Goal: Task Accomplishment & Management: Manage account settings

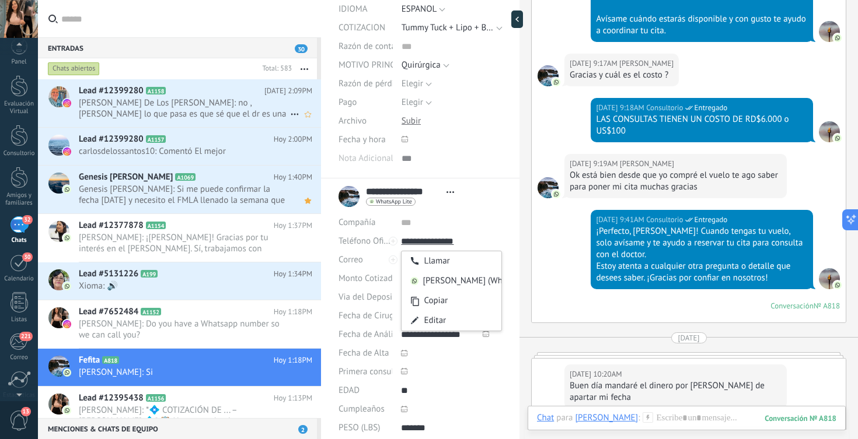
click at [180, 104] on span "Carlos De Los Santos: no , cosette lo que pasa es que sé que el dr es una estre…" at bounding box center [184, 108] width 211 height 22
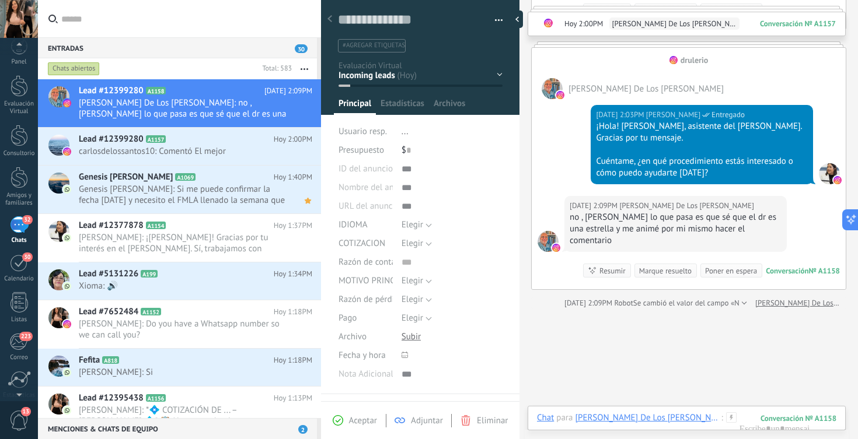
scroll to position [299, 0]
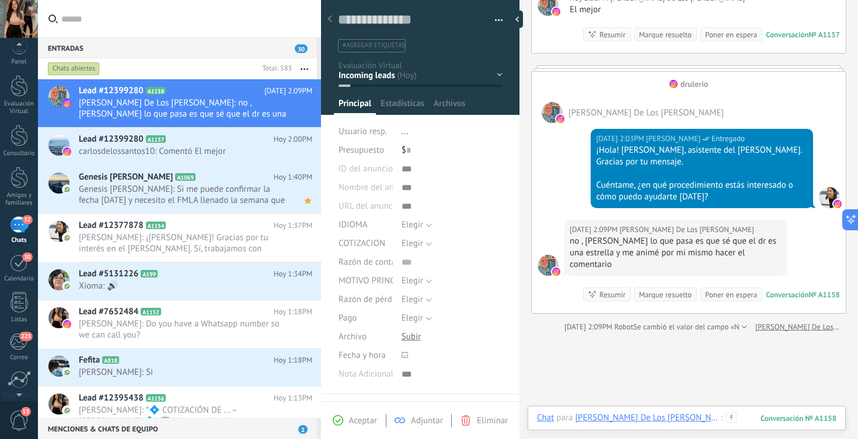
click at [696, 416] on div at bounding box center [686, 430] width 299 height 35
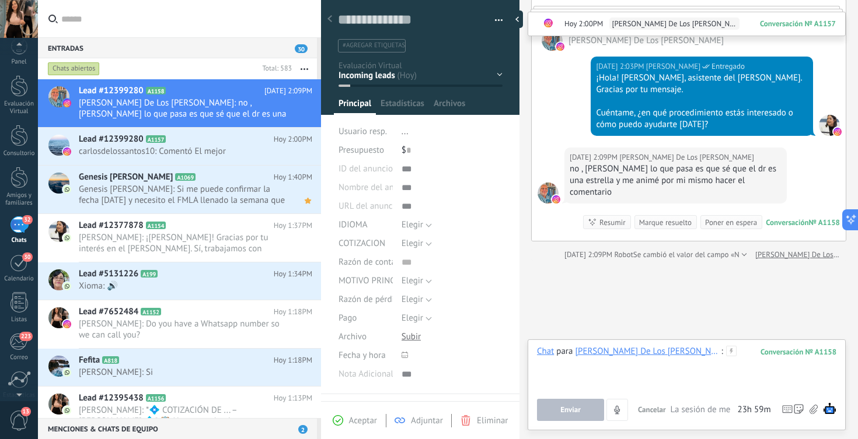
scroll to position [383, 0]
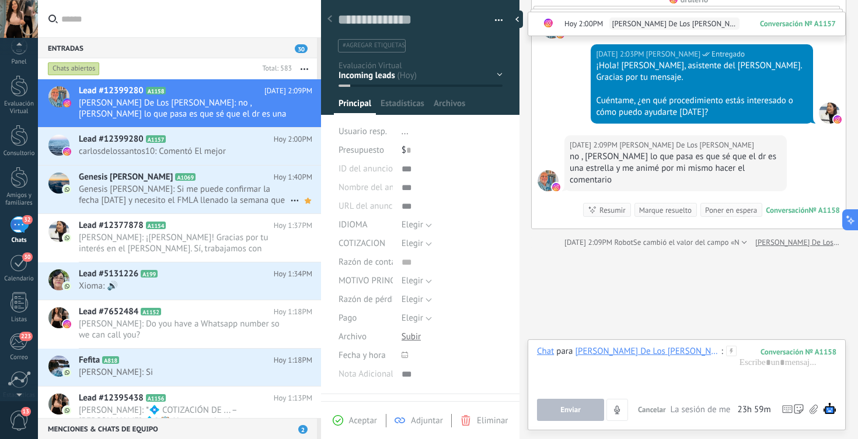
click at [221, 194] on span "Genesis Lantigua: Si me puede confirmar la fecha noviembre 20 y necesito el FML…" at bounding box center [184, 195] width 211 height 22
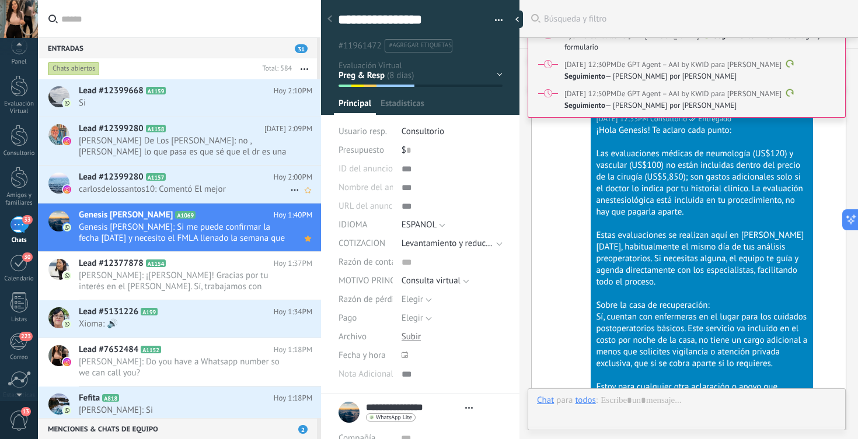
type textarea "**********"
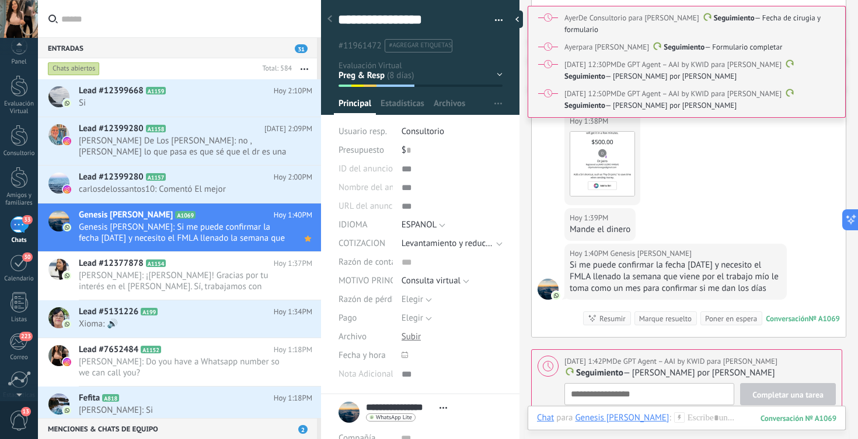
scroll to position [4063, 0]
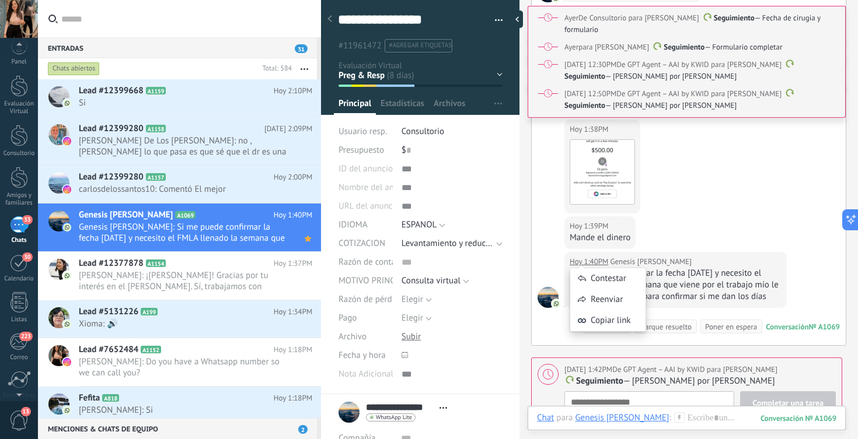
click at [709, 222] on div "Hoy 1:39PM Genesis Lantigua Mande el dinero" at bounding box center [689, 235] width 314 height 36
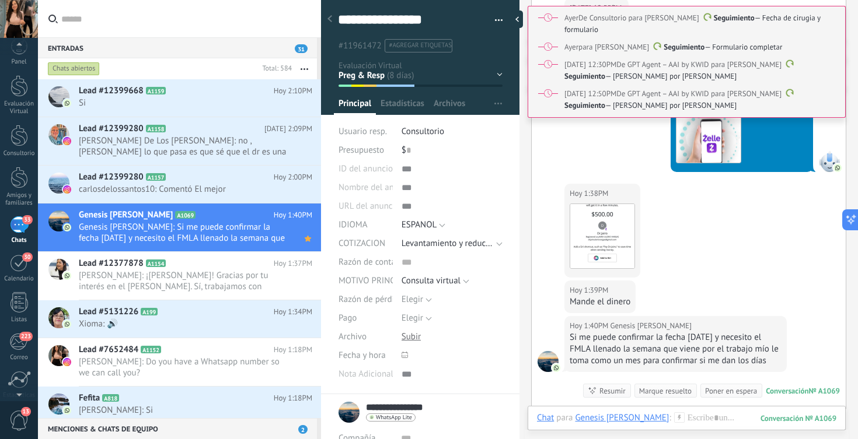
scroll to position [0, 0]
drag, startPoint x: 366, startPoint y: 407, endPoint x: 435, endPoint y: 407, distance: 68.9
click at [435, 407] on link "**********" at bounding box center [434, 408] width 136 height 12
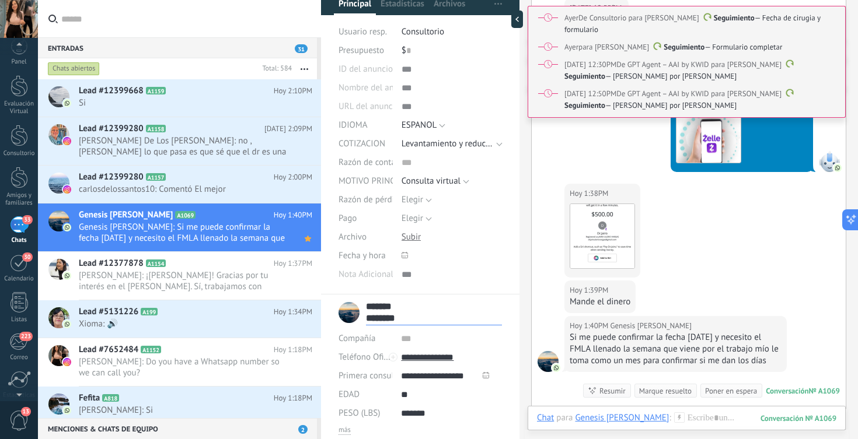
scroll to position [160, 0]
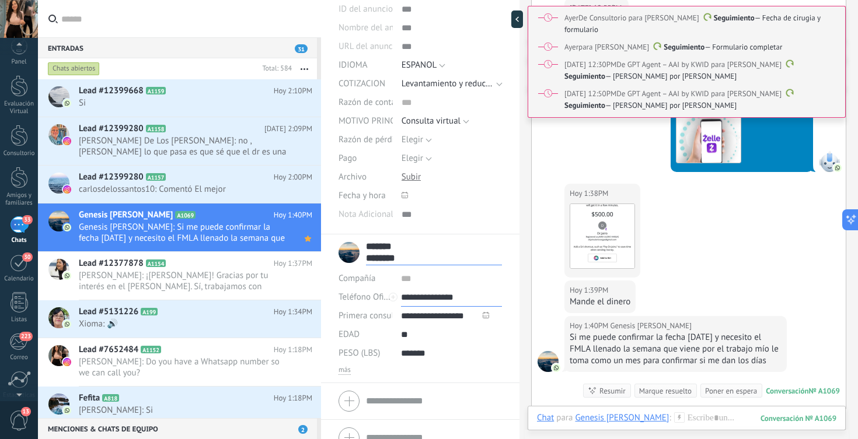
click at [470, 299] on input "**********" at bounding box center [451, 297] width 101 height 19
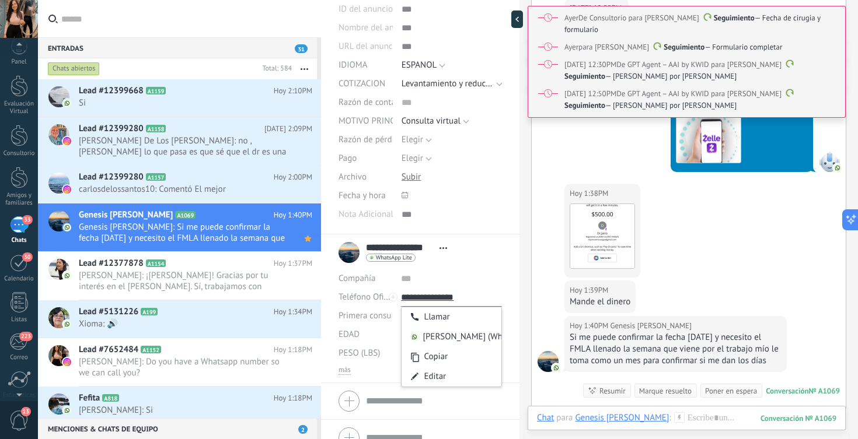
click at [470, 299] on input "**********" at bounding box center [451, 297] width 101 height 19
type input "**********"
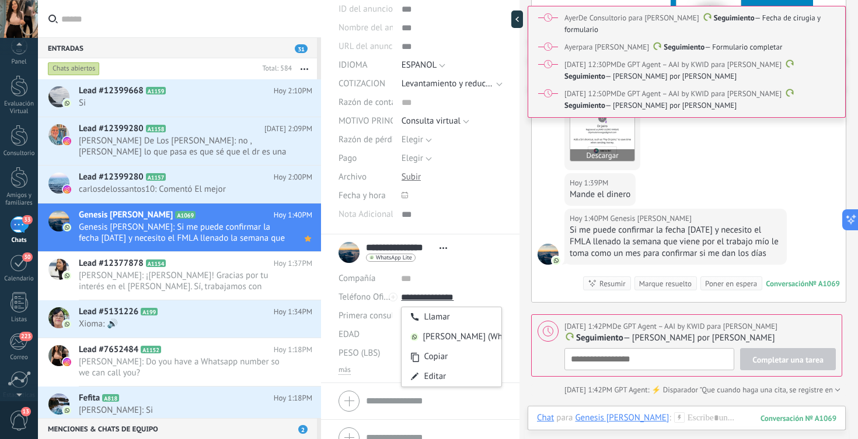
scroll to position [4105, 0]
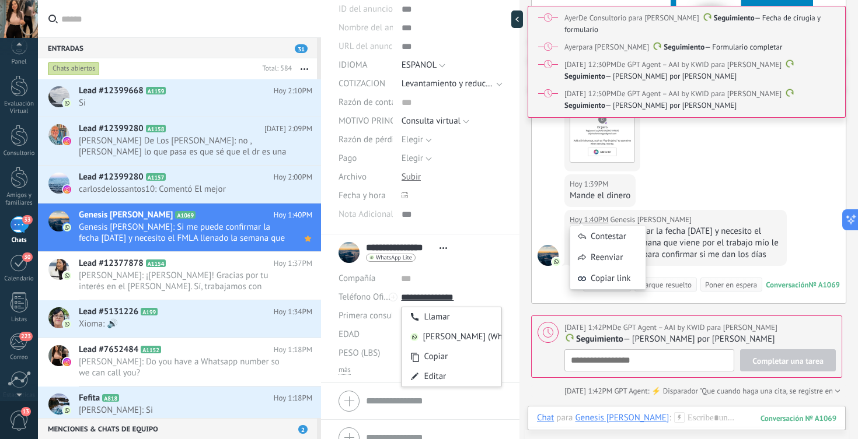
click at [706, 190] on div "Hoy 1:39PM Genesis Lantigua Mande el dinero" at bounding box center [689, 193] width 314 height 36
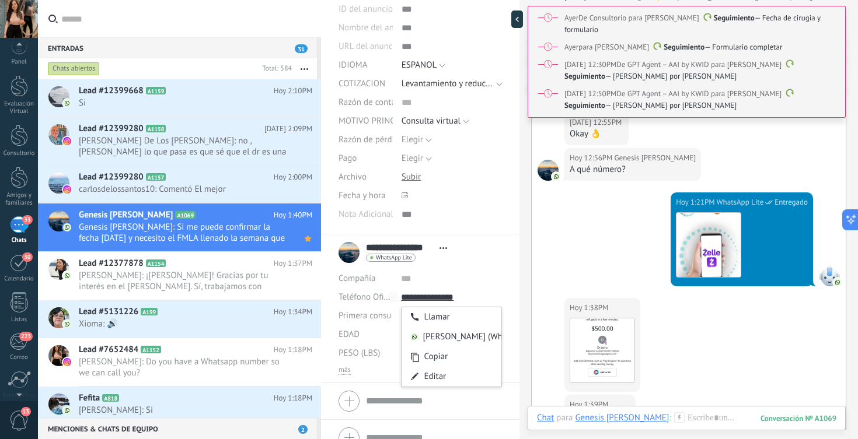
scroll to position [3865, 0]
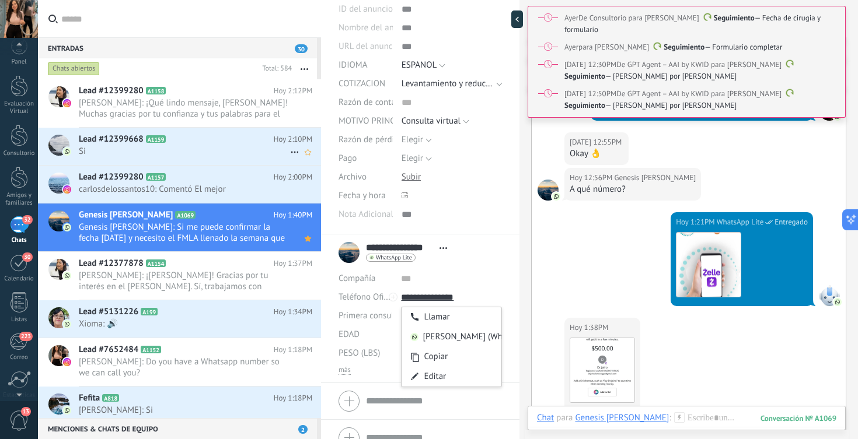
click at [246, 140] on h2 "Lead #12399668 A1159" at bounding box center [176, 140] width 195 height 12
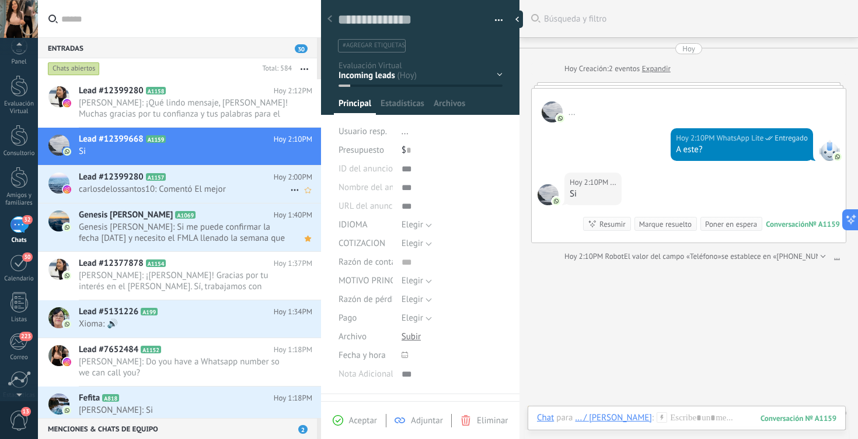
click at [208, 181] on h2 "Lead #12399280 A1157" at bounding box center [176, 178] width 195 height 12
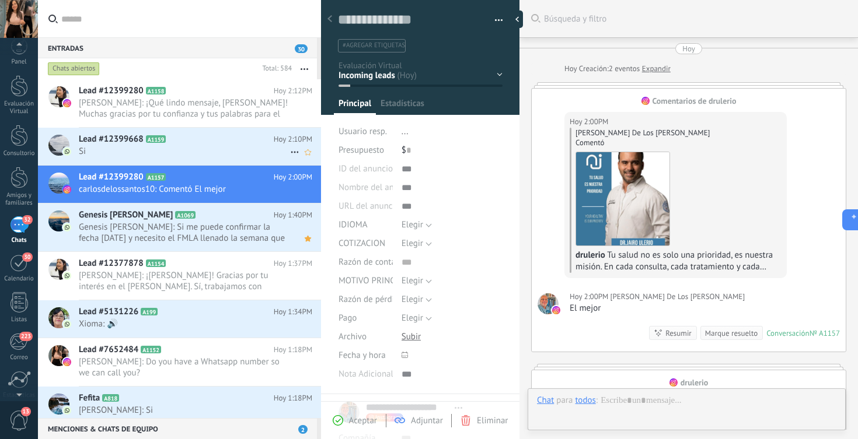
scroll to position [12, 0]
click at [219, 151] on span "Si" at bounding box center [184, 151] width 211 height 11
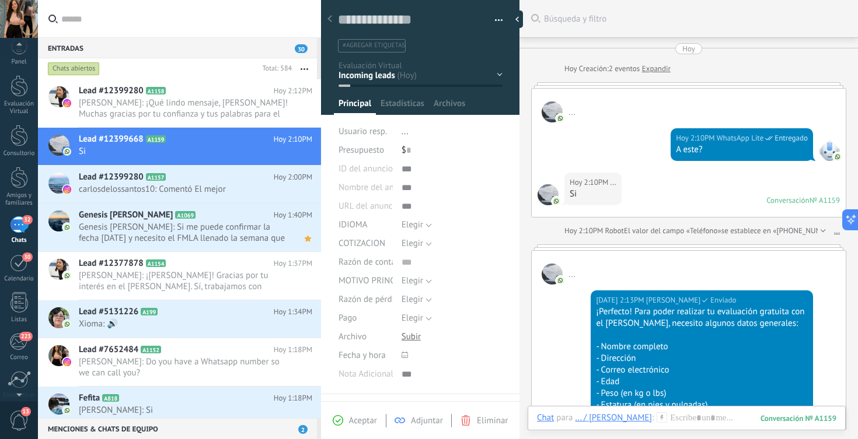
scroll to position [284, 0]
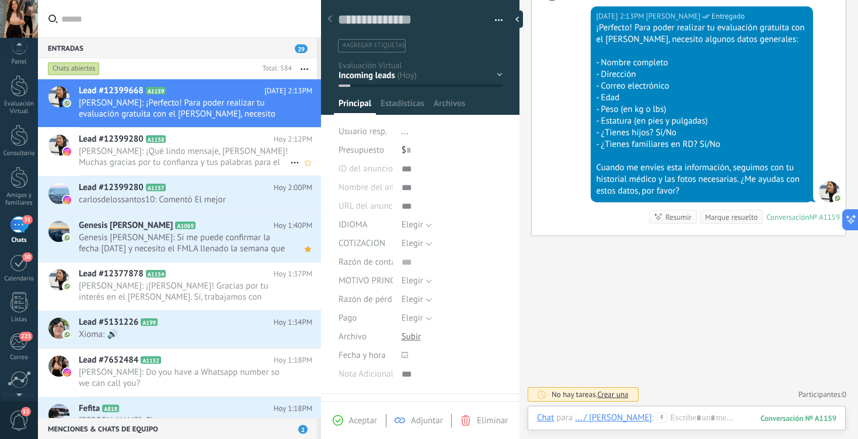
click at [247, 156] on span "Laura Rodriguez: ¡Qué lindo mensaje, Carlos! Muchas gracias por tu confianza y …" at bounding box center [184, 157] width 211 height 22
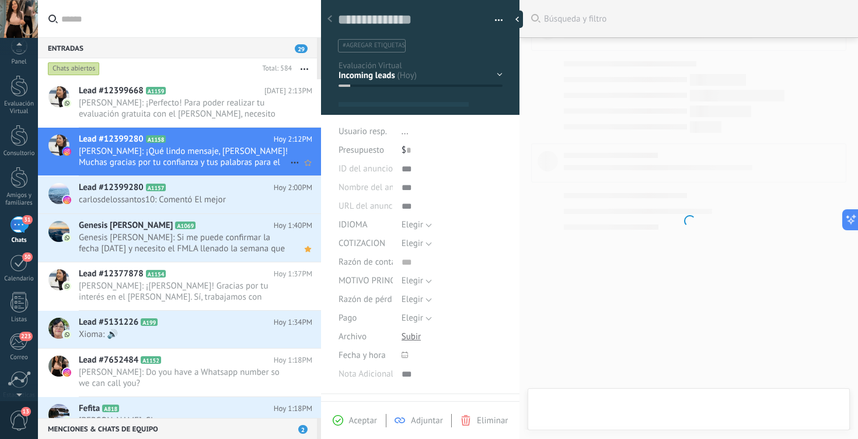
scroll to position [12, 0]
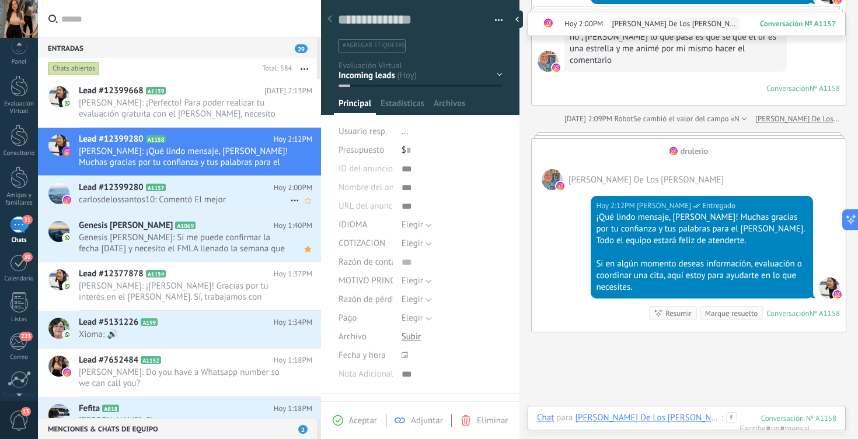
click at [216, 206] on div "Lead #12399280 A1157 Hoy 2:00PM carlosdelossantos10: Comentó El mejor" at bounding box center [200, 194] width 242 height 37
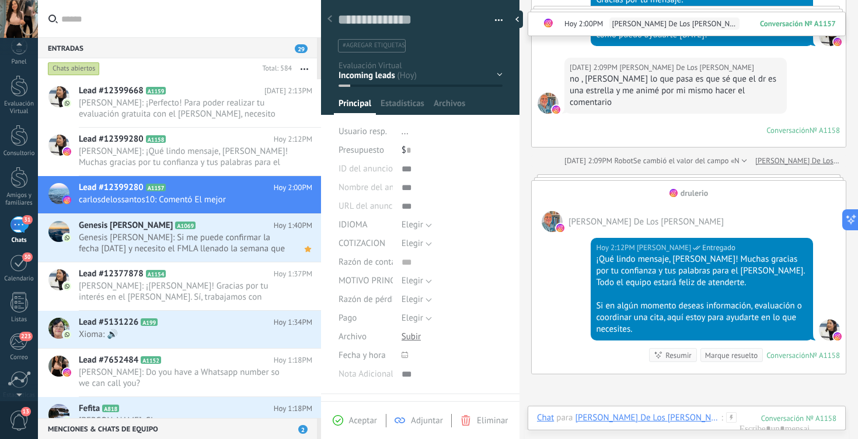
scroll to position [532, 0]
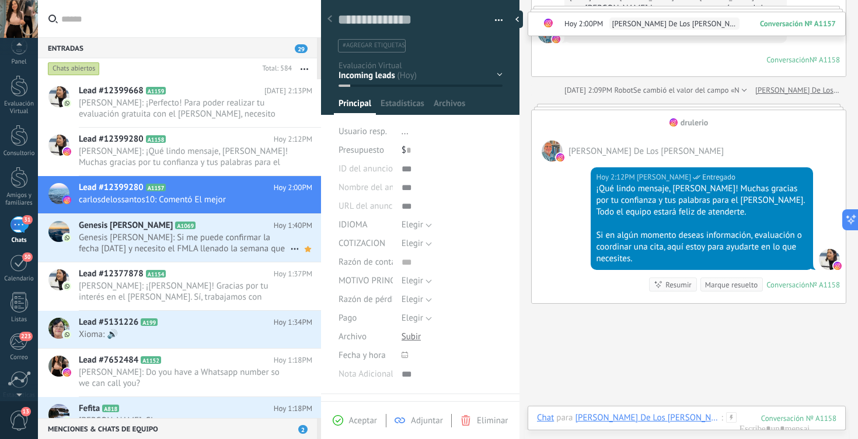
click at [240, 231] on h2 "Genesis Lantigua A1069" at bounding box center [176, 226] width 195 height 12
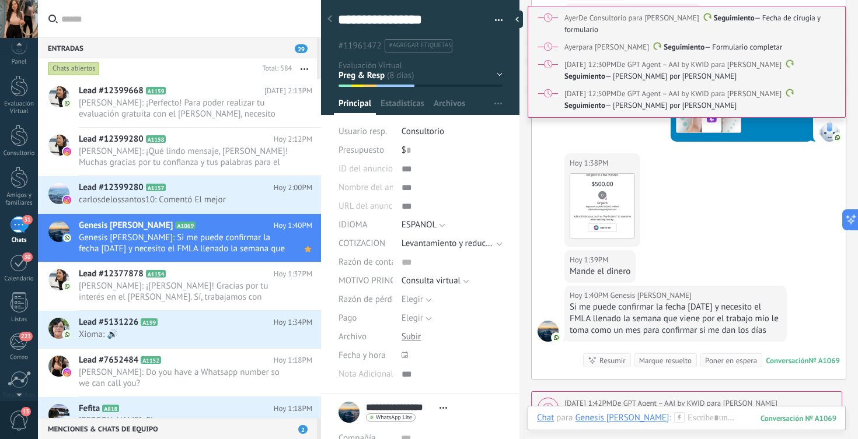
scroll to position [4031, 0]
click at [679, 425] on div at bounding box center [686, 430] width 299 height 35
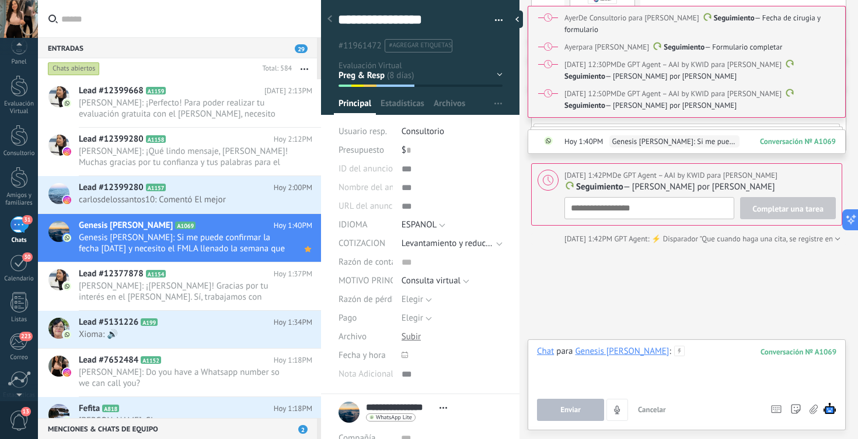
scroll to position [4277, 0]
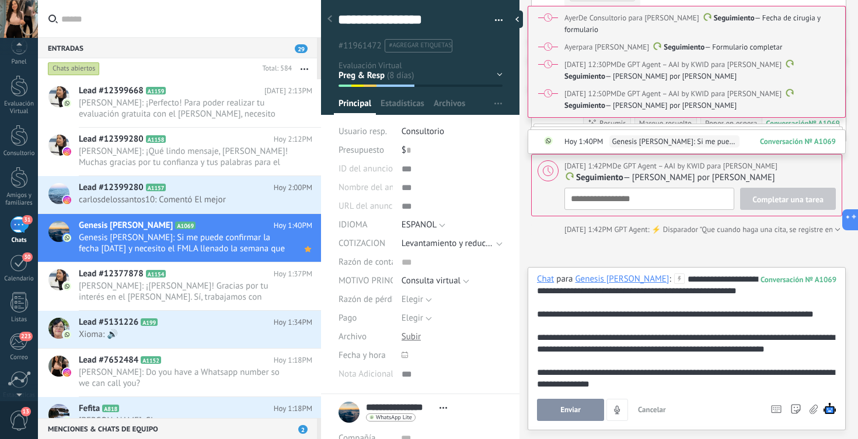
click at [608, 341] on div "**********" at bounding box center [686, 332] width 299 height 117
click at [710, 315] on div "**********" at bounding box center [686, 332] width 299 height 117
click at [568, 411] on span "Enviar" at bounding box center [570, 410] width 20 height 8
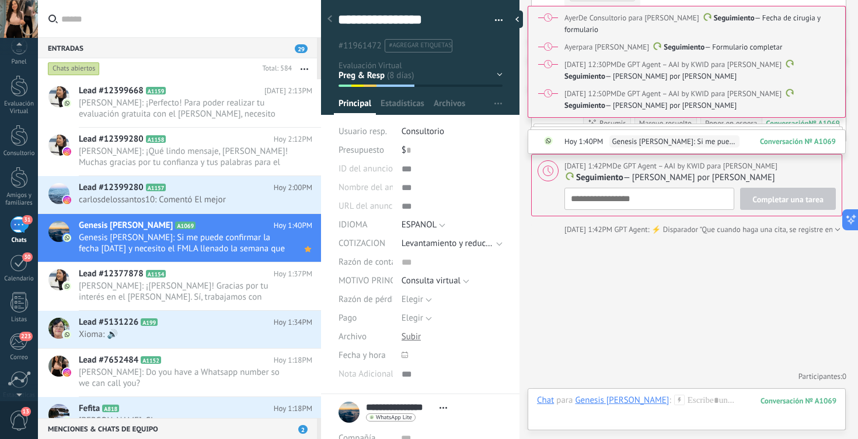
type textarea "**********"
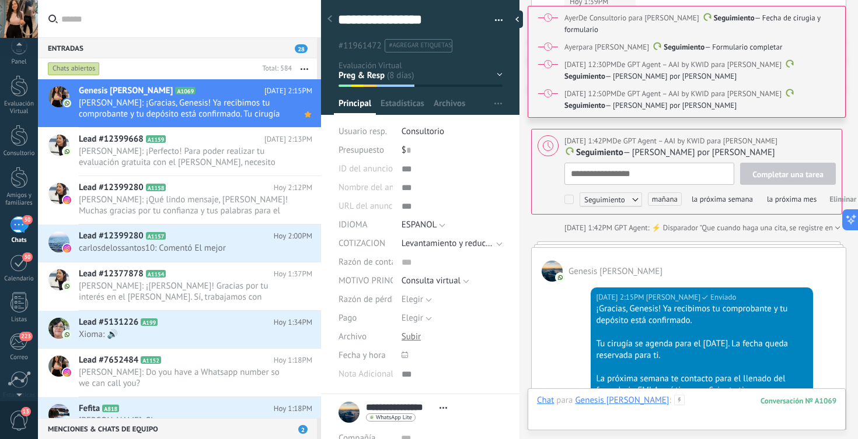
click at [696, 403] on div at bounding box center [686, 412] width 299 height 35
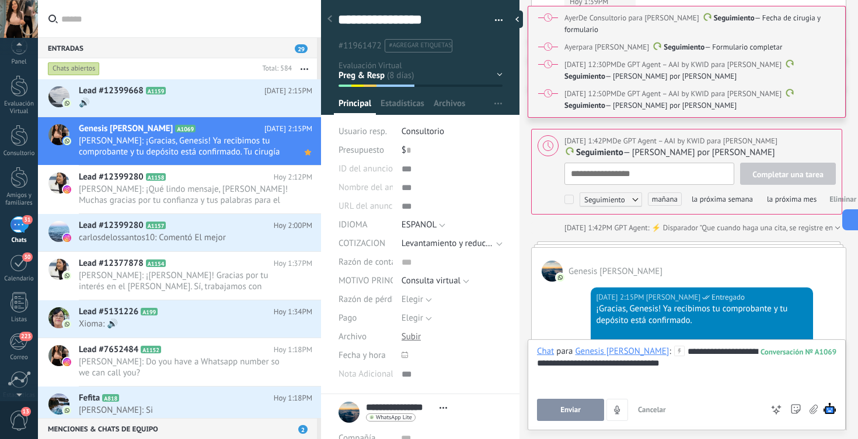
click at [588, 367] on div "**********" at bounding box center [686, 368] width 299 height 44
click at [550, 414] on button "Enviar" at bounding box center [570, 410] width 67 height 22
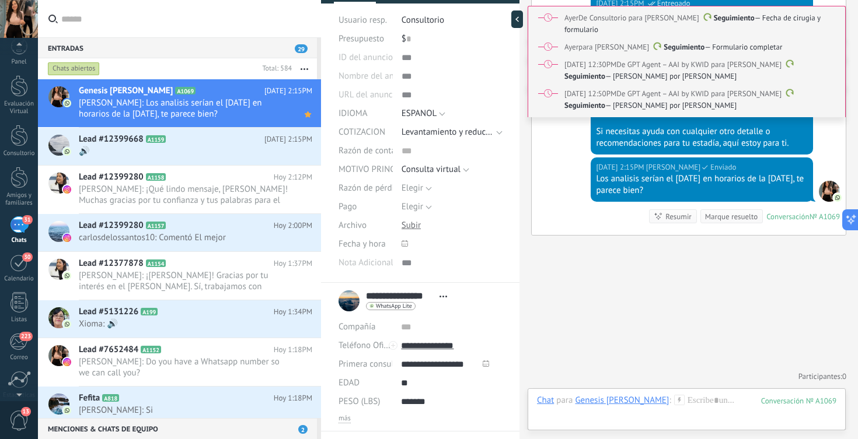
scroll to position [178, 0]
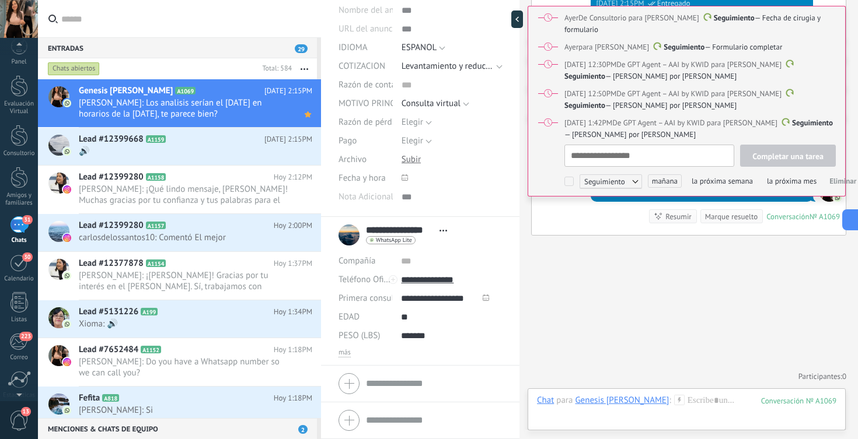
click at [350, 350] on div "más" at bounding box center [420, 352] width 163 height 9
click at [334, 351] on li "**********" at bounding box center [420, 291] width 198 height 149
click at [339, 351] on span "más" at bounding box center [345, 352] width 12 height 9
type textarea "**********"
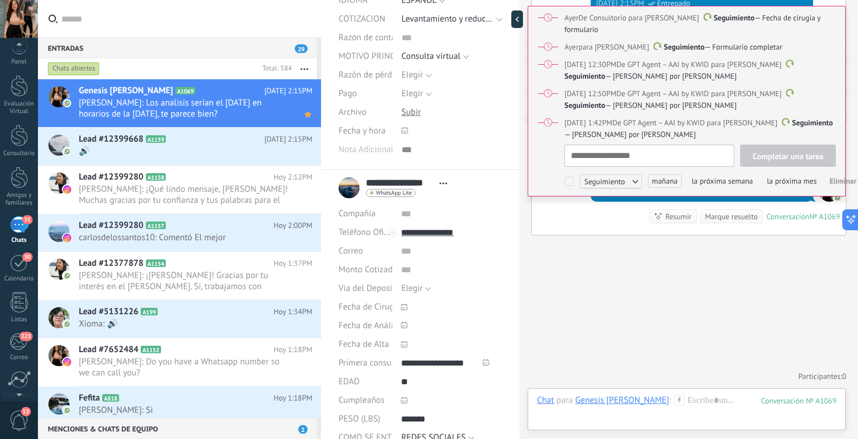
scroll to position [231, 0]
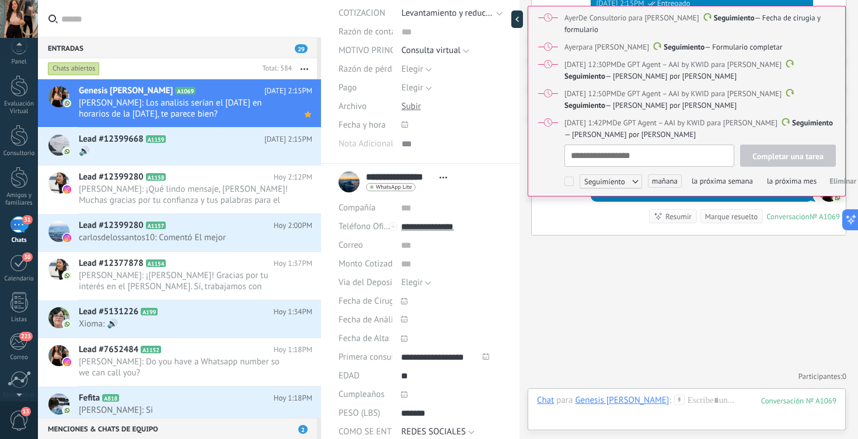
click at [403, 299] on icon at bounding box center [404, 301] width 6 height 6
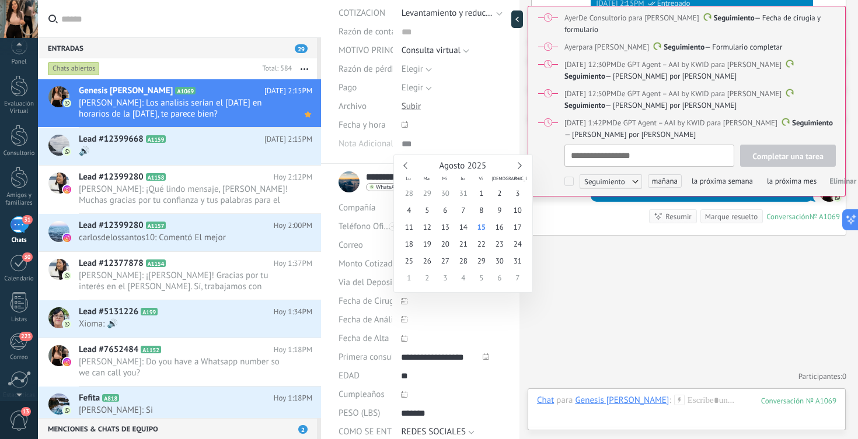
click at [522, 161] on div "Agosto 2025" at bounding box center [463, 166] width 127 height 11
click at [519, 162] on link at bounding box center [518, 165] width 6 height 6
type input "**********"
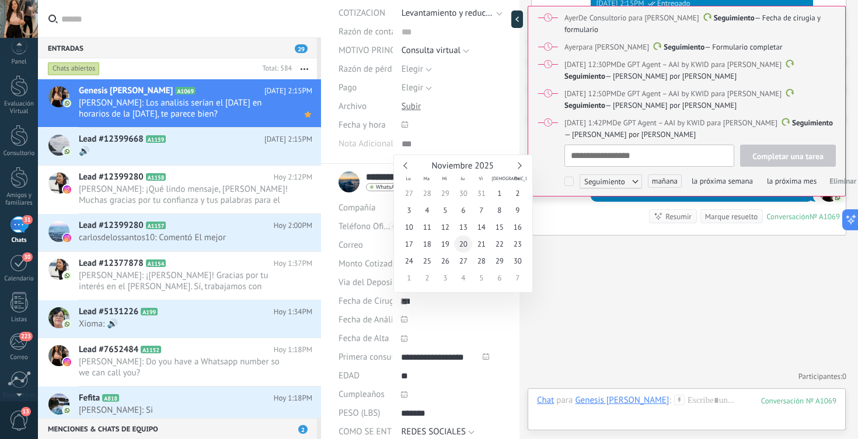
click at [461, 246] on span "20" at bounding box center [463, 244] width 18 height 17
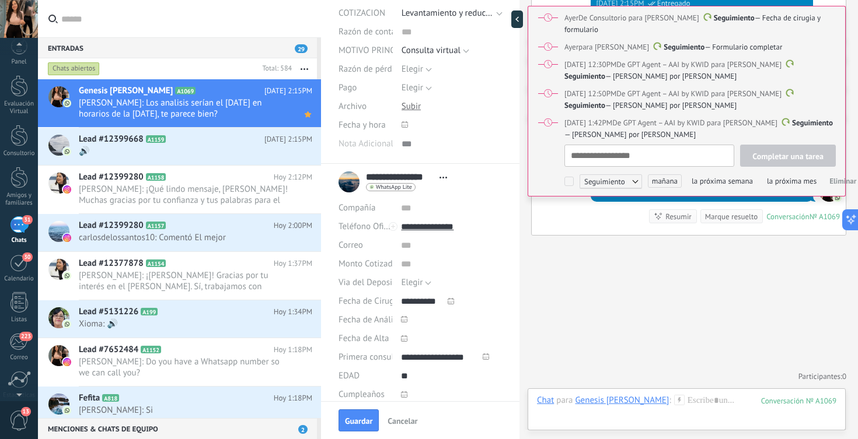
click at [406, 323] on div at bounding box center [404, 320] width 12 height 25
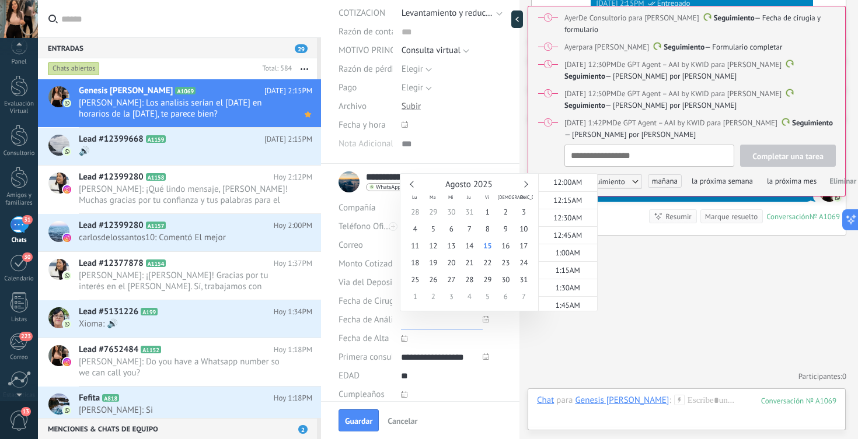
scroll to position [930, 0]
click at [528, 188] on div "Agosto 2025" at bounding box center [469, 185] width 127 height 11
click at [524, 188] on div "Agosto 2025" at bounding box center [469, 185] width 127 height 11
click at [524, 183] on link at bounding box center [524, 184] width 6 height 6
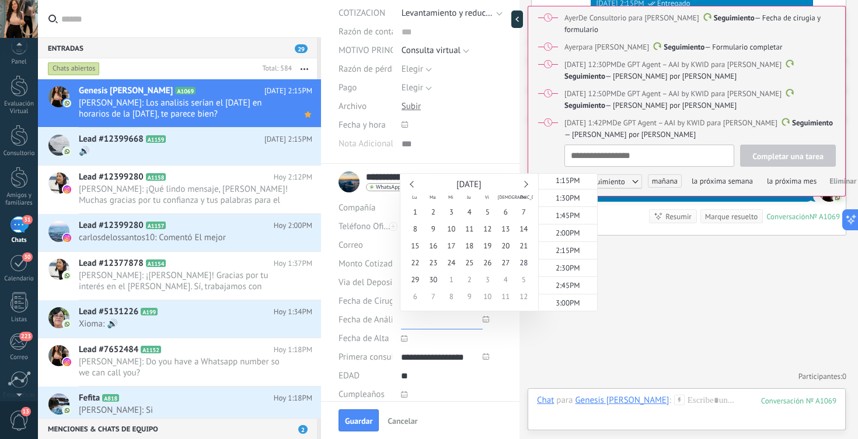
click at [524, 183] on link at bounding box center [524, 184] width 6 height 6
click at [432, 261] on span "18" at bounding box center [433, 262] width 18 height 17
click at [556, 179] on span "9:00AM" at bounding box center [568, 178] width 25 height 10
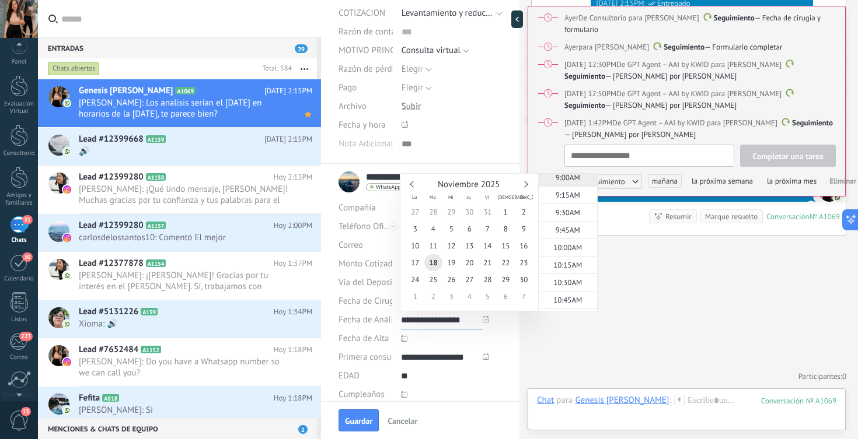
type input "**********"
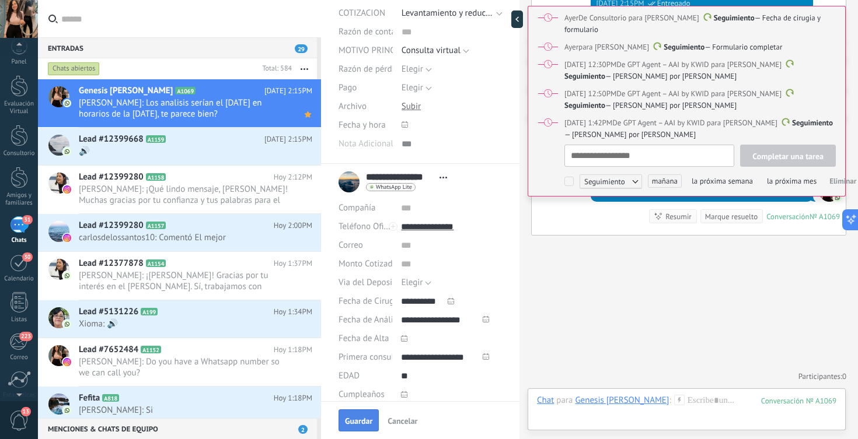
click at [352, 422] on span "Guardar" at bounding box center [358, 421] width 27 height 8
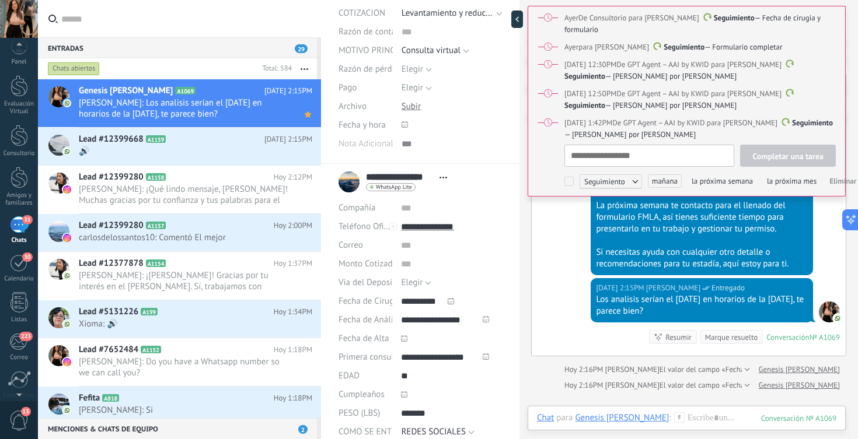
scroll to position [4627, 0]
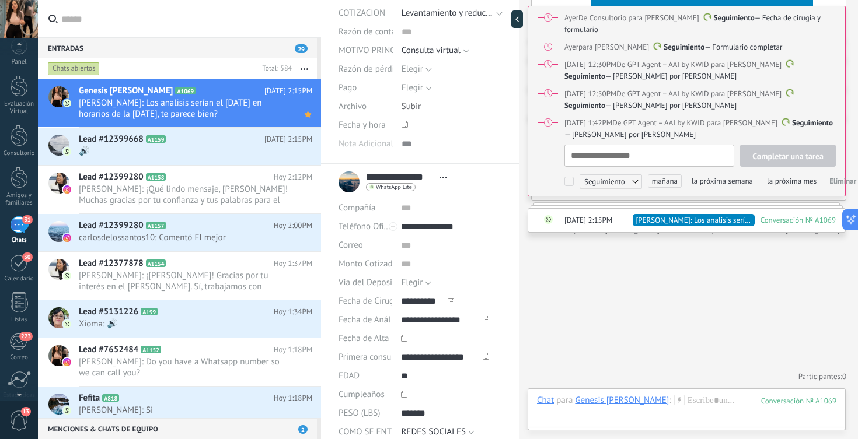
click at [837, 180] on span "Eliminar" at bounding box center [842, 181] width 27 height 10
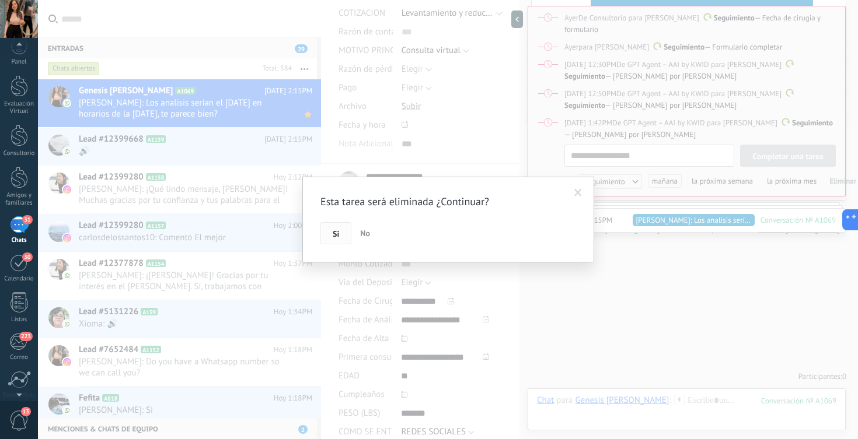
click at [337, 234] on span "Si" at bounding box center [336, 234] width 6 height 8
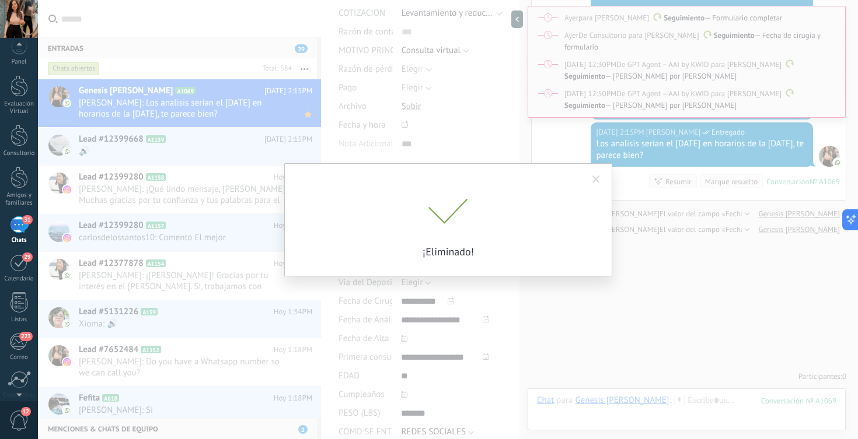
scroll to position [4529, 0]
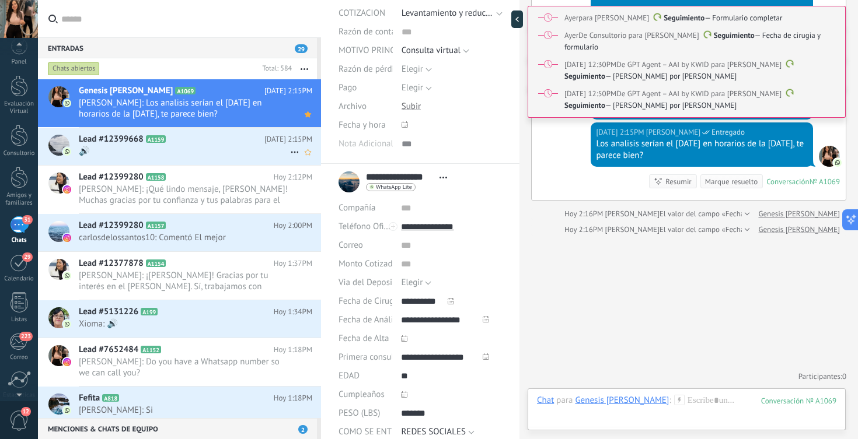
click at [179, 150] on span "🔊" at bounding box center [184, 151] width 211 height 11
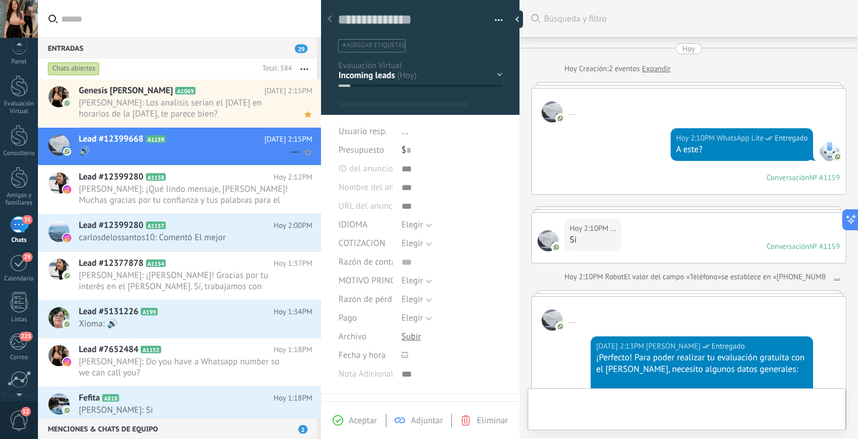
type textarea "**********"
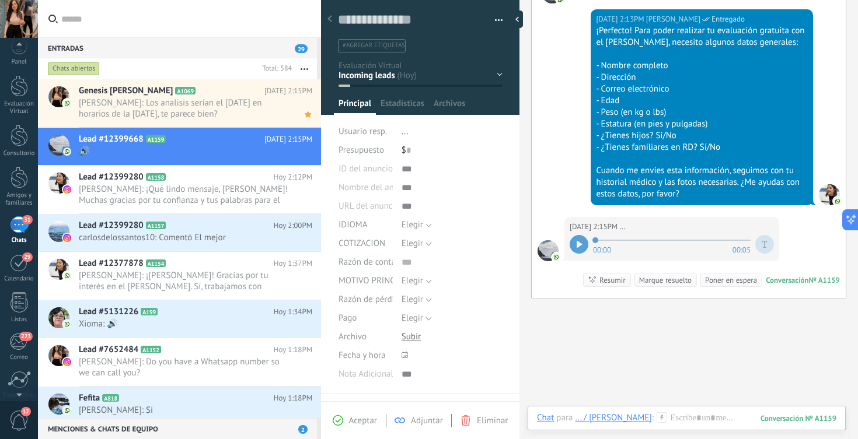
scroll to position [390, 0]
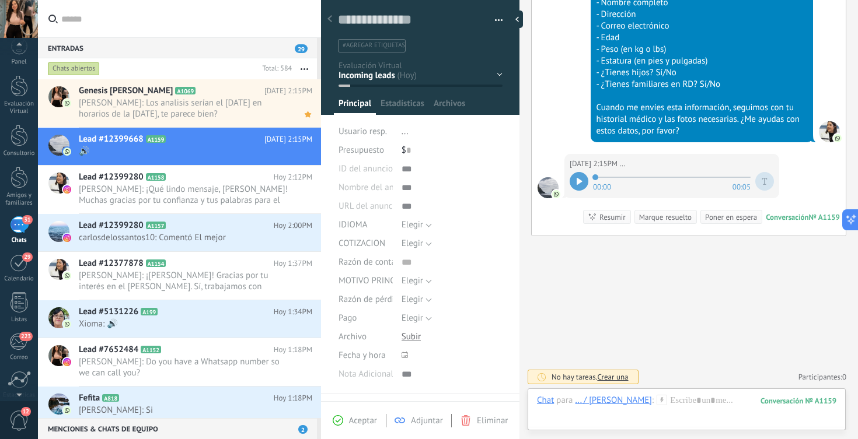
click at [0, 0] on div "HQ INCOMPLETO Esperando X Doc X cotizar Consulta COTIZAR Preg & Resp" at bounding box center [0, 0] width 0 height 0
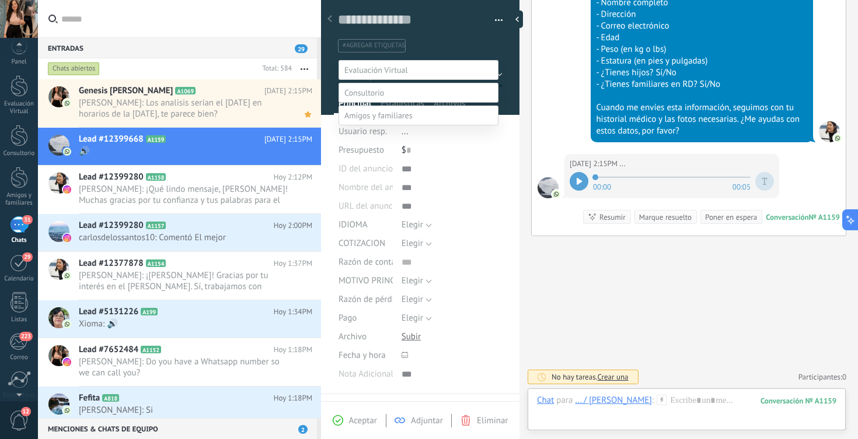
click at [0, 0] on label "Preg & Resp" at bounding box center [0, 0] width 0 height 0
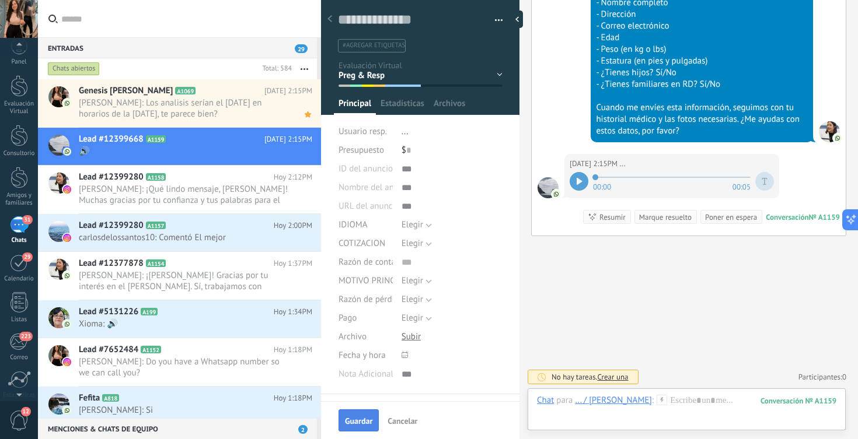
click at [361, 419] on span "Guardar" at bounding box center [358, 421] width 27 height 8
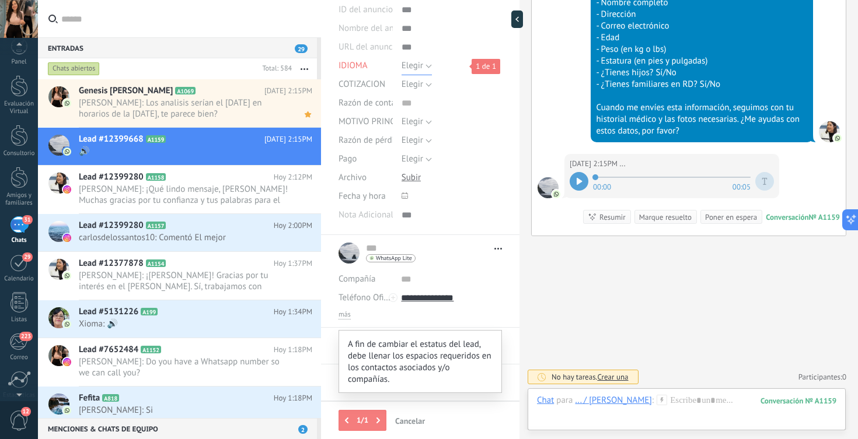
click at [418, 68] on span "Elegir" at bounding box center [413, 65] width 22 height 11
click at [423, 103] on span "ESPANOL" at bounding box center [441, 105] width 104 height 11
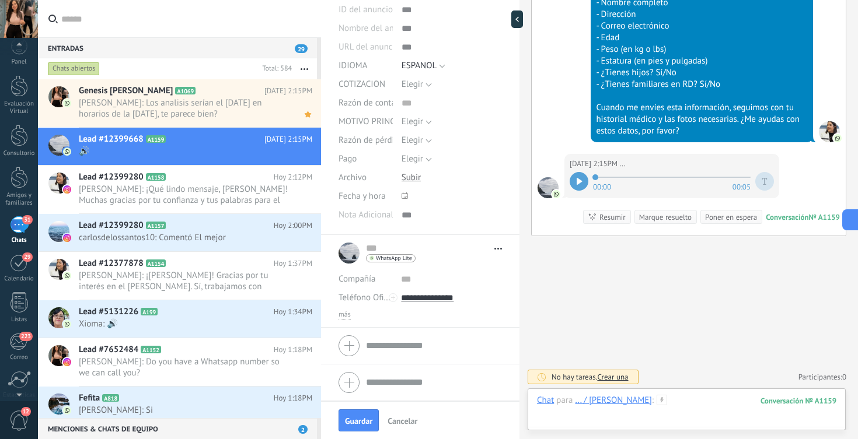
click at [671, 400] on div at bounding box center [686, 412] width 299 height 35
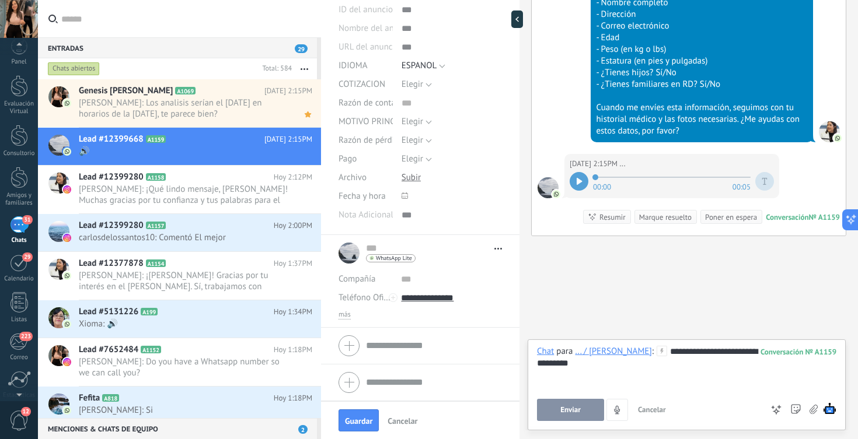
click at [580, 411] on span "Enviar" at bounding box center [570, 410] width 20 height 8
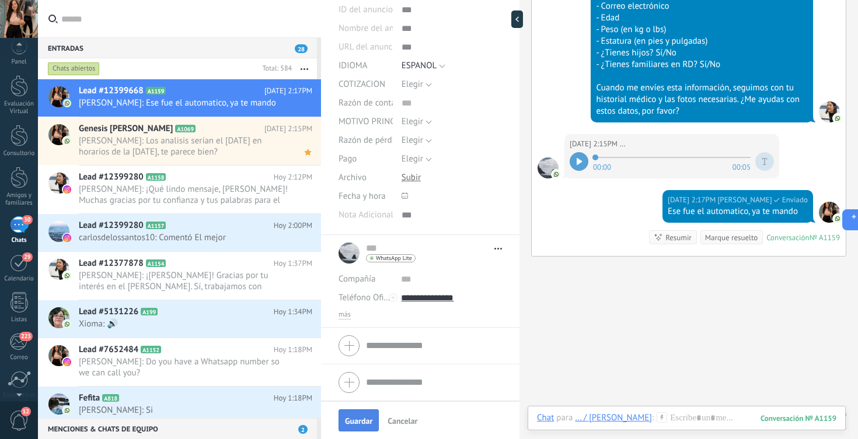
click at [360, 414] on button "Guardar" at bounding box center [359, 421] width 40 height 22
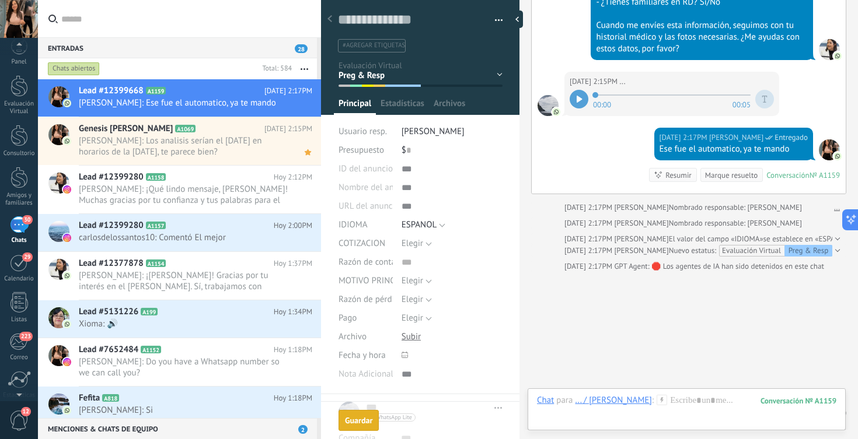
scroll to position [489, 0]
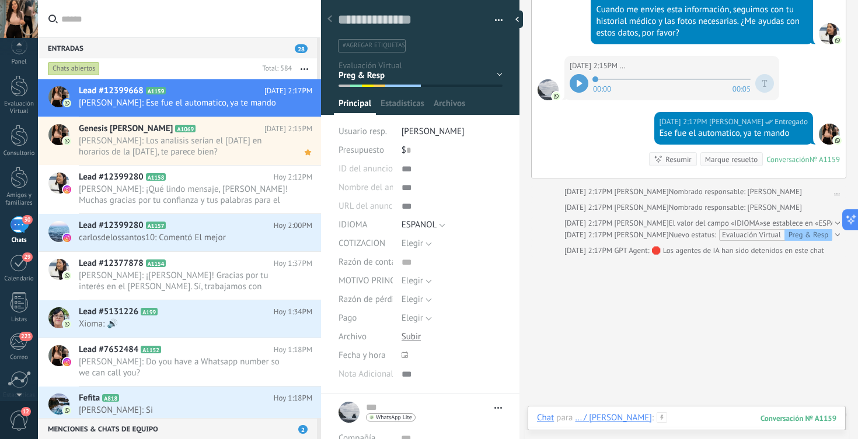
click at [664, 417] on div at bounding box center [686, 430] width 299 height 35
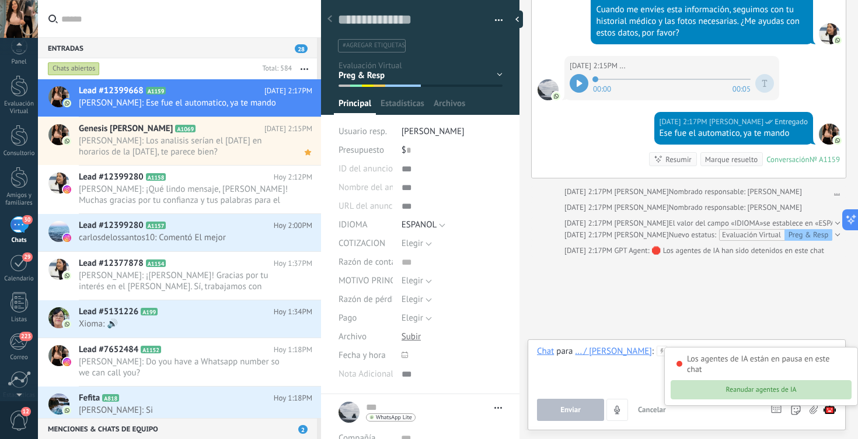
click at [800, 392] on button "Reanudar agentes de IA" at bounding box center [761, 390] width 181 height 19
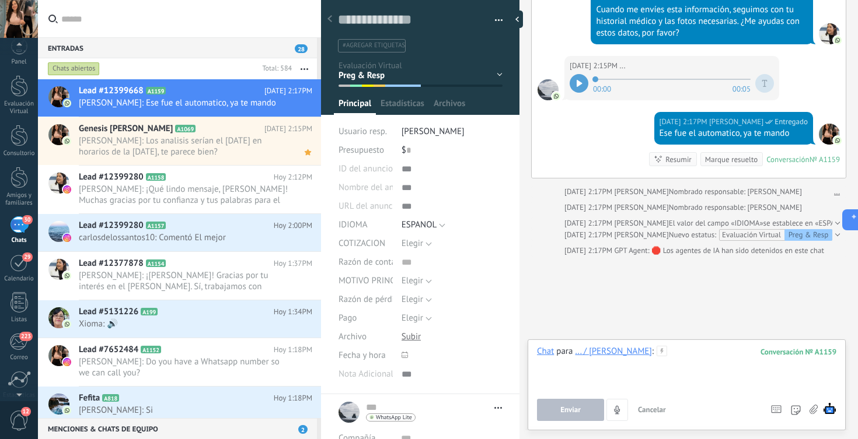
click at [660, 355] on div at bounding box center [686, 368] width 299 height 44
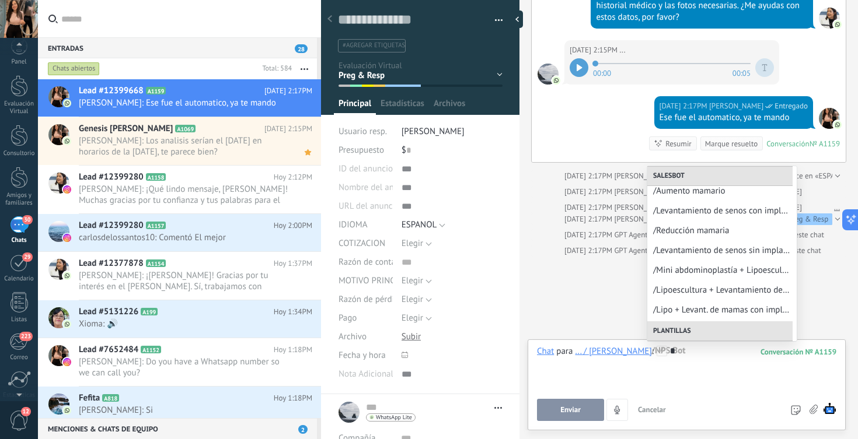
scroll to position [222, 0]
click at [671, 259] on div "/Levantamiento de senos sin implantes" at bounding box center [721, 252] width 149 height 20
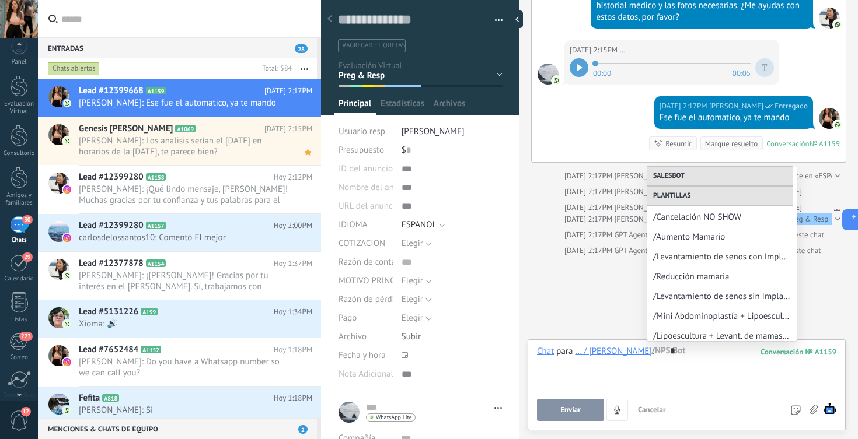
scroll to position [639, 0]
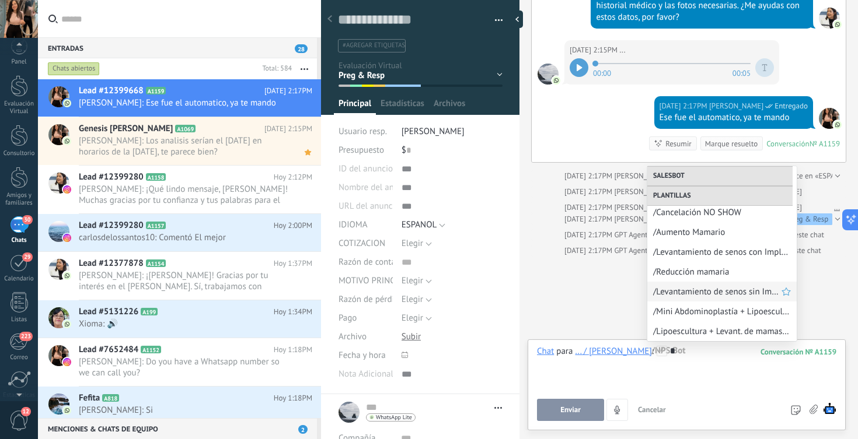
click at [727, 292] on span "/Levantamiento de senos sin Implantes" at bounding box center [717, 292] width 128 height 11
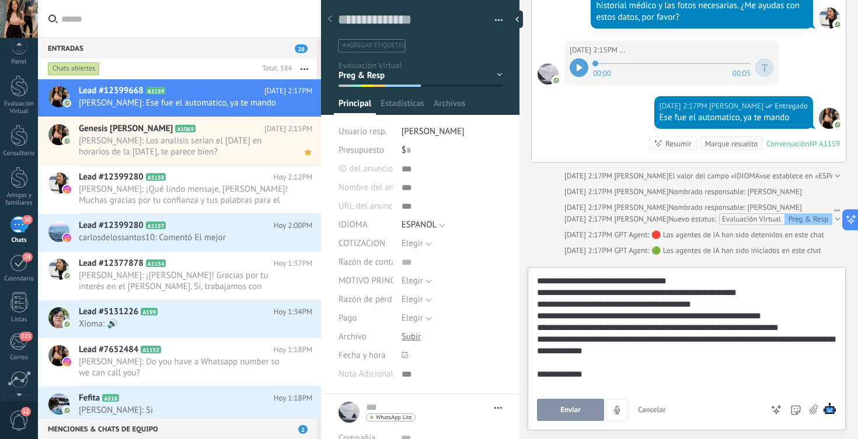
scroll to position [647, 0]
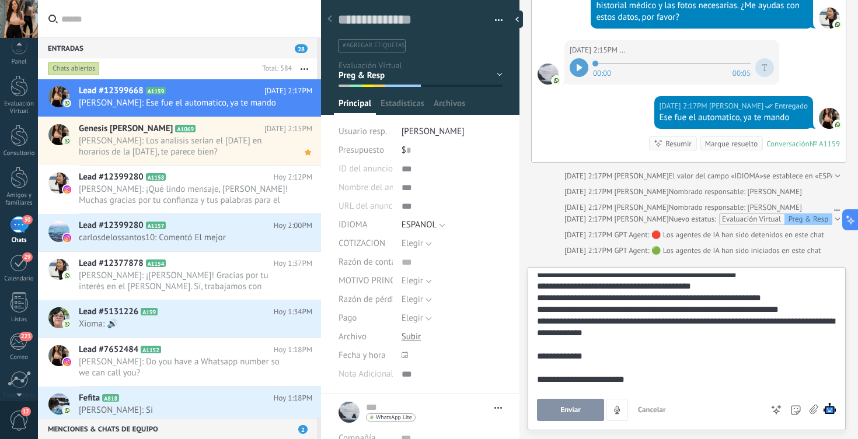
click at [575, 416] on button "Enviar" at bounding box center [570, 410] width 67 height 22
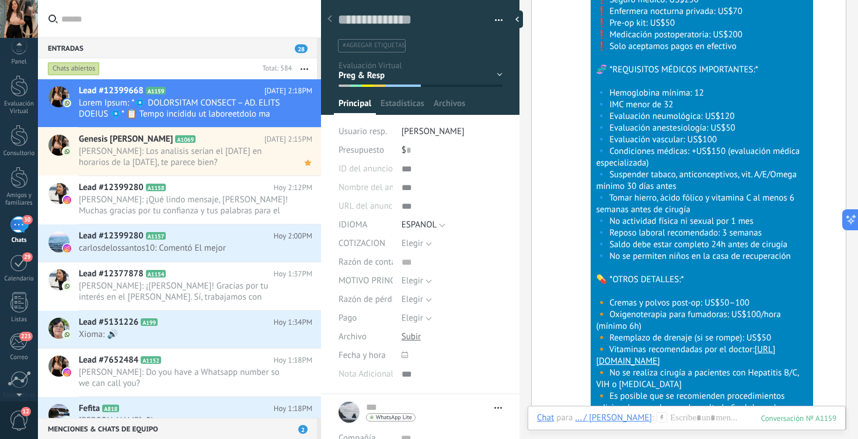
scroll to position [1571, 0]
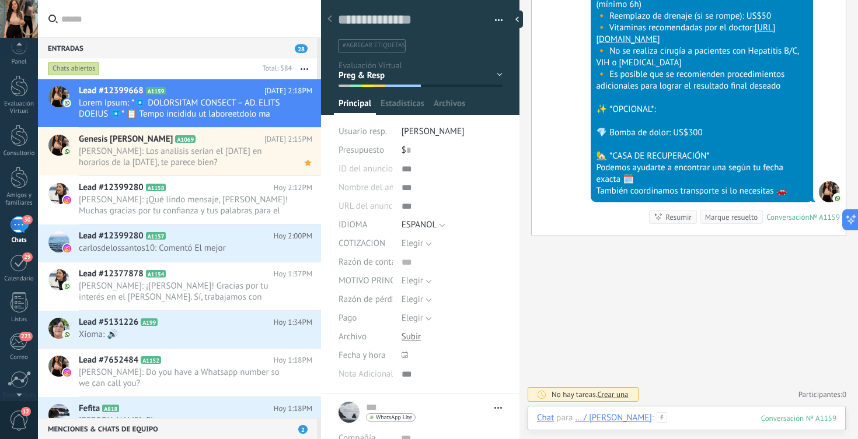
click at [682, 423] on div at bounding box center [686, 430] width 299 height 35
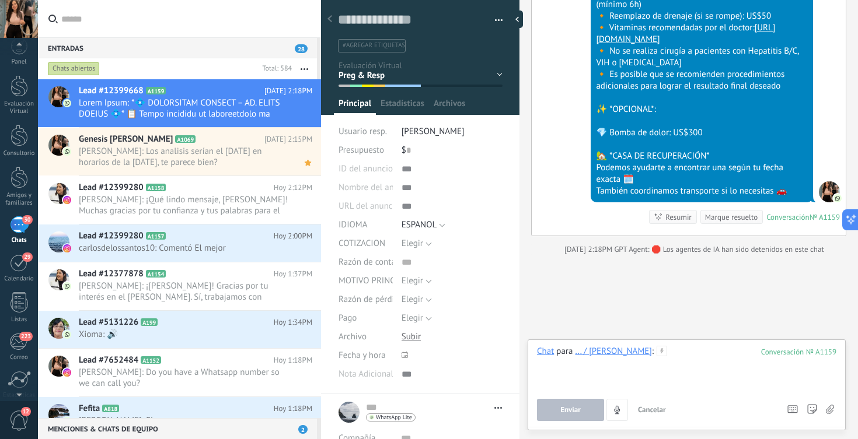
scroll to position [1590, 0]
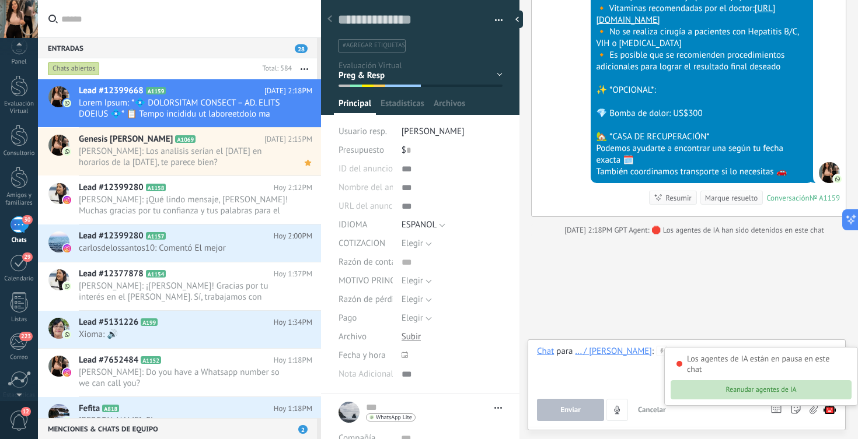
click at [804, 390] on button "Reanudar agentes de IA" at bounding box center [761, 390] width 181 height 19
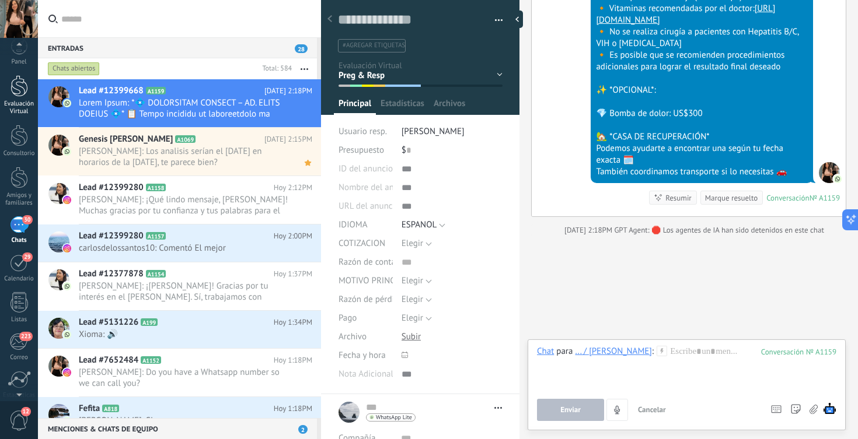
click at [11, 89] on div at bounding box center [20, 86] width 18 height 22
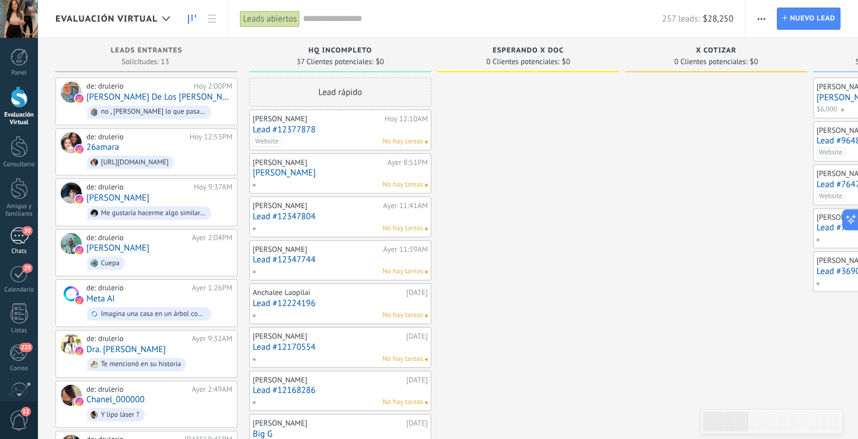
click at [20, 236] on div "30" at bounding box center [19, 236] width 19 height 17
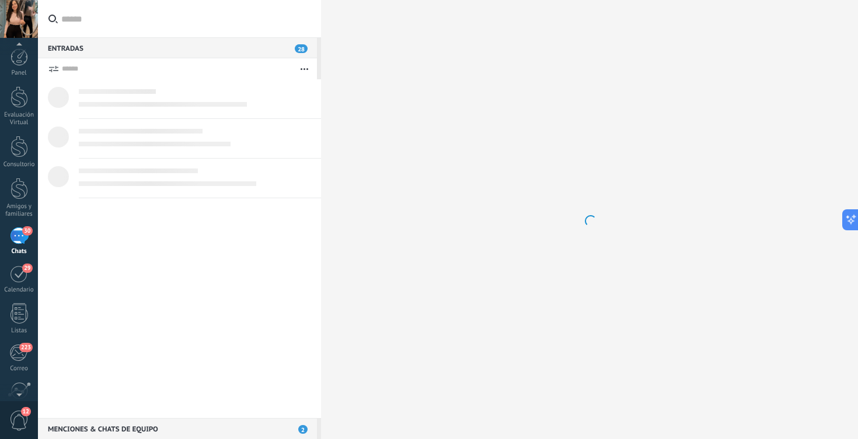
scroll to position [11, 0]
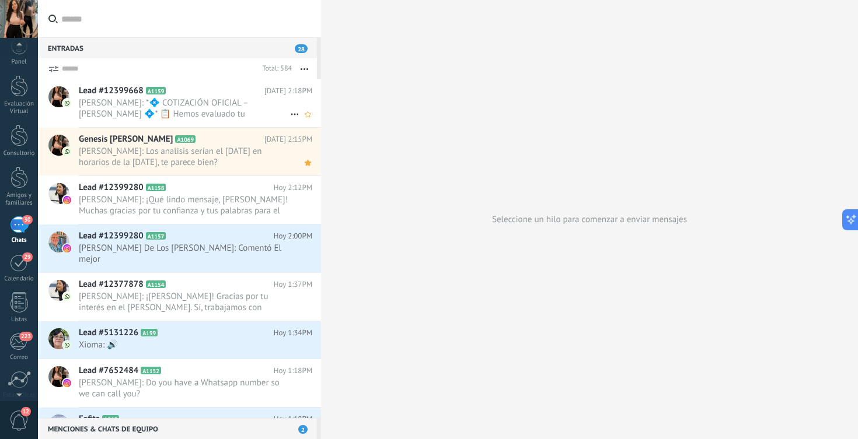
click at [156, 106] on span "Maria Elena: *💠 COTIZACIÓN OFICIAL – DR. JAIRO ULERIO 💠* 📋 Hemos evaluado tu cu…" at bounding box center [184, 108] width 211 height 22
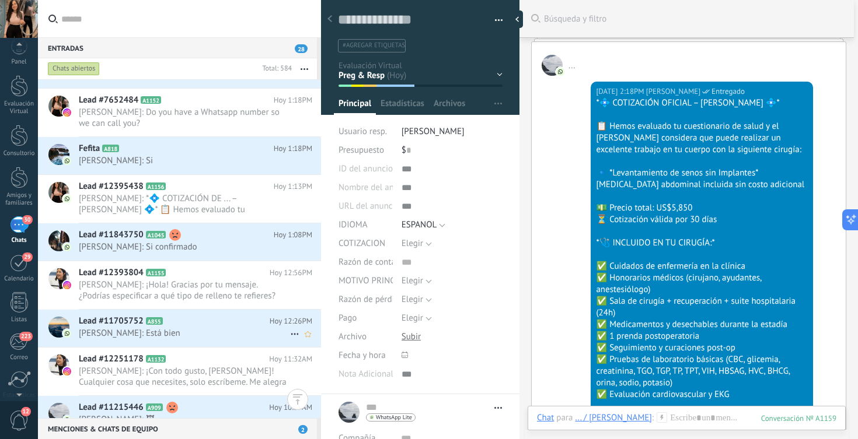
scroll to position [273, 0]
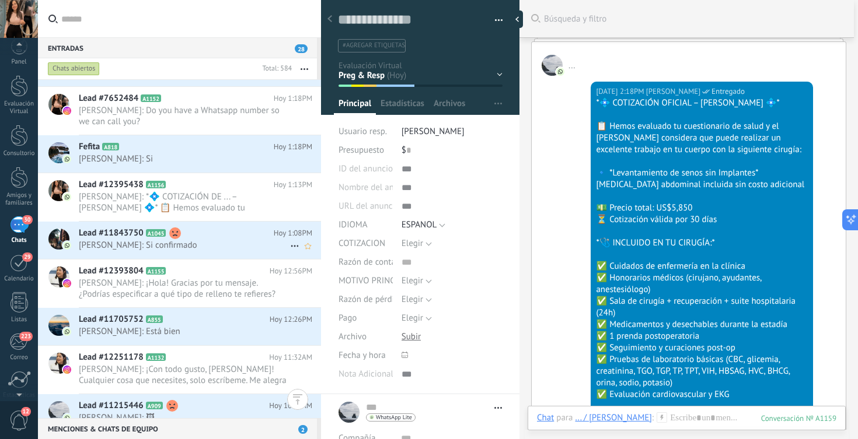
click at [202, 228] on h2 "Lead #11843750 A1045" at bounding box center [176, 234] width 195 height 12
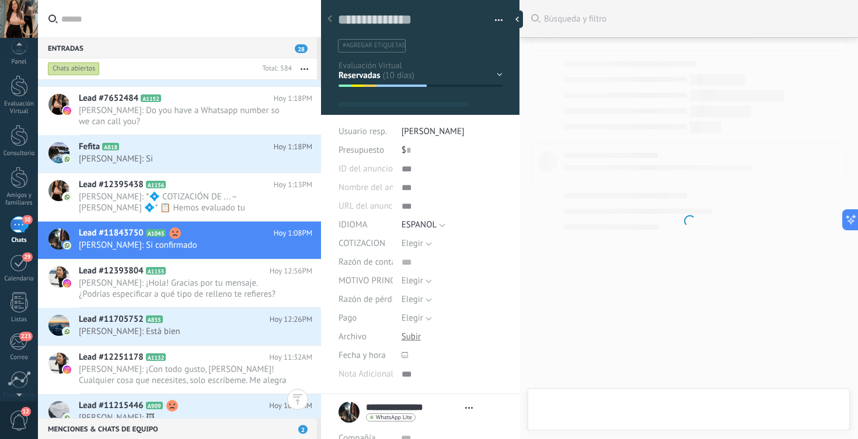
type textarea "**********"
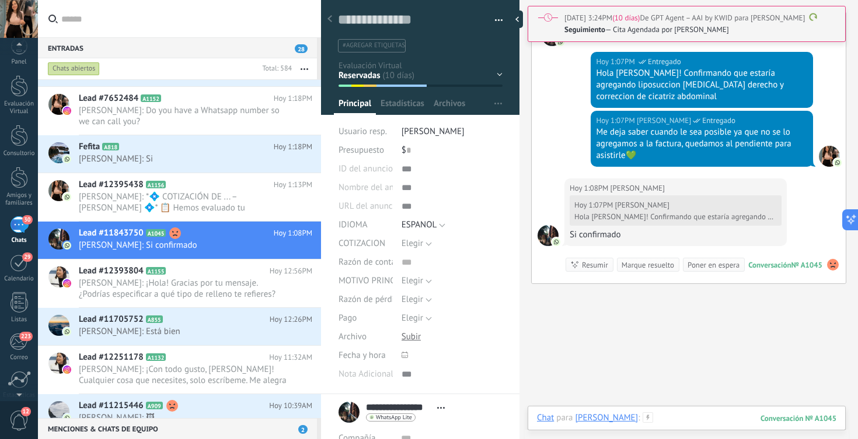
click at [681, 419] on div at bounding box center [686, 430] width 299 height 35
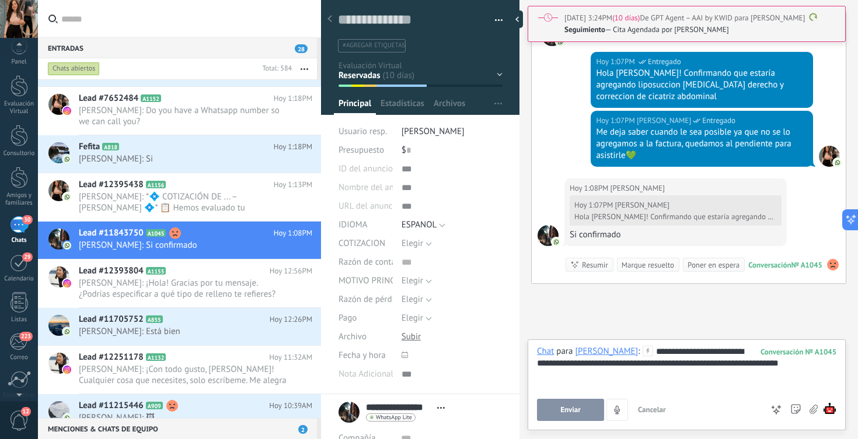
click at [561, 407] on span "Enviar" at bounding box center [570, 410] width 20 height 8
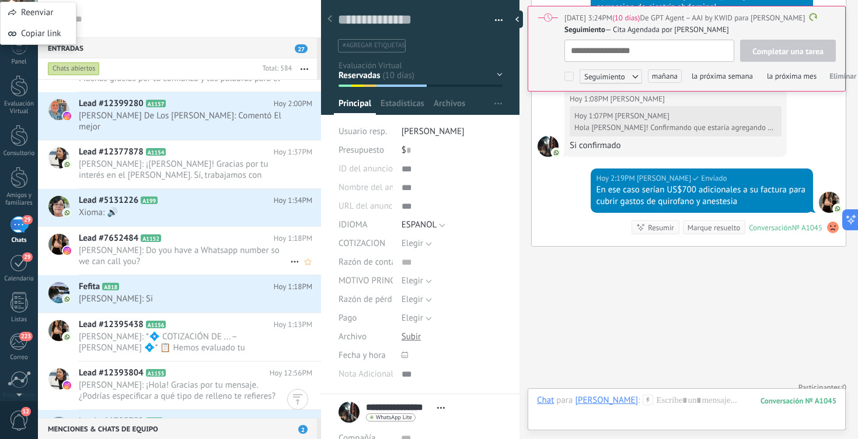
scroll to position [177, 0]
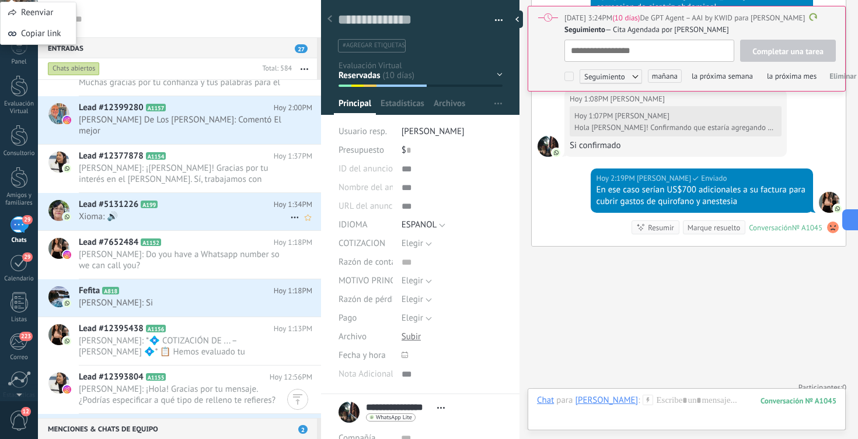
click at [214, 199] on h2 "Lead #5131226 A199" at bounding box center [176, 205] width 195 height 12
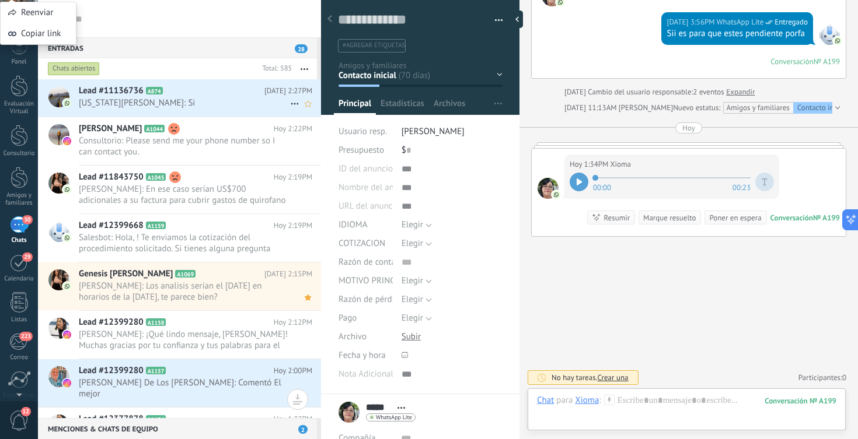
click at [217, 107] on span "Indiana Gonzalez: Si" at bounding box center [184, 102] width 211 height 11
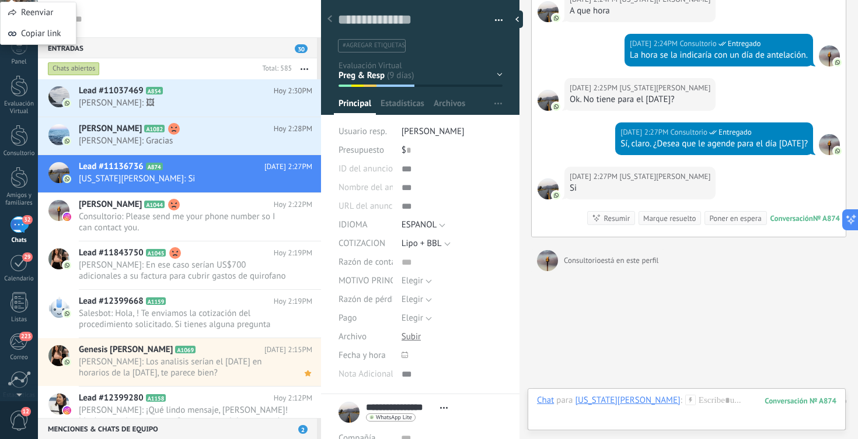
scroll to position [3141, 0]
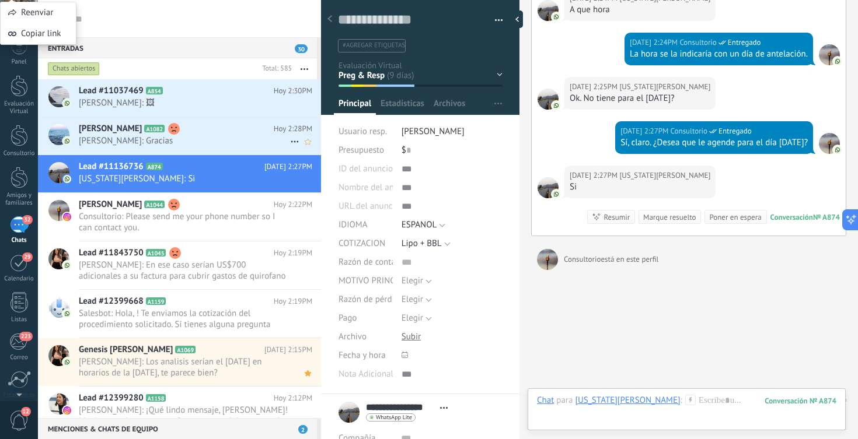
click at [267, 141] on span "Gloria Lomeli: Gracias" at bounding box center [184, 140] width 211 height 11
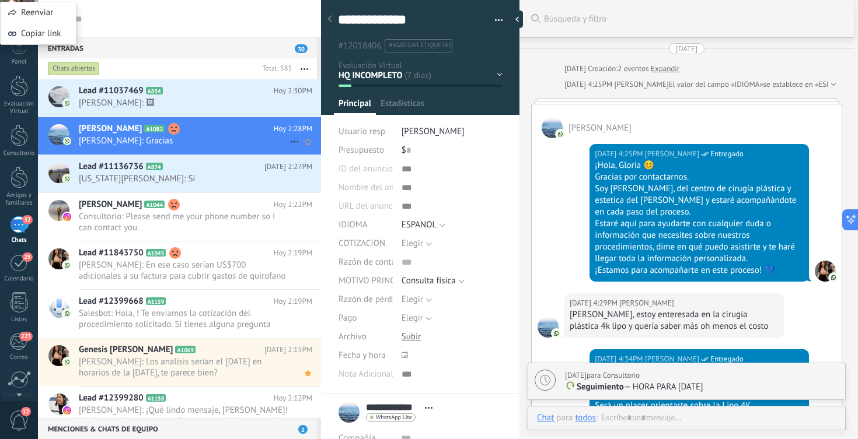
scroll to position [4245, 0]
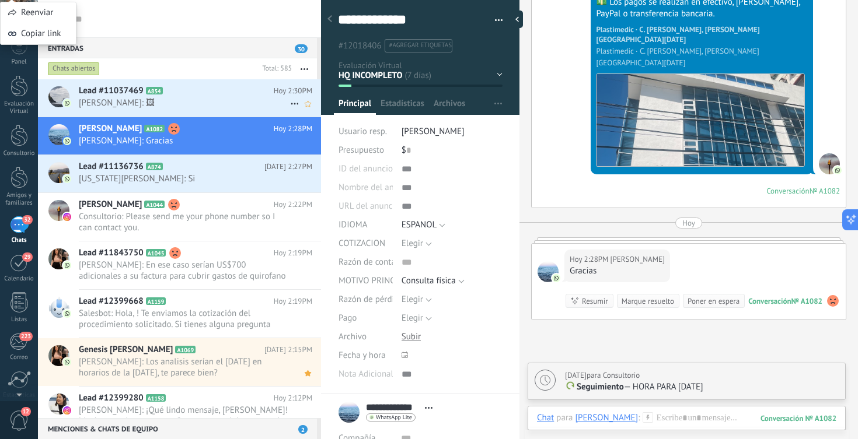
click at [256, 112] on div "Lead #11037469 A854 Hoy 2:30PM Elena María: 🖼" at bounding box center [200, 97] width 242 height 37
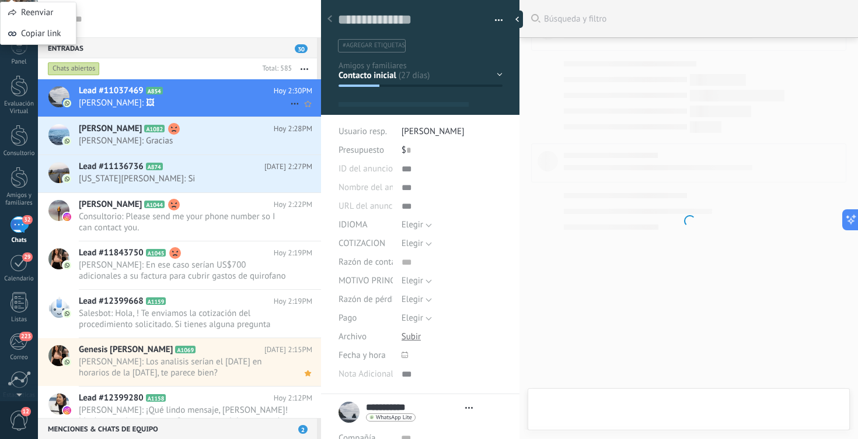
scroll to position [18, 0]
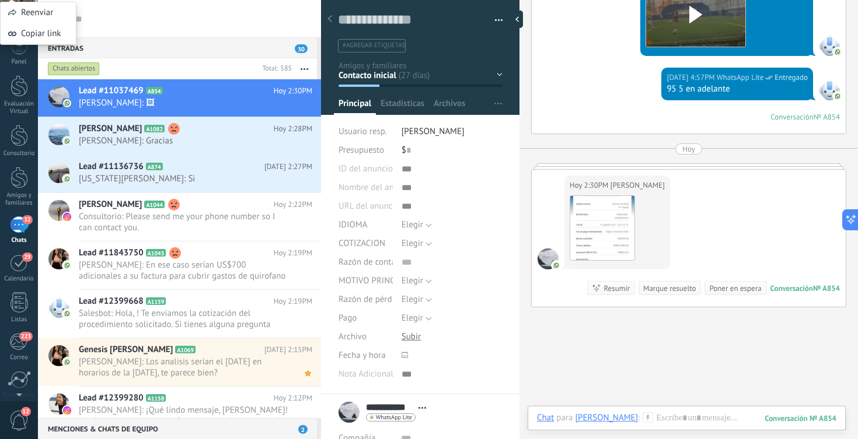
click at [23, 74] on div "Panel Evaluación Virtual Consultorio Amigos y familiares 32 Chats" at bounding box center [19, 244] width 38 height 415
click at [20, 86] on div at bounding box center [20, 86] width 18 height 22
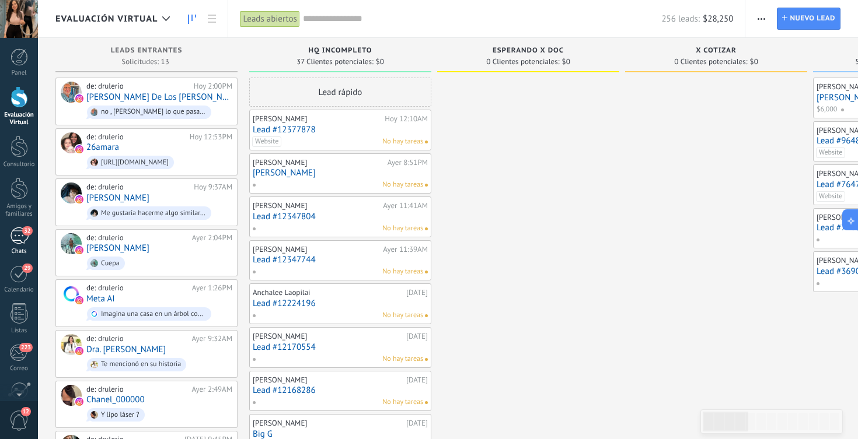
click at [15, 238] on div "32" at bounding box center [19, 236] width 19 height 17
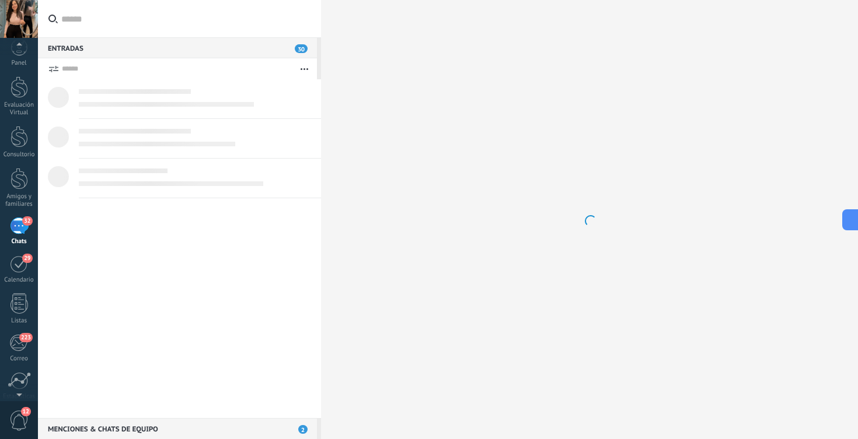
scroll to position [11, 0]
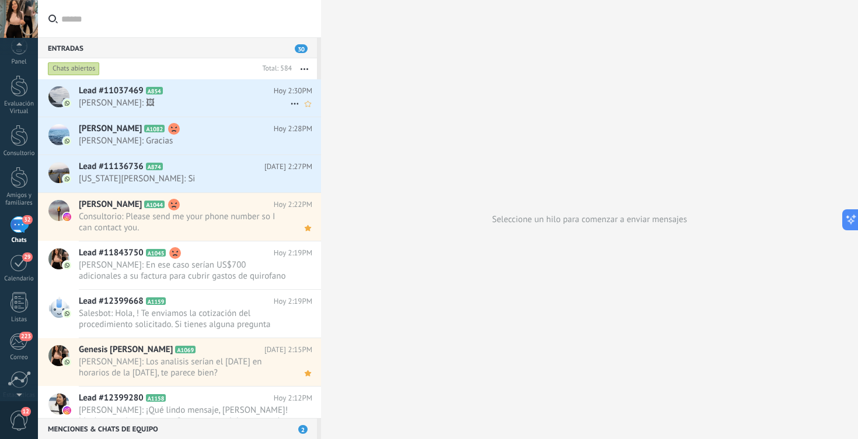
click at [113, 104] on span "[PERSON_NAME]: 🖼" at bounding box center [184, 102] width 211 height 11
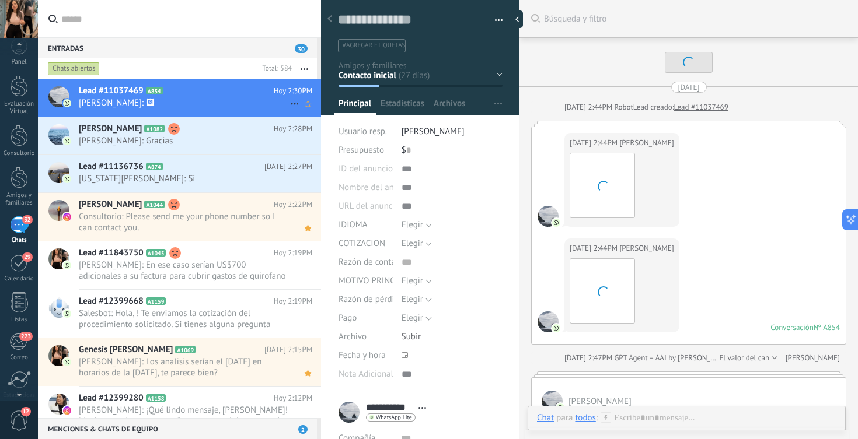
scroll to position [4296, 0]
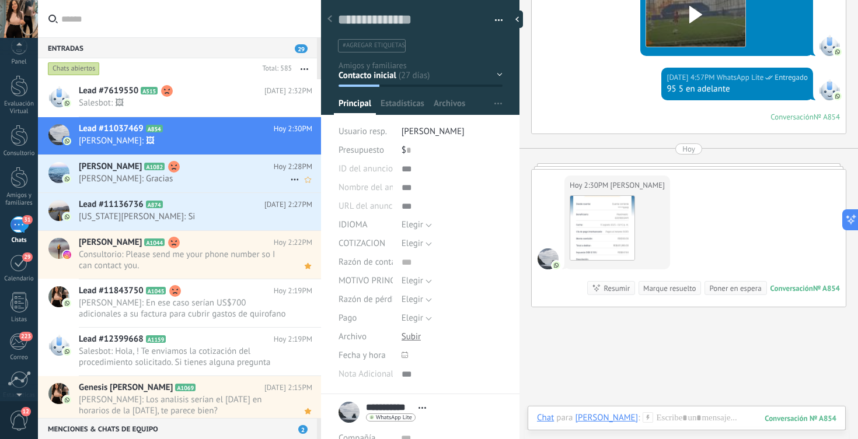
click at [176, 183] on span "Gloria Lomeli: Gracias" at bounding box center [184, 178] width 211 height 11
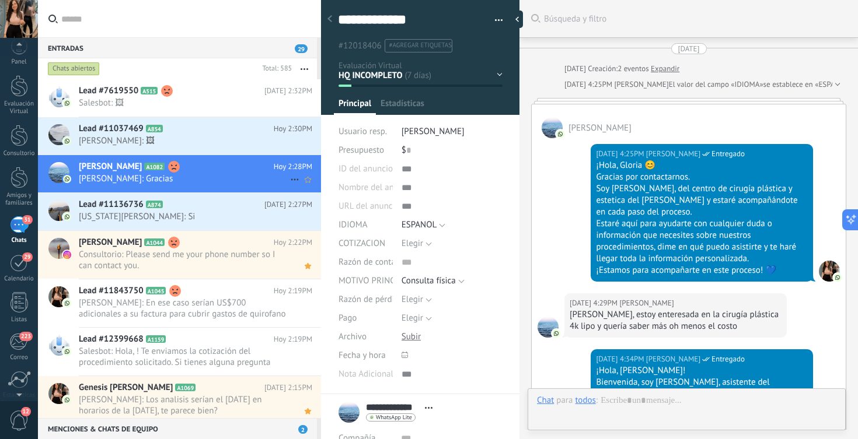
scroll to position [4312, 0]
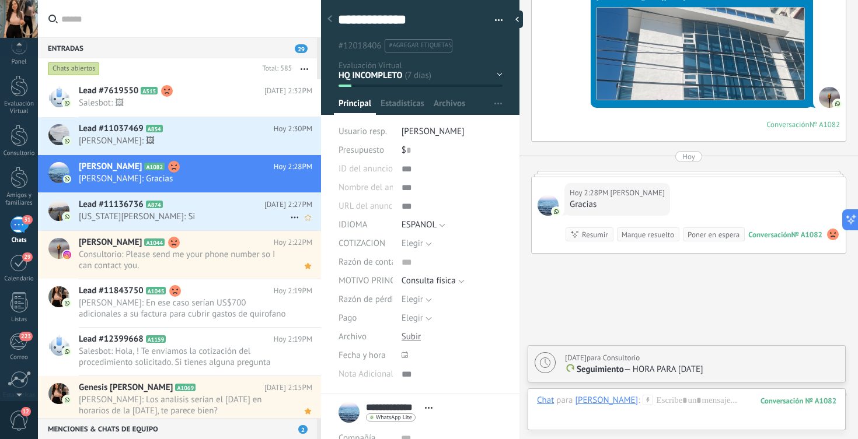
click at [186, 221] on span "Indiana Gonzalez: Si" at bounding box center [184, 216] width 211 height 11
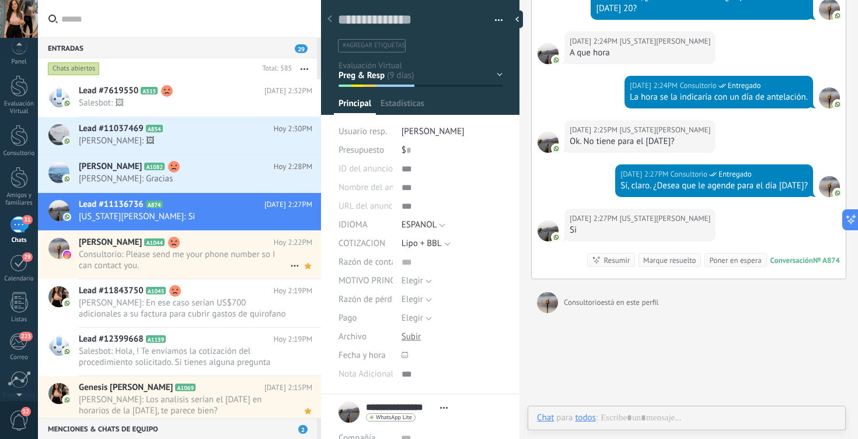
scroll to position [18, 0]
click at [181, 266] on span "Consultorio: Please send me your phone number so I can contact you." at bounding box center [184, 260] width 211 height 22
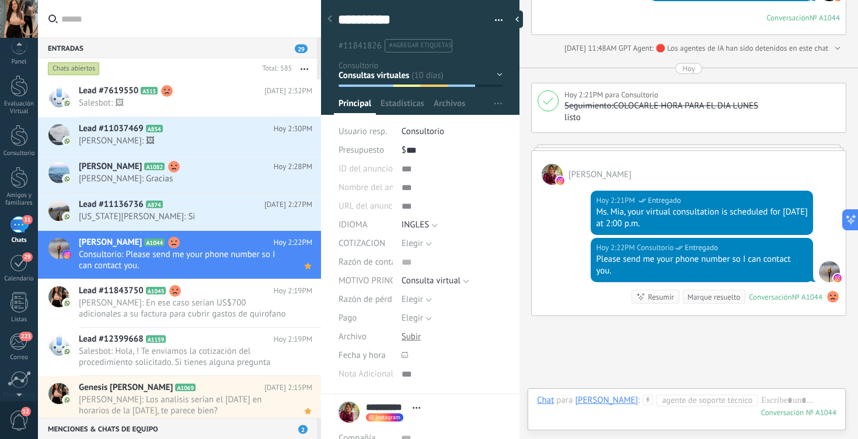
scroll to position [2976, 0]
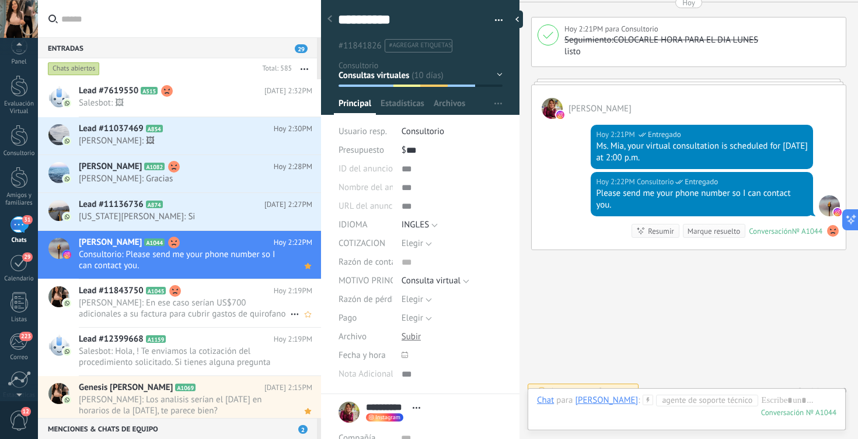
click at [233, 291] on h2 "Lead #11843750 A1045" at bounding box center [176, 291] width 195 height 12
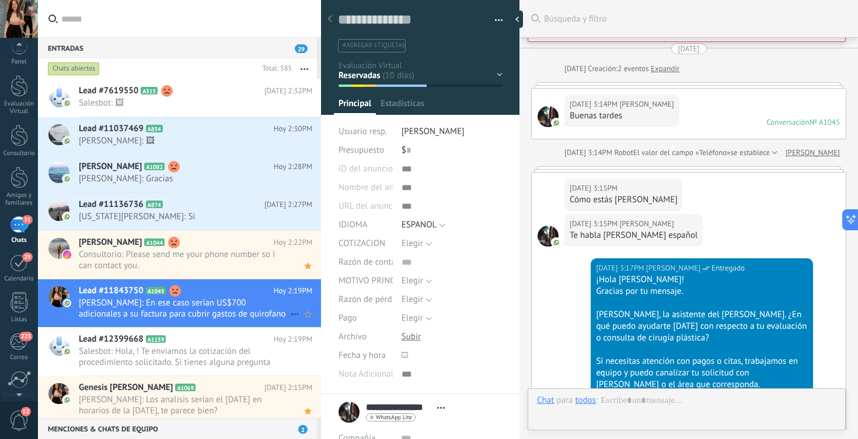
scroll to position [1871, 0]
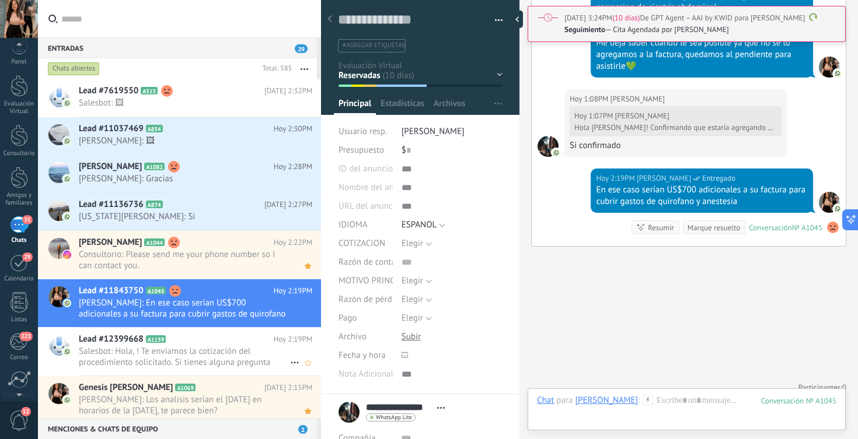
click at [218, 342] on h2 "Lead #12399668 A1159" at bounding box center [176, 340] width 195 height 12
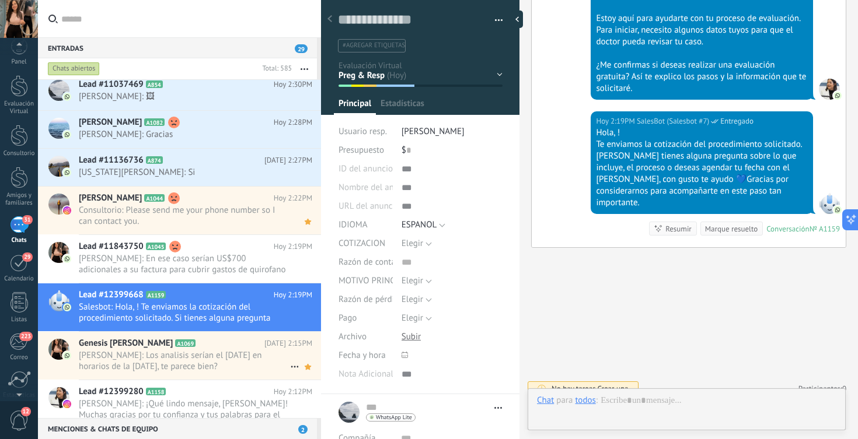
scroll to position [18, 0]
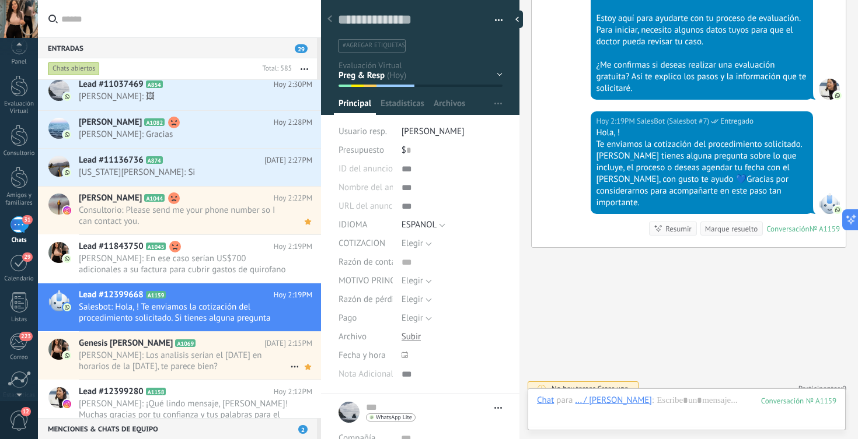
click at [219, 365] on span "Maria Elena: Los analisis serían el 18 de Noviembre en horarios de la mañana, t…" at bounding box center [184, 361] width 211 height 22
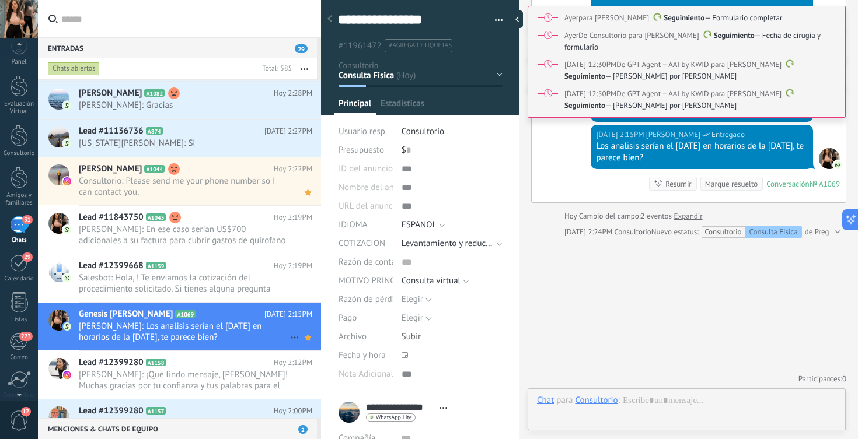
scroll to position [18, 0]
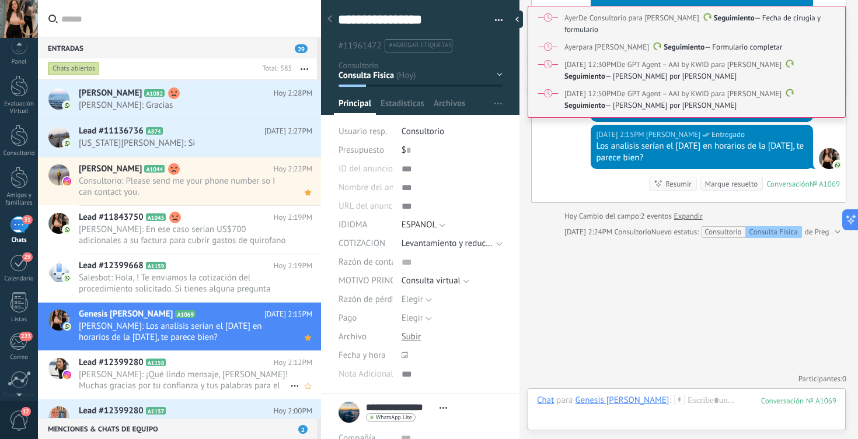
click at [220, 372] on span "[PERSON_NAME]: ¡Qué lindo mensaje, [PERSON_NAME]! Muchas gracias por tu confian…" at bounding box center [184, 380] width 211 height 22
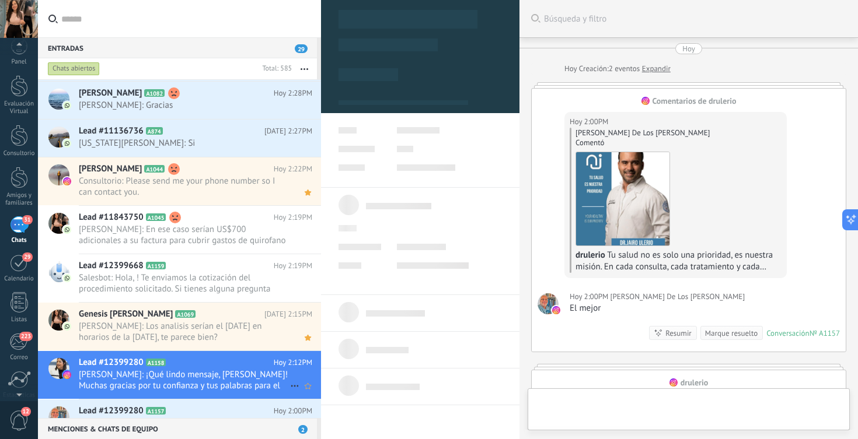
type textarea "***"
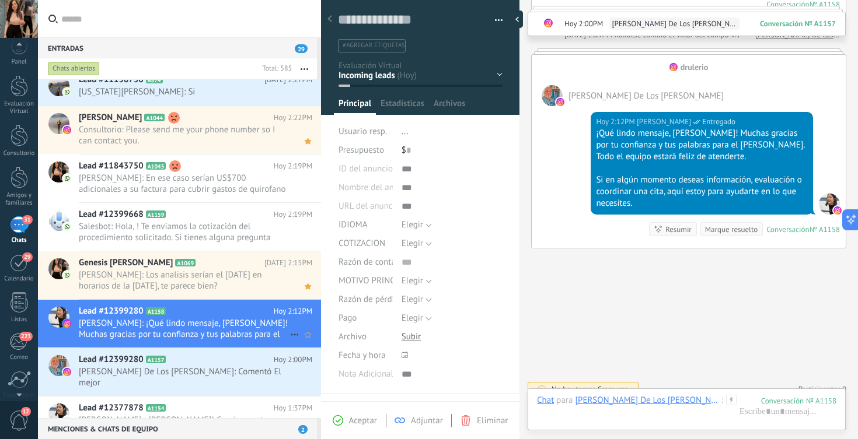
scroll to position [146, 0]
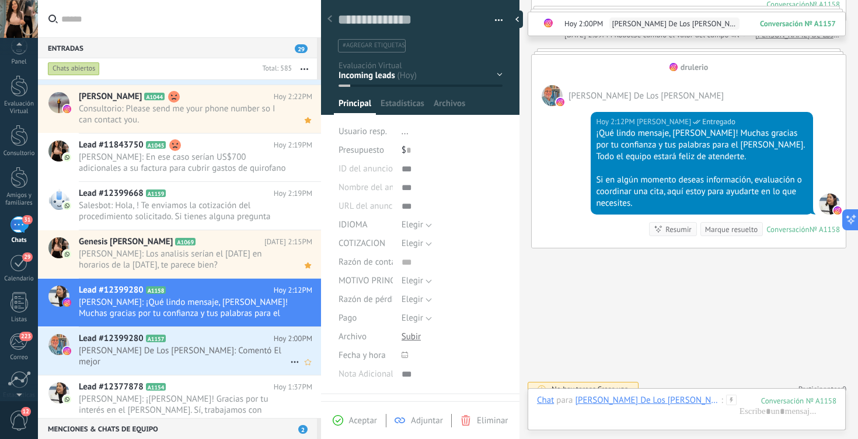
click at [213, 350] on span "[PERSON_NAME] De Los [PERSON_NAME]: Comentó El mejor" at bounding box center [184, 357] width 211 height 22
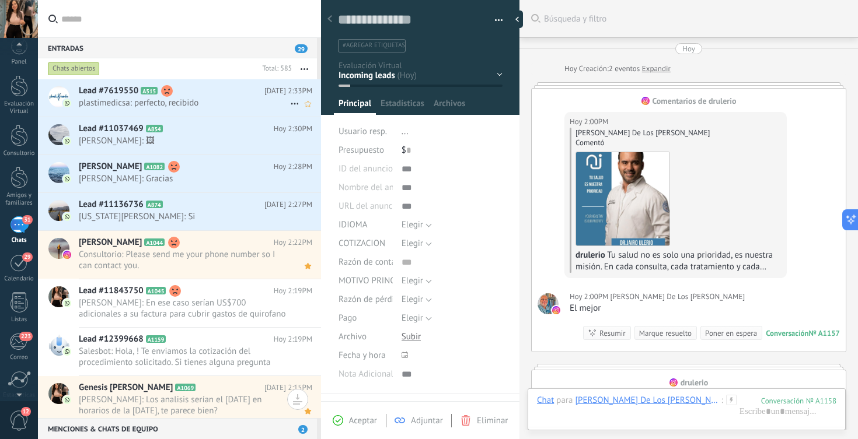
click at [237, 104] on span "plastimedicsa: perfecto, recibido" at bounding box center [184, 102] width 211 height 11
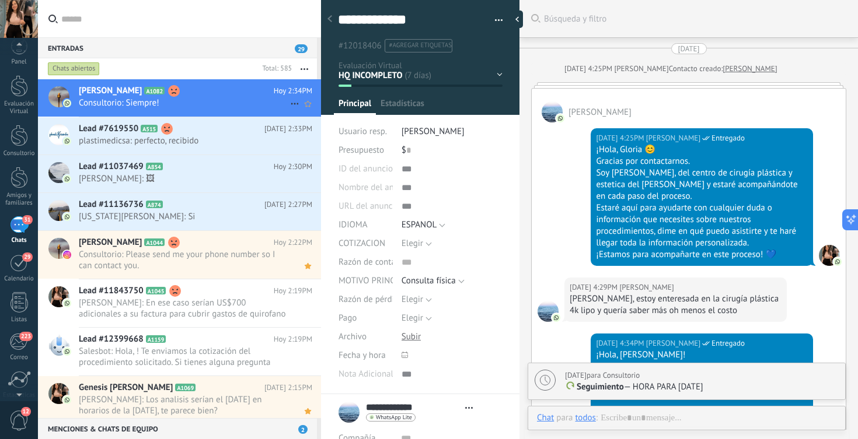
scroll to position [18, 0]
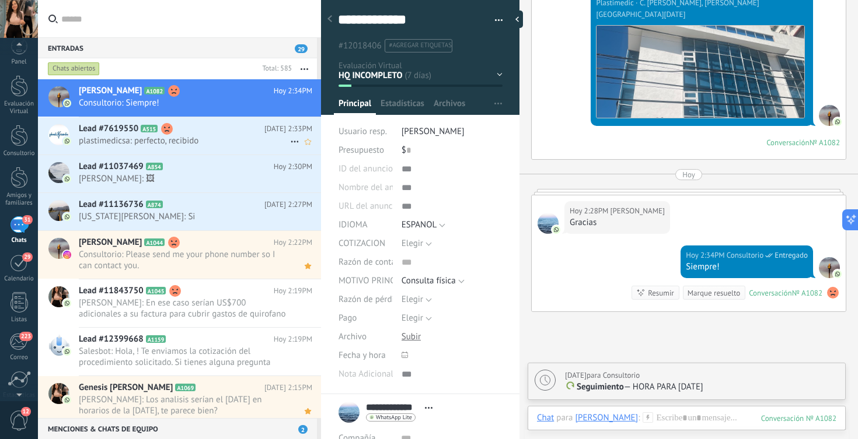
click at [217, 144] on span "plastimedicsa: perfecto, recibido" at bounding box center [184, 140] width 211 height 11
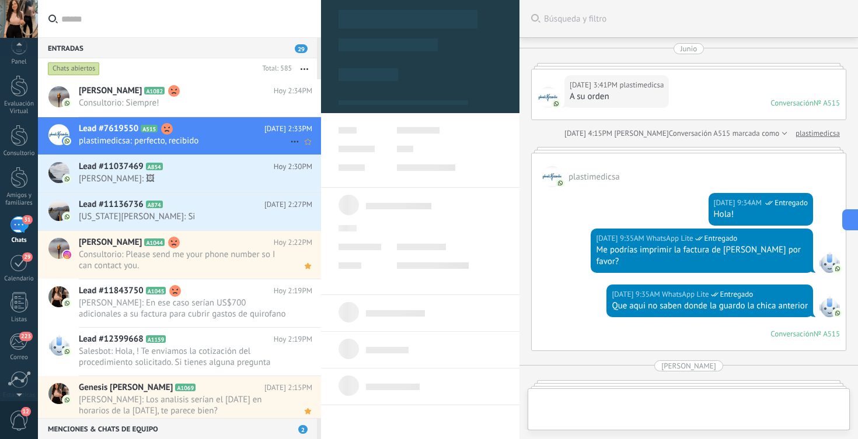
type textarea "**********"
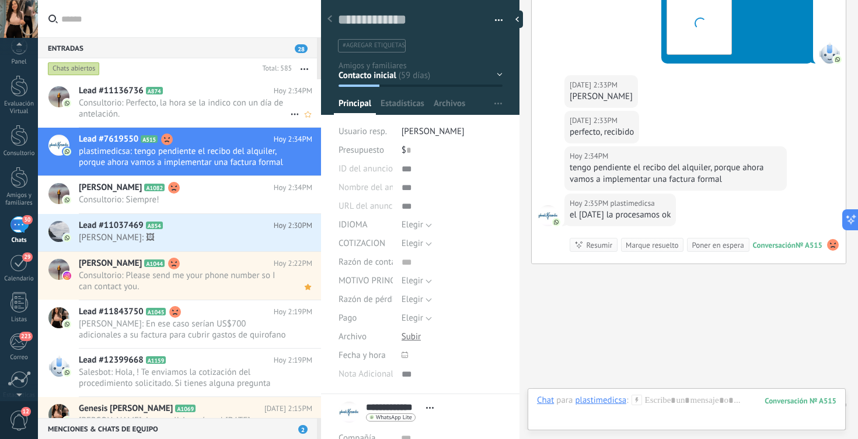
scroll to position [3296, 0]
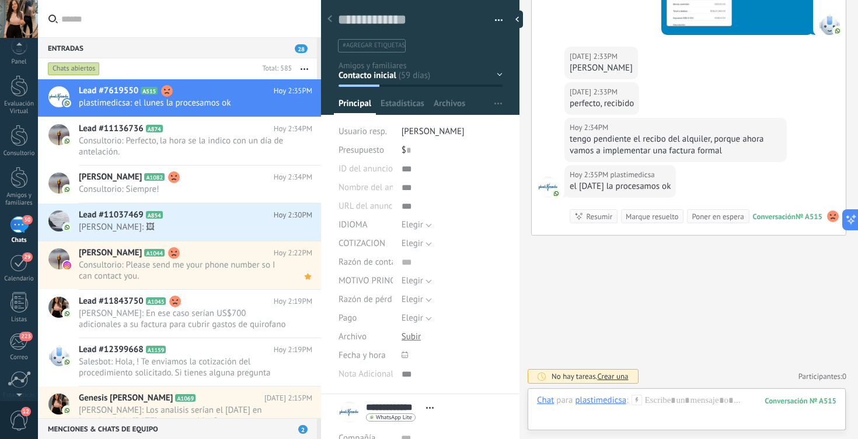
click at [167, 26] on input "text" at bounding box center [186, 18] width 250 height 37
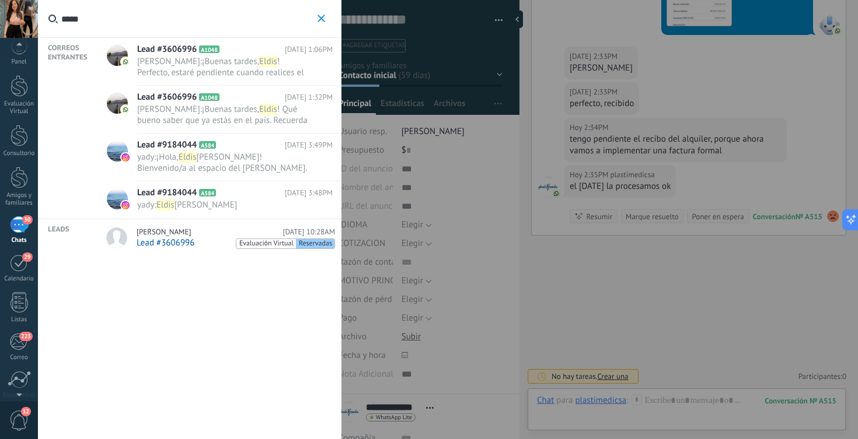
type input "*****"
click at [599, 146] on div at bounding box center [429, 219] width 858 height 439
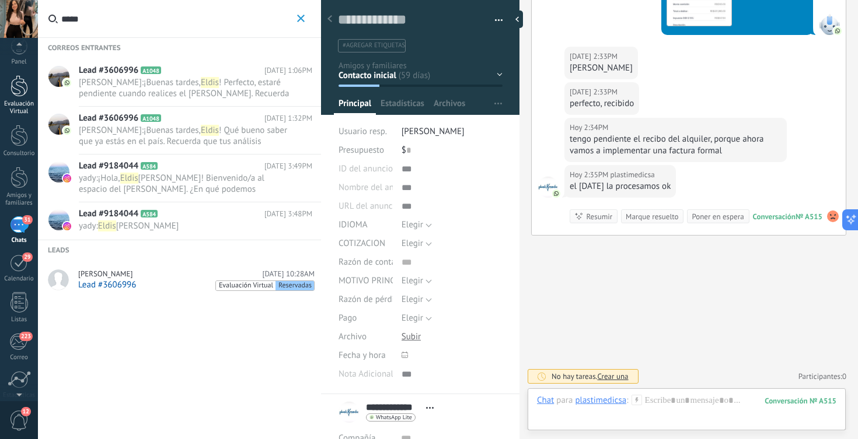
click at [14, 95] on div at bounding box center [20, 86] width 18 height 22
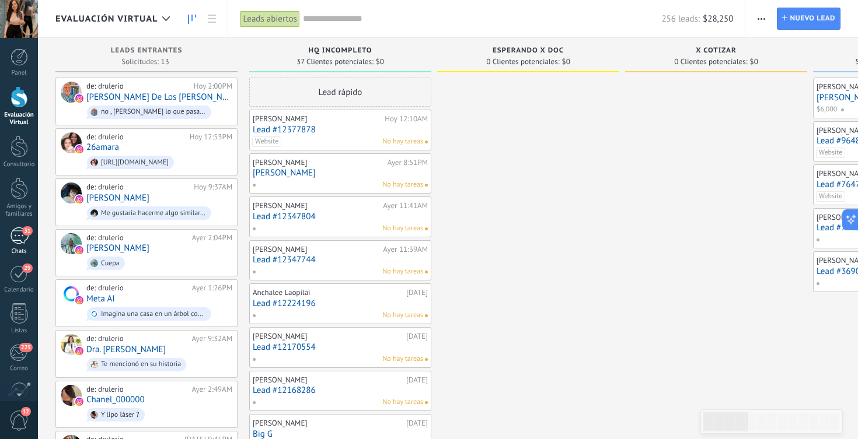
click at [19, 238] on div "31" at bounding box center [19, 236] width 19 height 17
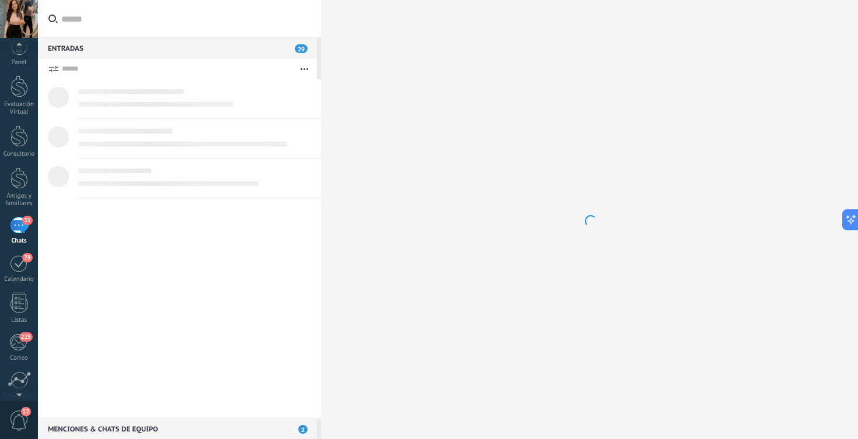
scroll to position [11, 0]
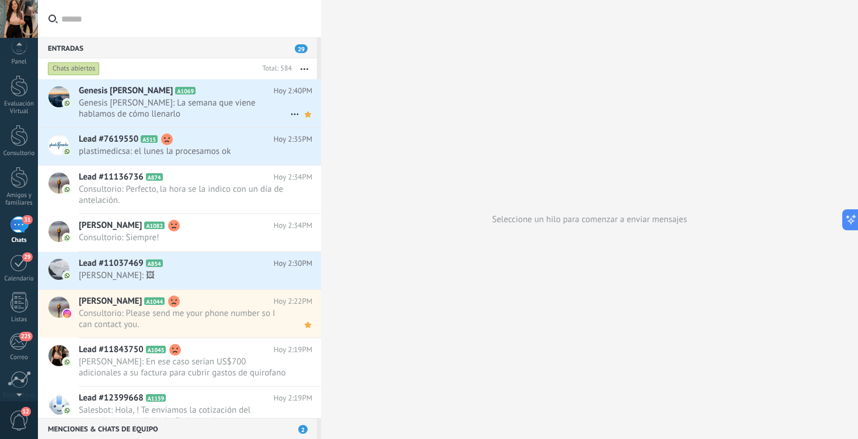
click at [179, 101] on span "Genesis [PERSON_NAME]: La semana que viene hablamos de cómo llenarlo" at bounding box center [184, 108] width 211 height 22
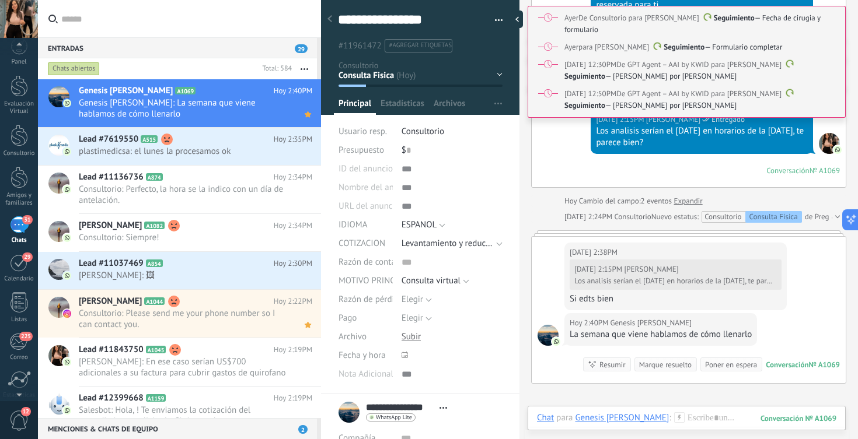
scroll to position [3805, 0]
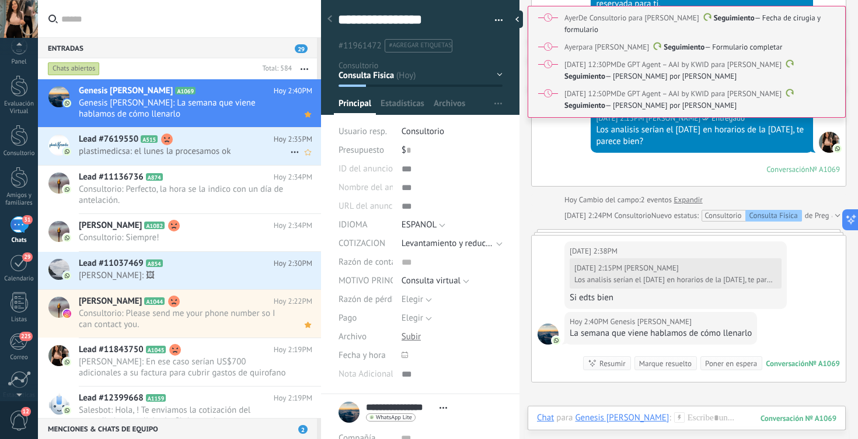
click at [221, 144] on h2 "Lead #7619550 A515" at bounding box center [176, 140] width 195 height 12
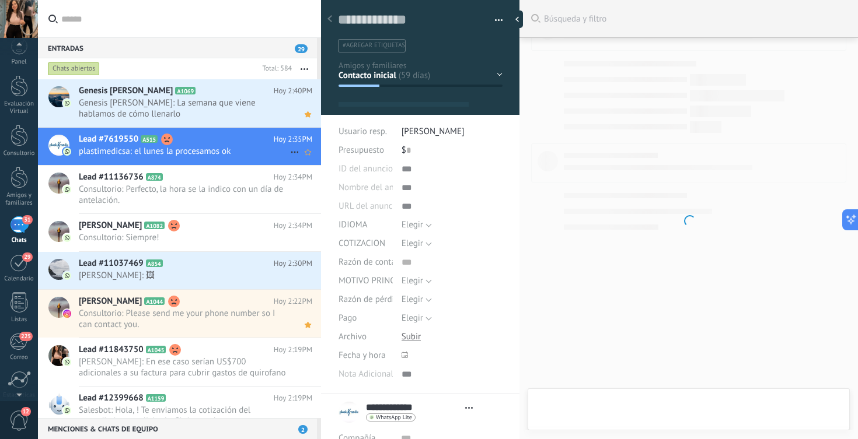
scroll to position [18, 0]
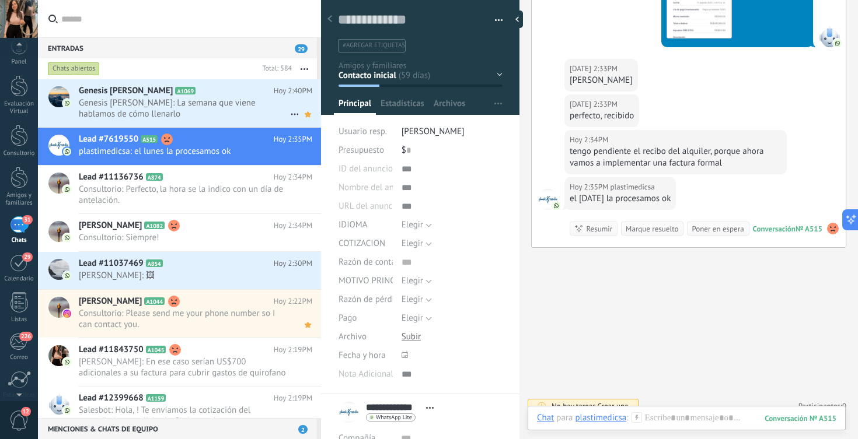
click at [229, 103] on span "Genesis [PERSON_NAME]: La semana que viene hablamos de cómo llenarlo" at bounding box center [184, 108] width 211 height 22
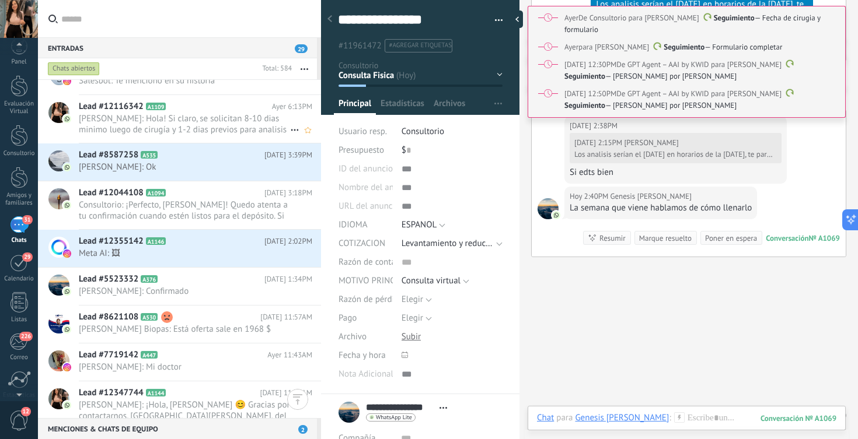
scroll to position [1602, 0]
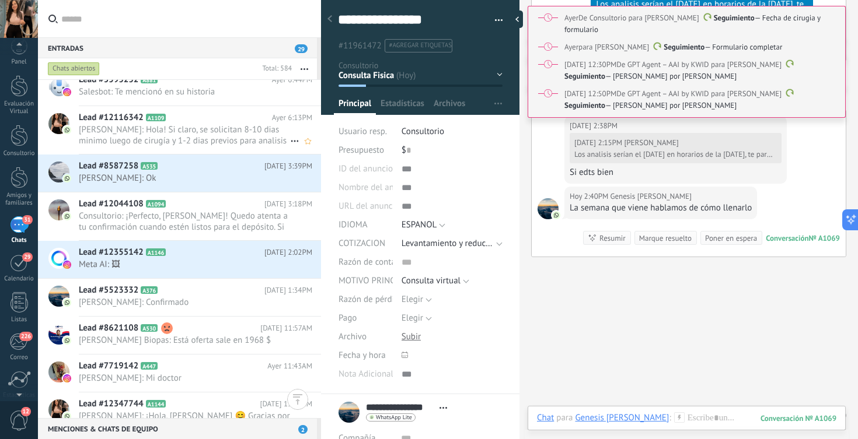
click at [198, 264] on span "Meta AI: 🖼" at bounding box center [184, 264] width 211 height 11
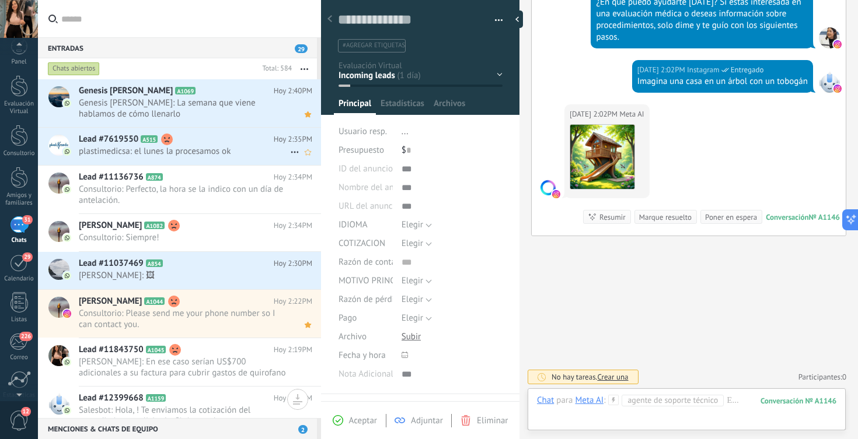
click at [197, 146] on span "plastimedicsa: el lunes la procesamos ok" at bounding box center [184, 151] width 211 height 11
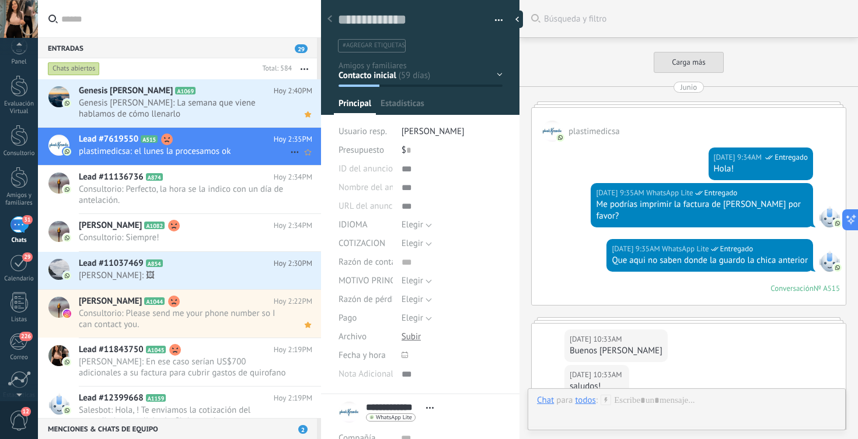
scroll to position [3233, 0]
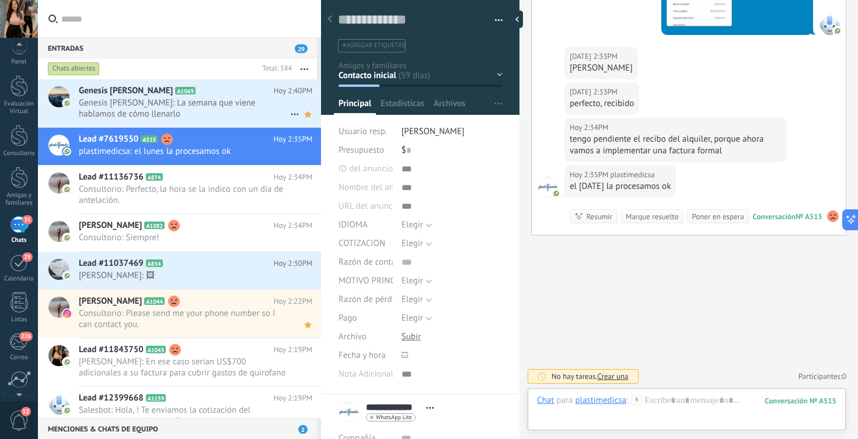
click at [210, 96] on h2 "Genesis Lantigua A1069" at bounding box center [176, 91] width 195 height 12
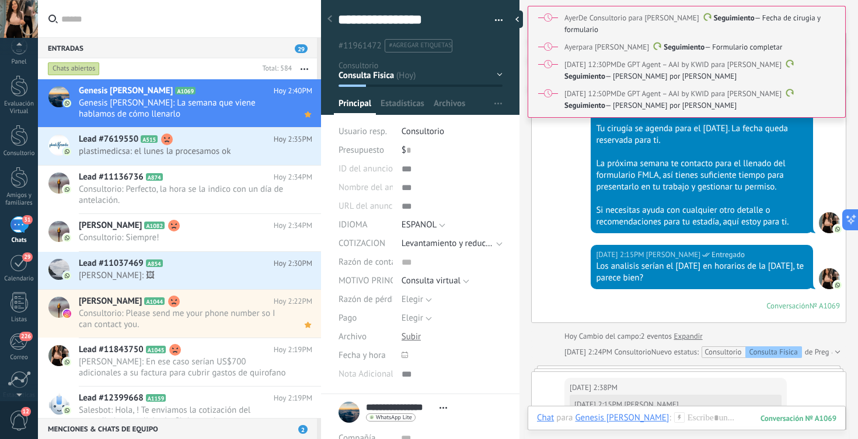
scroll to position [3666, 0]
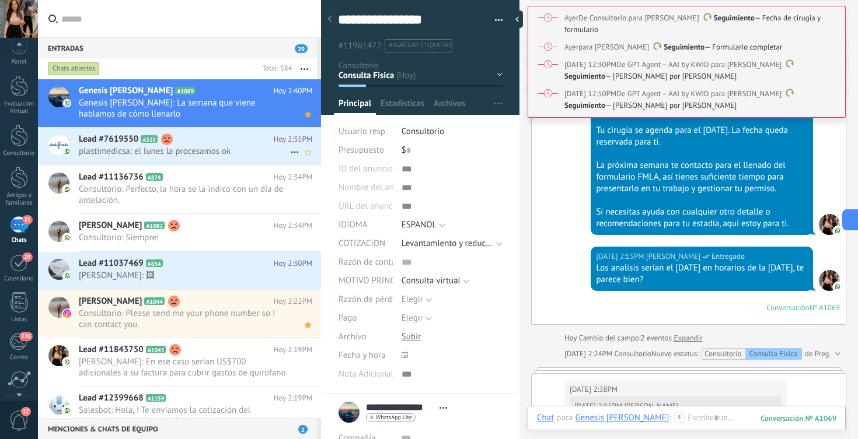
click at [212, 158] on div "Lead #7619550 A515 Hoy 2:35PM plastimedicsa: el lunes la procesamos ok" at bounding box center [200, 146] width 242 height 37
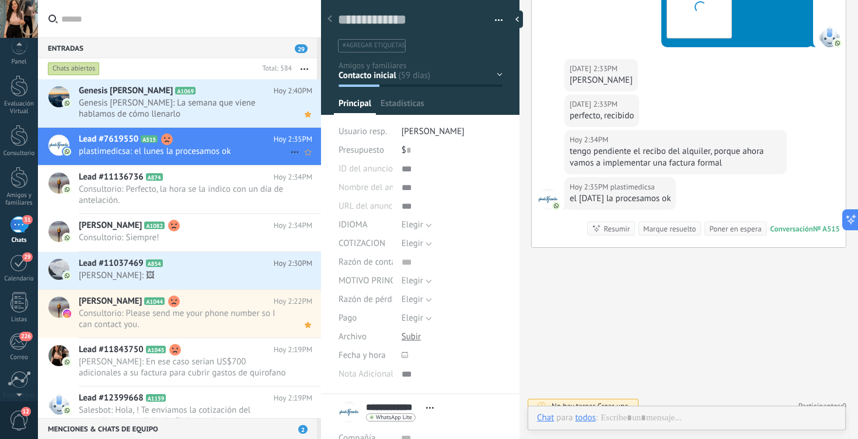
scroll to position [18, 0]
click at [289, 148] on icon at bounding box center [295, 152] width 14 height 14
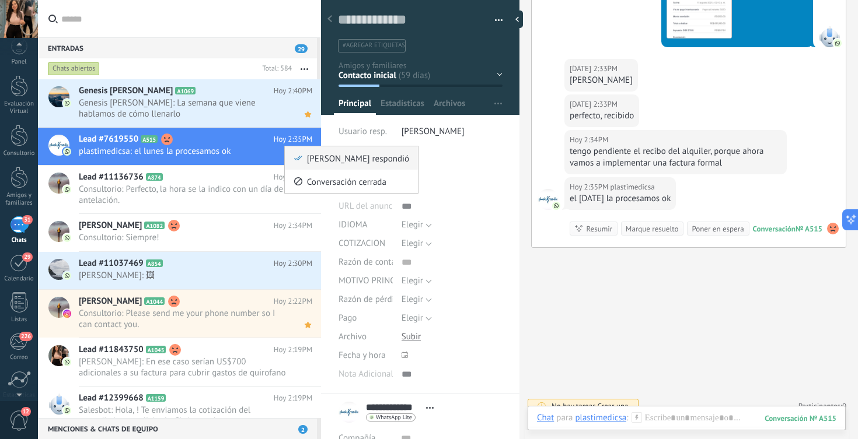
click at [332, 163] on span "[PERSON_NAME] respondió" at bounding box center [358, 157] width 102 height 23
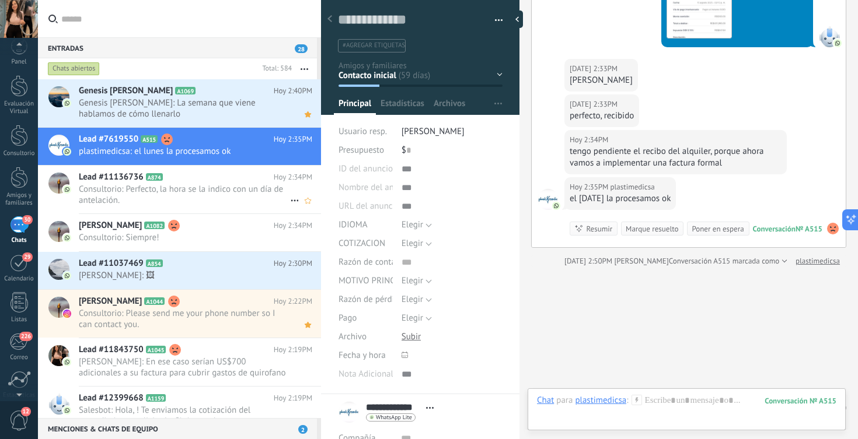
scroll to position [3233, 0]
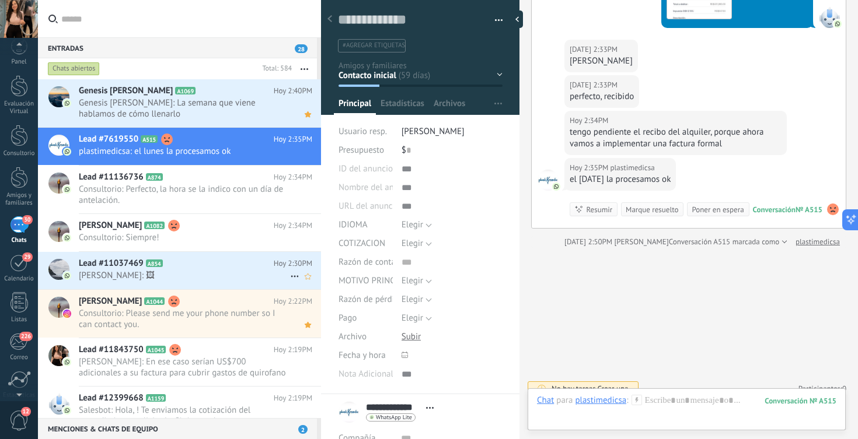
click at [226, 274] on span "[PERSON_NAME]: 🖼" at bounding box center [184, 275] width 211 height 11
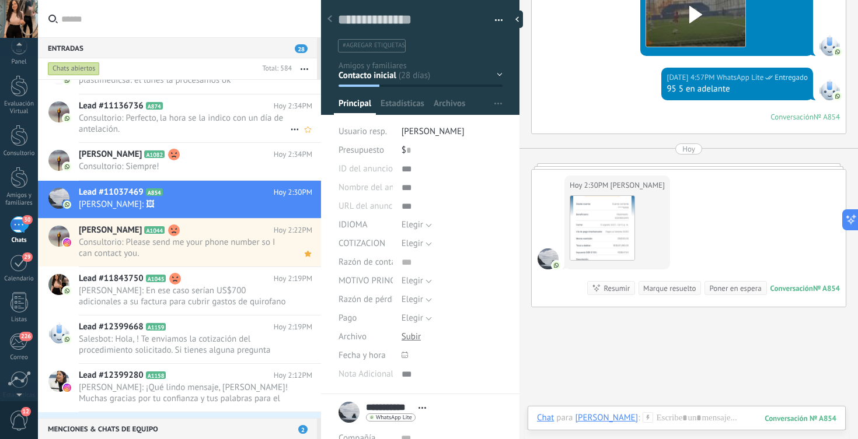
scroll to position [86, 0]
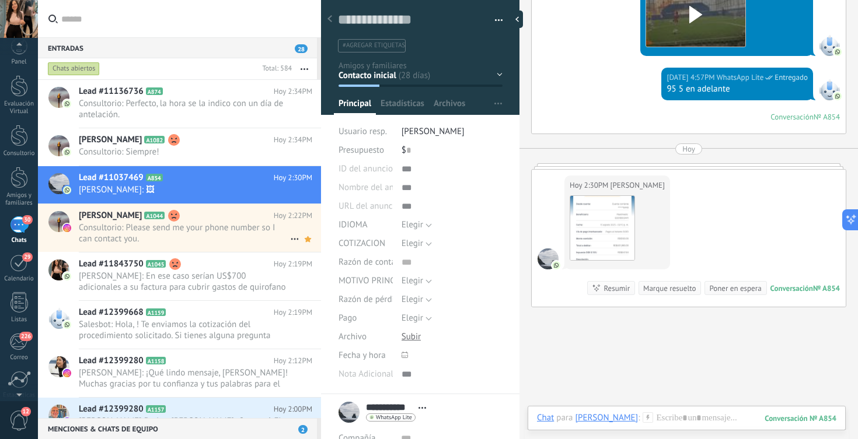
click at [201, 231] on span "Consultorio: Please send me your phone number so I can contact you." at bounding box center [184, 233] width 211 height 22
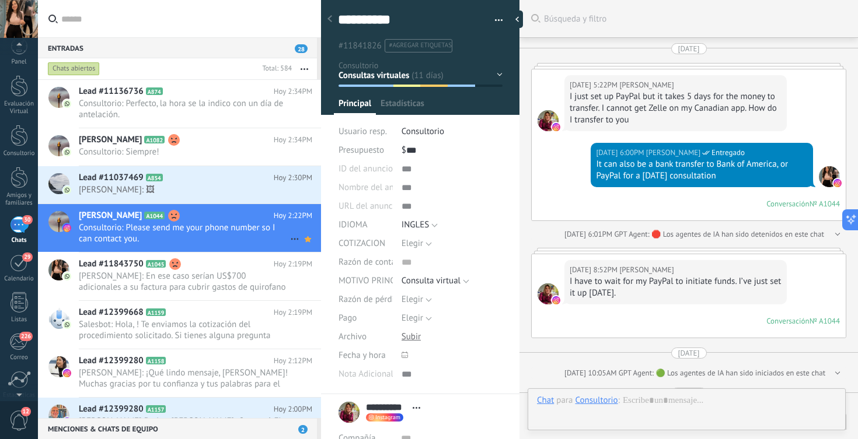
scroll to position [2976, 0]
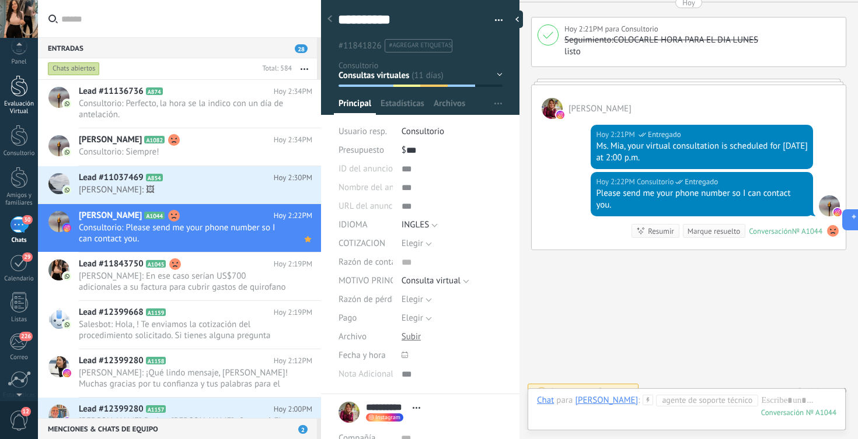
click at [18, 89] on div at bounding box center [20, 86] width 18 height 22
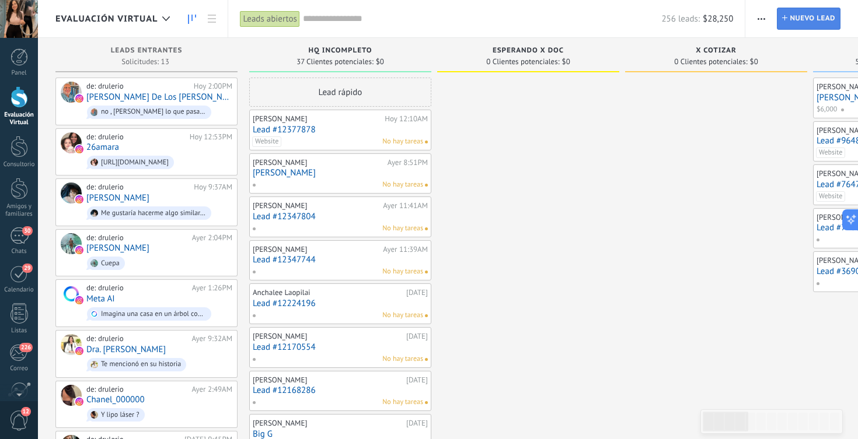
click at [785, 19] on icon at bounding box center [784, 17] width 5 height 5
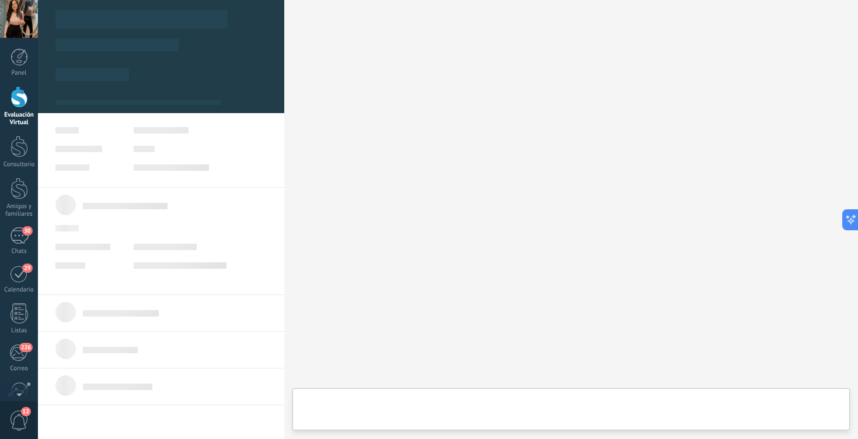
type textarea "***"
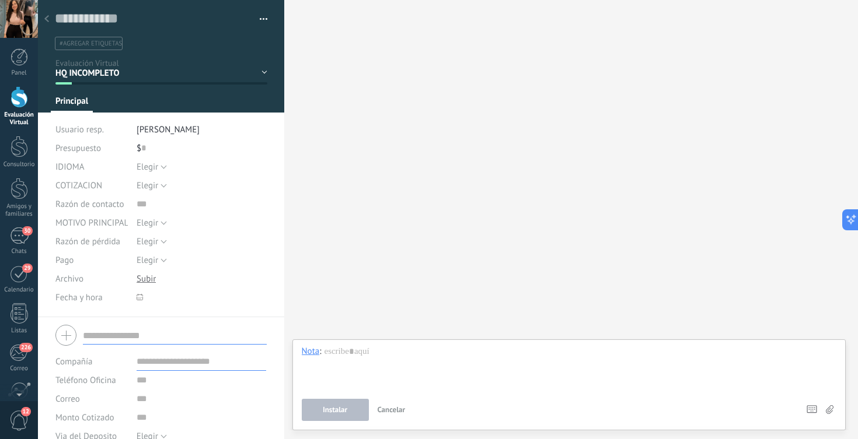
scroll to position [12, 0]
click at [166, 336] on input "text" at bounding box center [175, 335] width 184 height 19
paste input "**********"
type input "**********"
click at [166, 384] on input "text" at bounding box center [202, 380] width 130 height 19
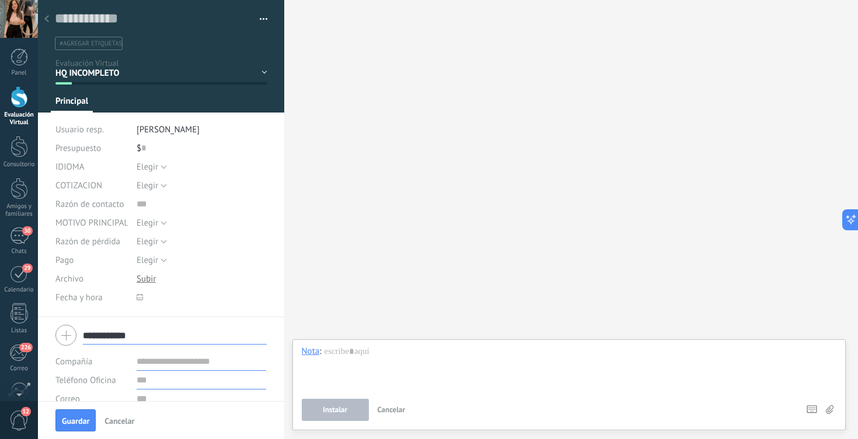
paste input "**********"
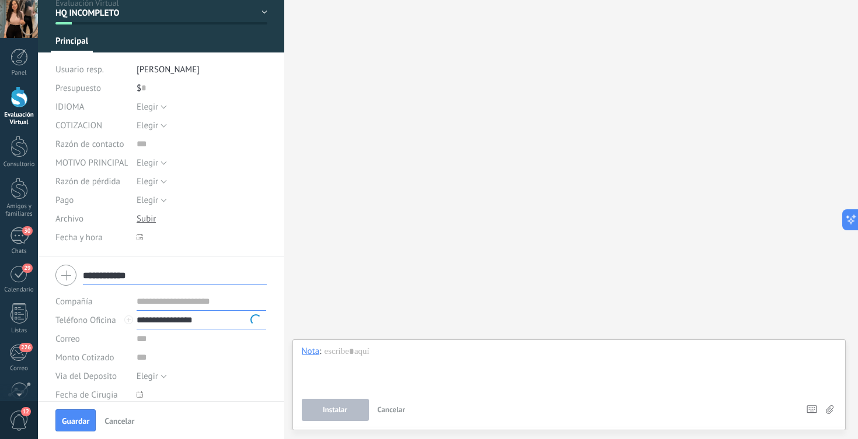
scroll to position [61, 0]
type input "**********"
click at [165, 339] on input "text" at bounding box center [202, 338] width 130 height 19
paste input "**********"
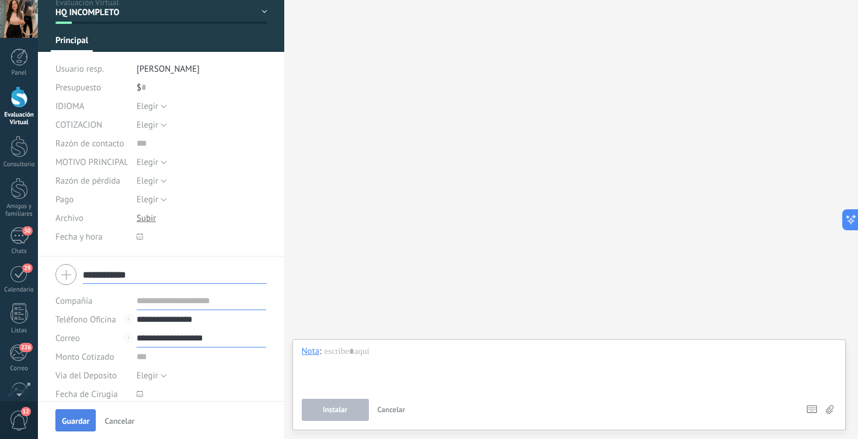
type input "**********"
click at [75, 428] on button "Guardar" at bounding box center [75, 421] width 40 height 22
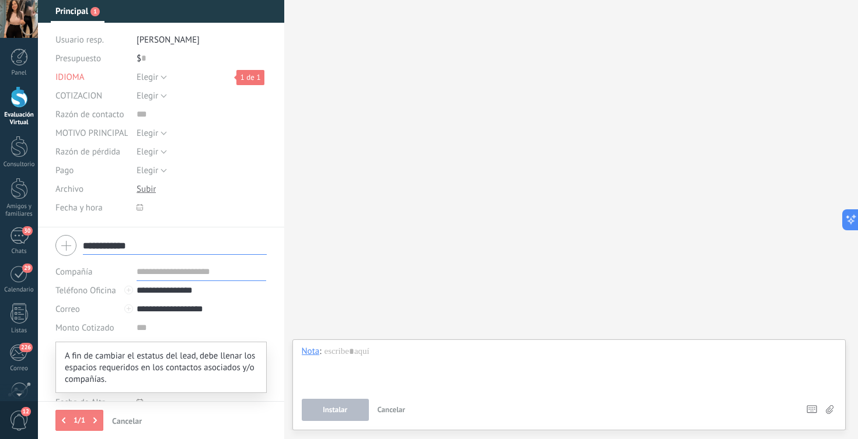
scroll to position [97, 0]
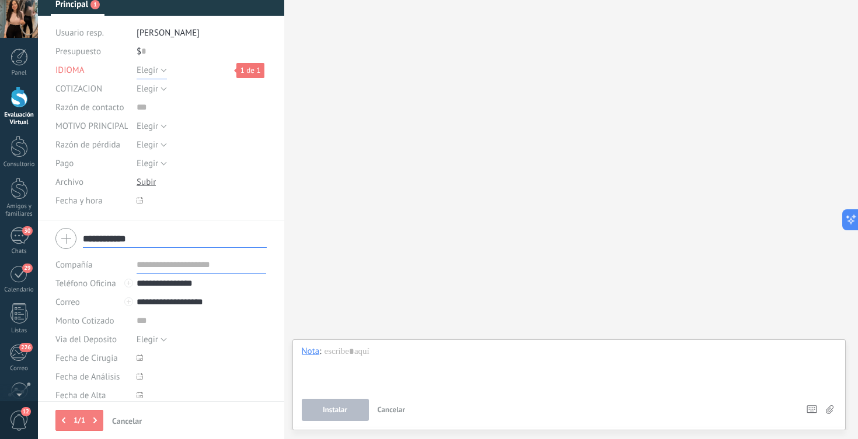
click at [150, 69] on span "Elegir" at bounding box center [148, 70] width 22 height 11
click at [156, 104] on li "ESPANOL" at bounding box center [192, 110] width 137 height 20
click at [86, 431] on button "Guardar" at bounding box center [75, 421] width 40 height 22
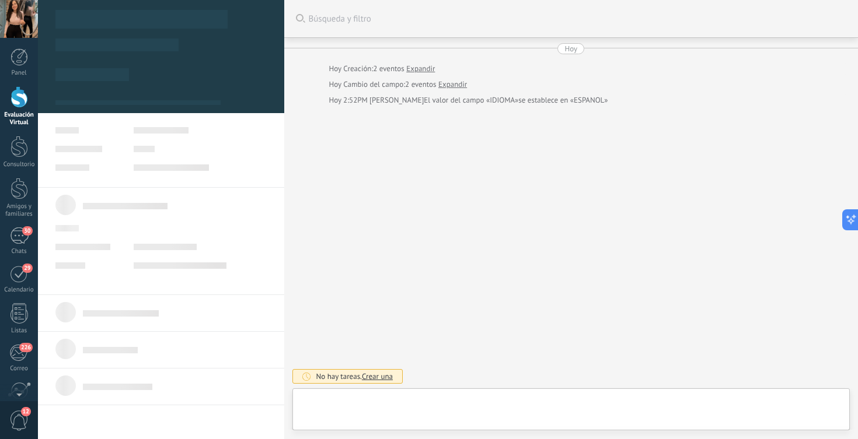
type textarea "**********"
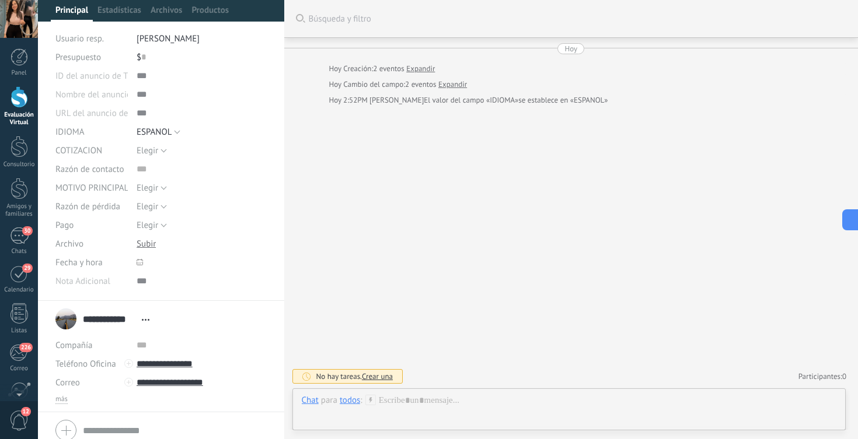
scroll to position [116, 0]
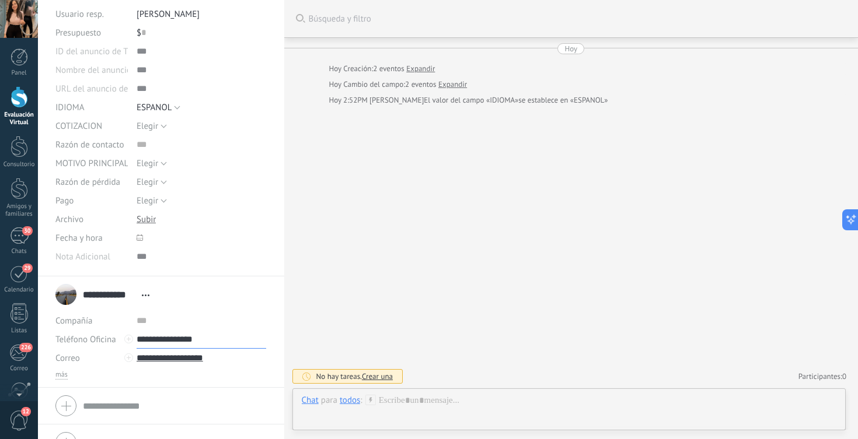
click at [151, 337] on input "**********" at bounding box center [202, 339] width 130 height 19
type input "**********"
click at [193, 380] on div "Maria Elena (WhatsApp)" at bounding box center [201, 379] width 129 height 20
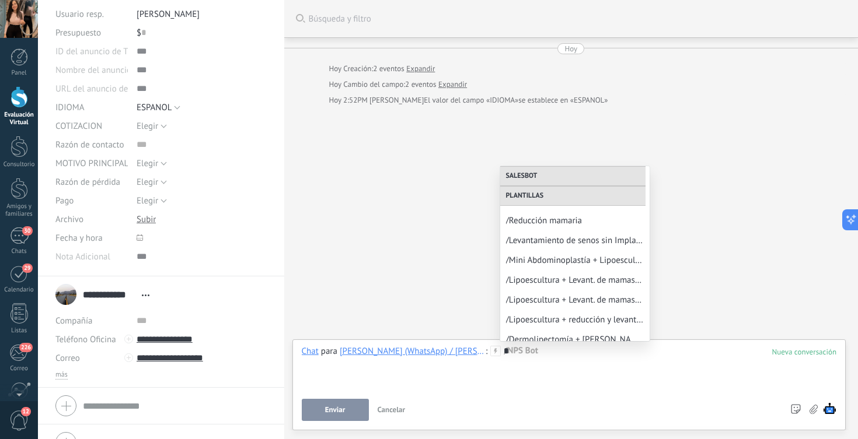
scroll to position [777, 0]
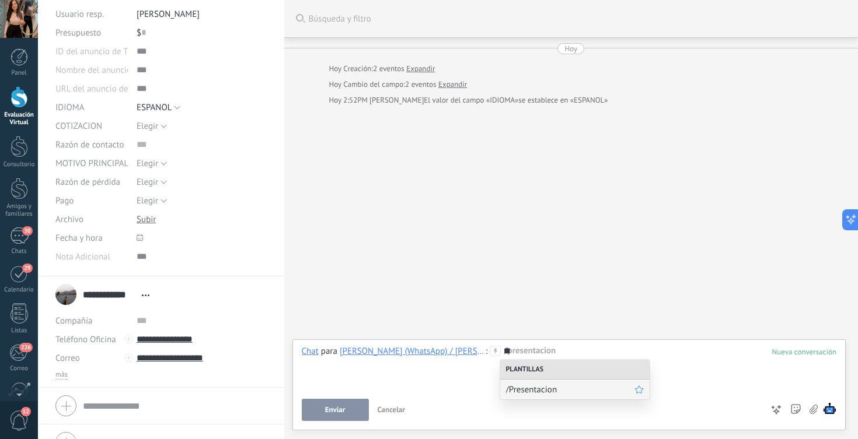
click at [559, 382] on div "/Presentacion" at bounding box center [574, 390] width 149 height 20
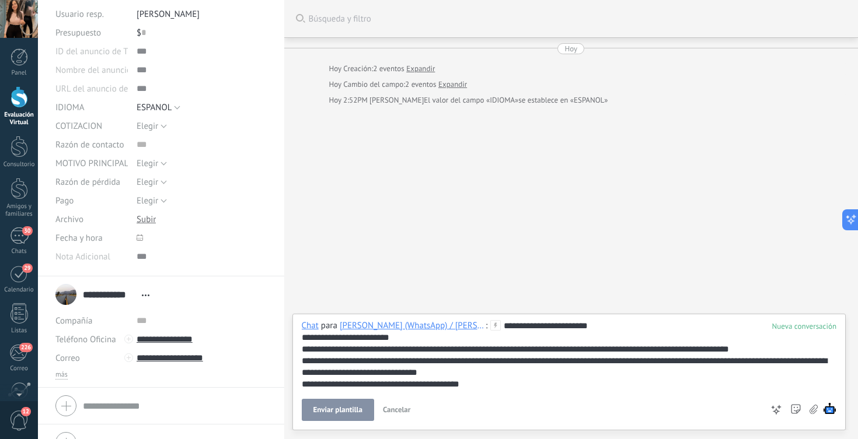
click at [346, 404] on button "Enviar plantilla" at bounding box center [338, 410] width 72 height 22
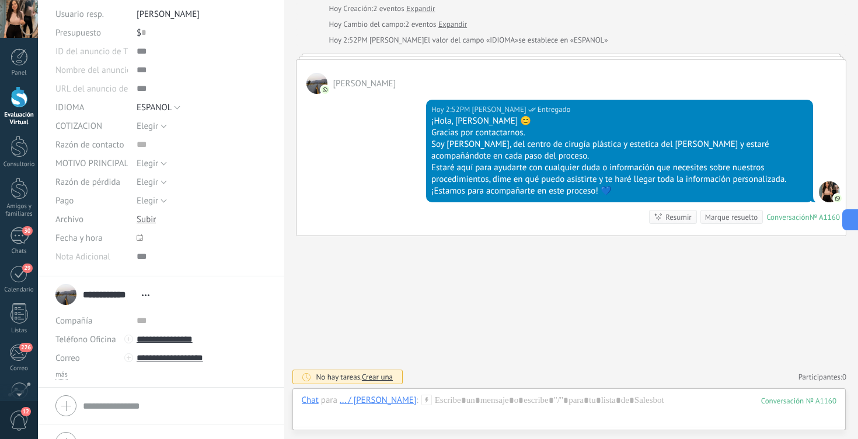
scroll to position [0, 0]
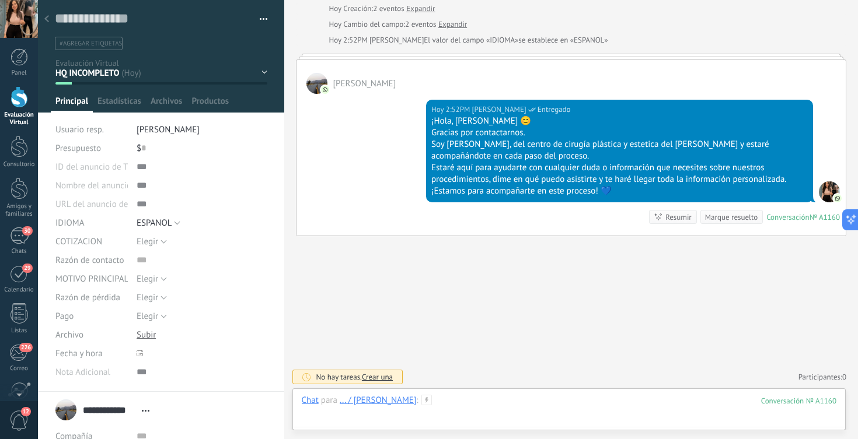
click at [436, 400] on div at bounding box center [569, 412] width 535 height 35
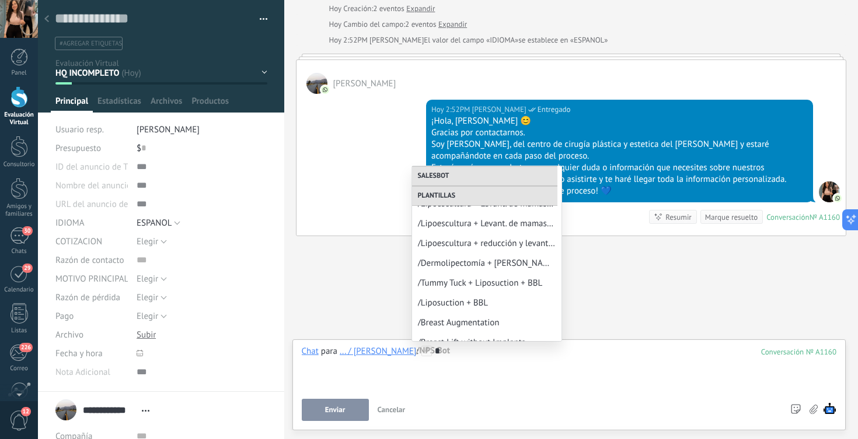
scroll to position [774, 0]
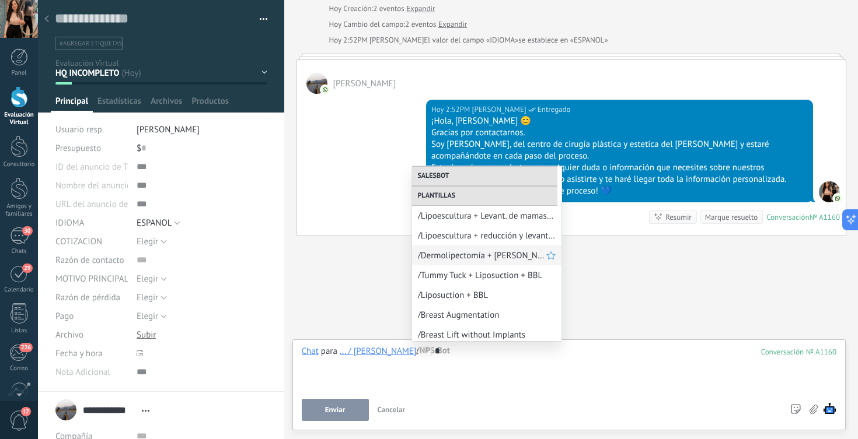
click at [482, 260] on span "/Dermolipectomía + Liposucción 360" at bounding box center [482, 255] width 128 height 11
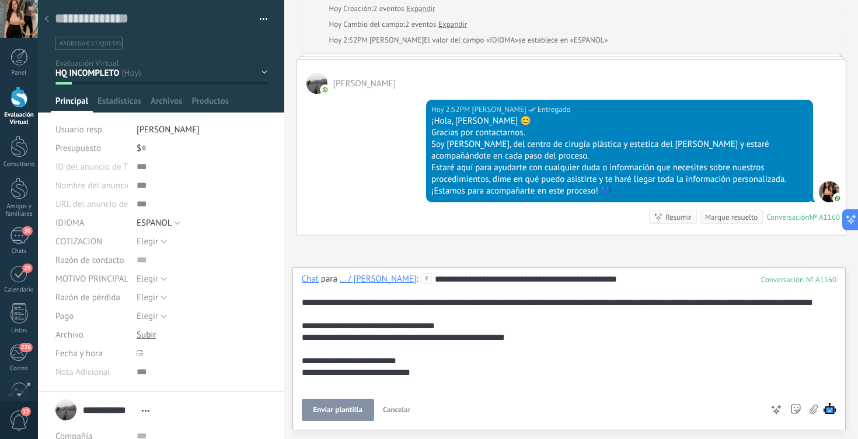
drag, startPoint x: 362, startPoint y: 350, endPoint x: 395, endPoint y: 351, distance: 33.3
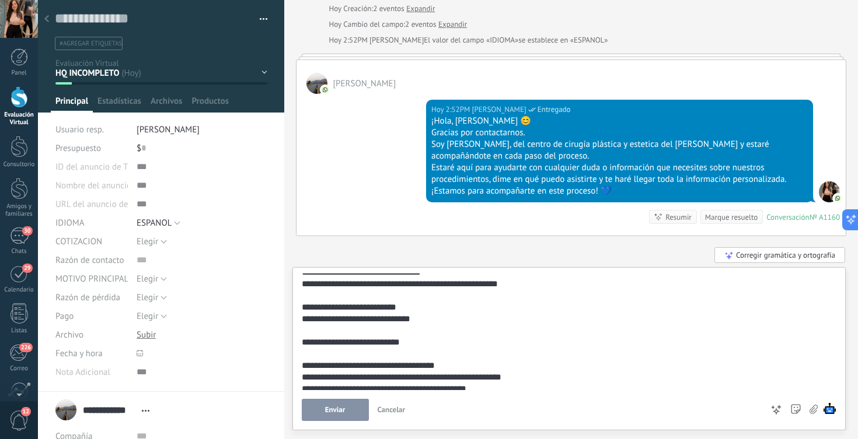
scroll to position [0, 0]
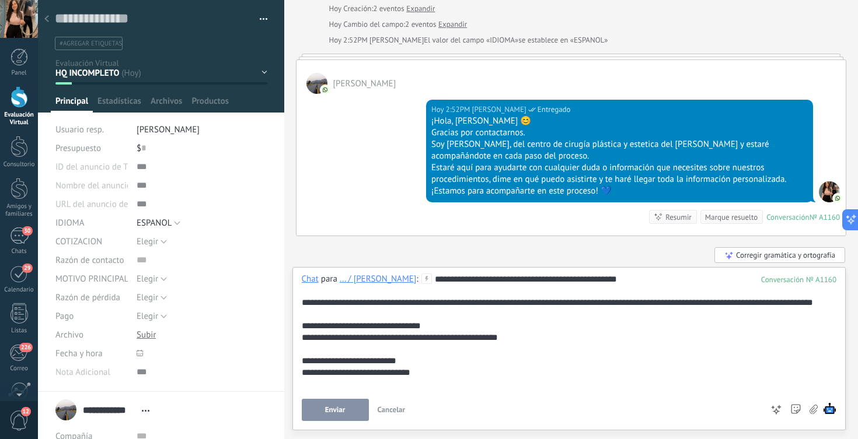
click at [334, 416] on button "Enviar" at bounding box center [335, 410] width 67 height 22
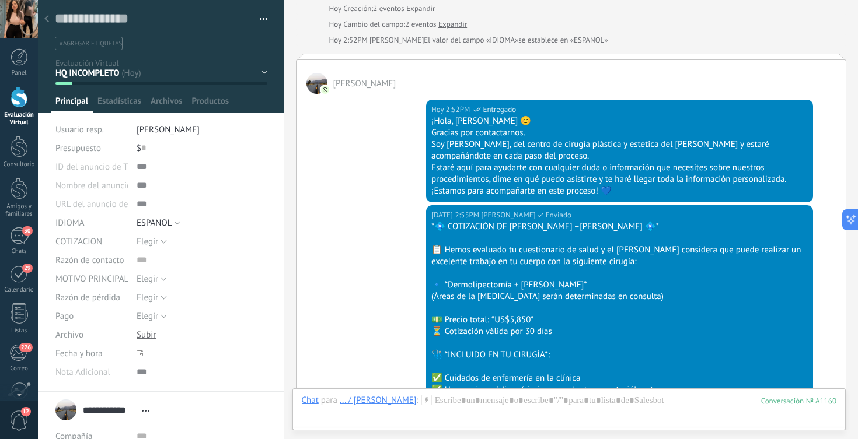
scroll to position [924, 0]
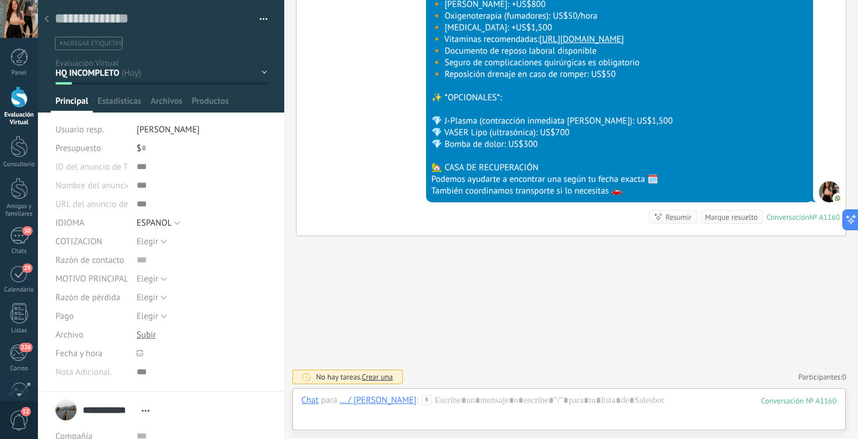
click at [0, 0] on div "HQ INCOMPLETO Esperando X Doc X cotizar Consulta COTIZAR Preg & Resp Reservadas" at bounding box center [0, 0] width 0 height 0
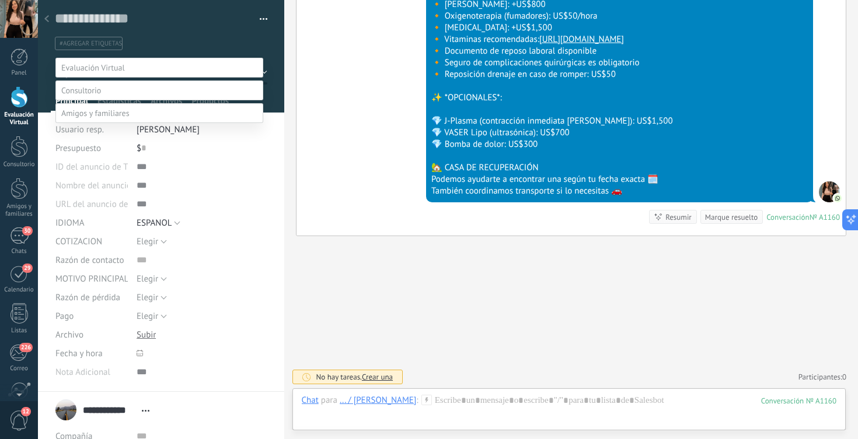
click at [0, 0] on label "Preg & Resp" at bounding box center [0, 0] width 0 height 0
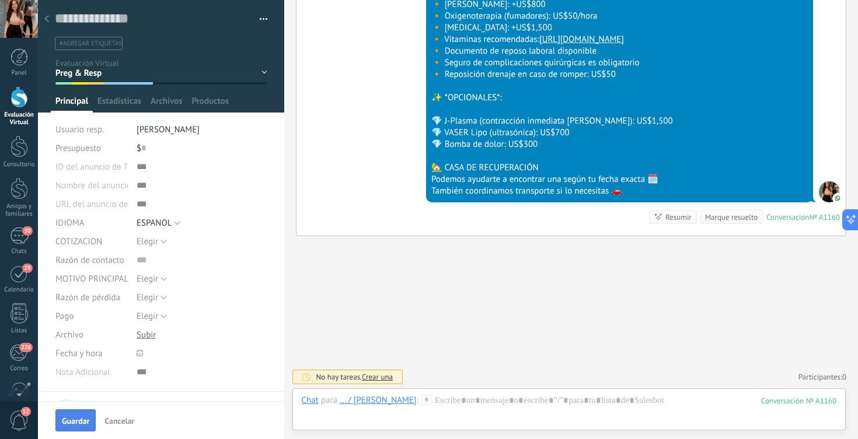
click at [81, 419] on span "Guardar" at bounding box center [75, 421] width 27 height 8
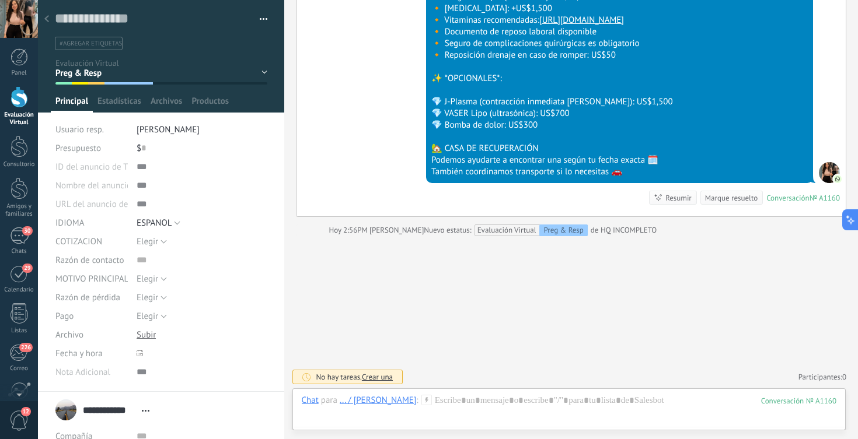
click at [19, 110] on link "Evaluación Virtual" at bounding box center [19, 106] width 38 height 40
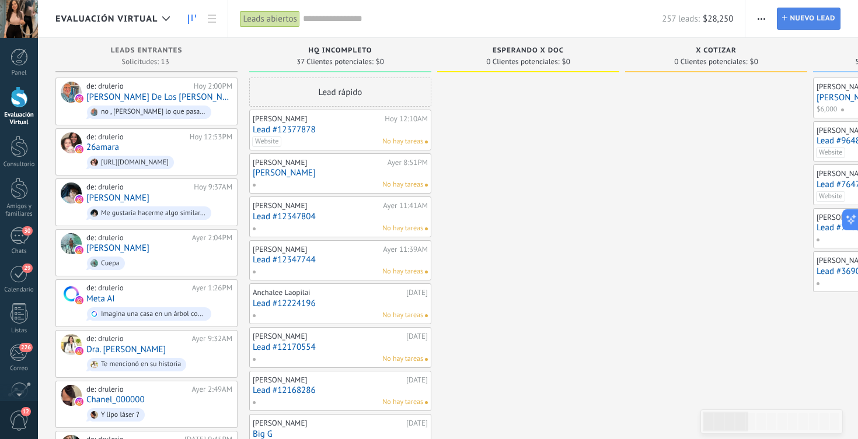
click at [828, 20] on span "Nuevo lead" at bounding box center [813, 18] width 46 height 21
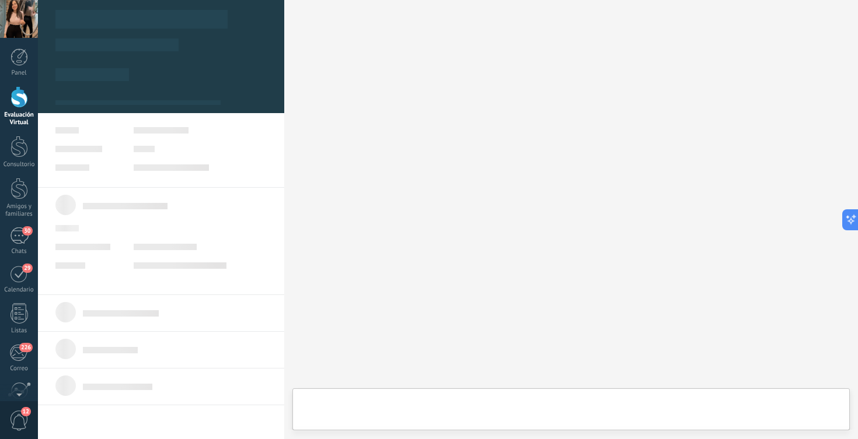
type textarea "***"
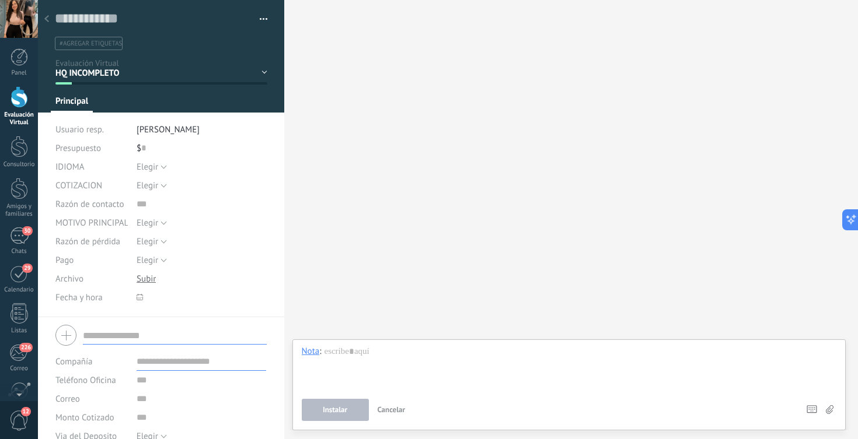
scroll to position [12, 0]
click at [187, 336] on input "text" at bounding box center [175, 335] width 184 height 19
paste input "**********"
type input "**********"
click at [177, 379] on input "text" at bounding box center [202, 380] width 130 height 19
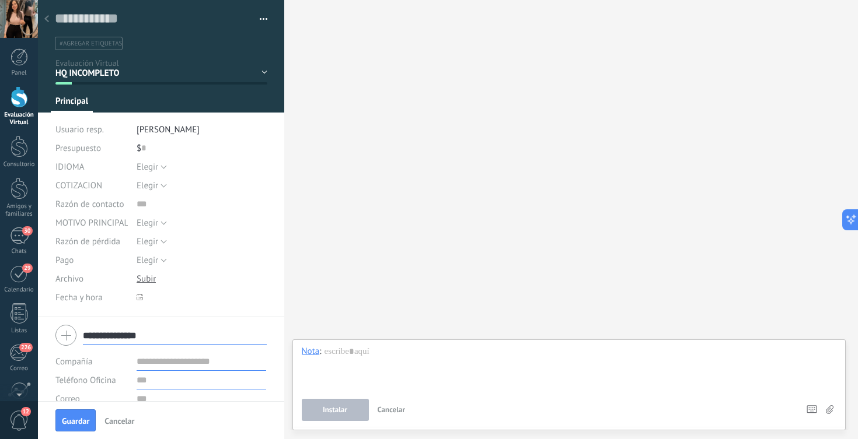
paste input "**********"
click at [137, 379] on input "**********" at bounding box center [202, 380] width 130 height 19
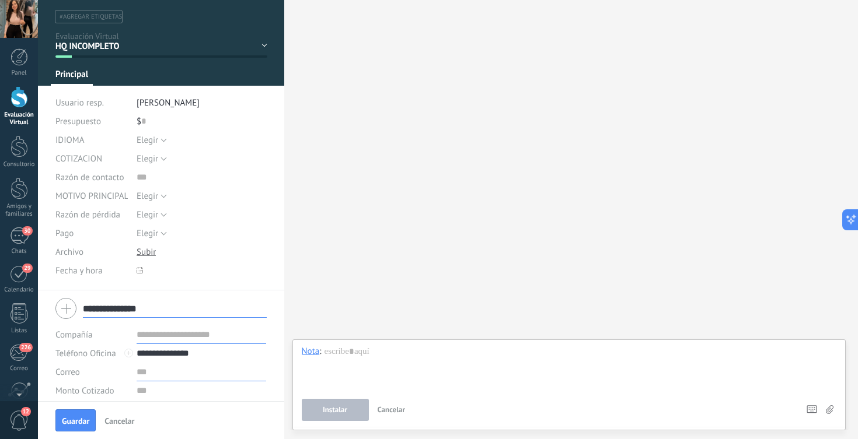
type input "**********"
click at [148, 379] on input "text" at bounding box center [202, 372] width 130 height 19
paste input "**********"
type input "**********"
click at [79, 420] on span "Guardar" at bounding box center [75, 421] width 27 height 8
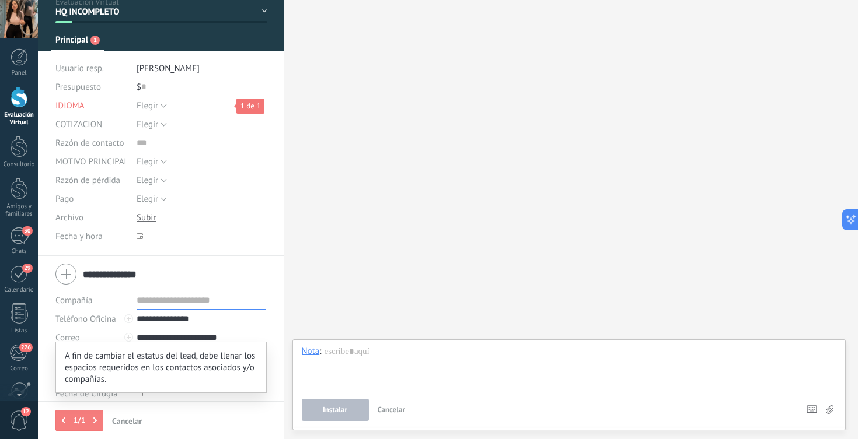
scroll to position [131, 0]
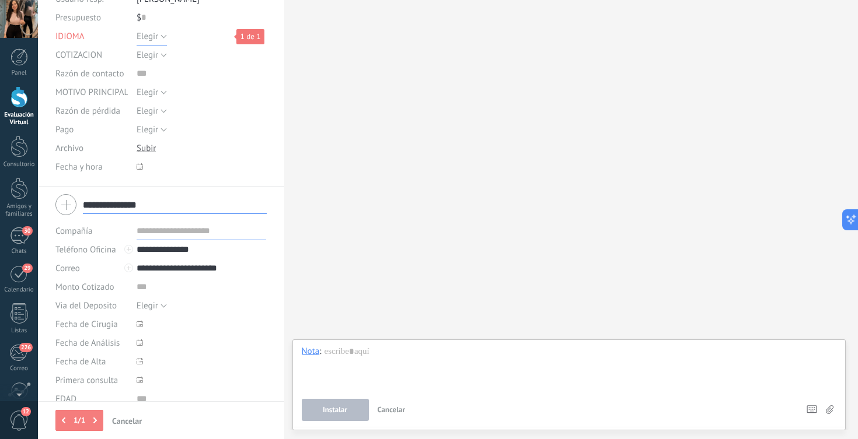
click at [148, 36] on span "Elegir" at bounding box center [148, 36] width 22 height 11
click at [155, 75] on span "ESPANOL" at bounding box center [190, 76] width 133 height 11
click at [72, 427] on button "Guardar" at bounding box center [75, 421] width 40 height 22
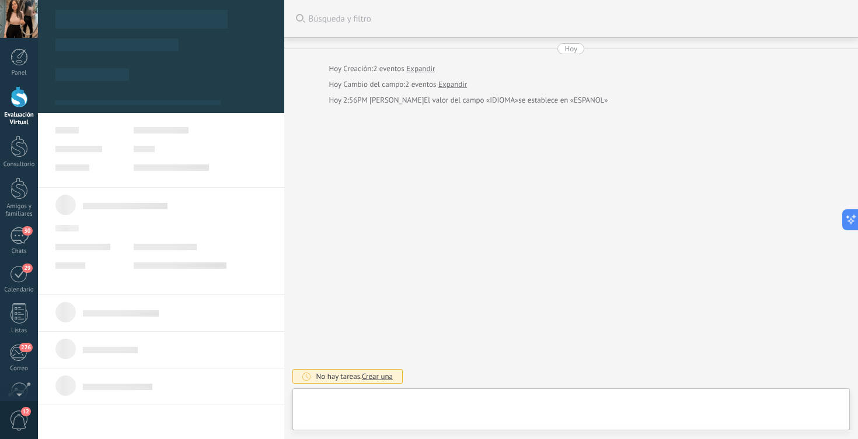
type textarea "**********"
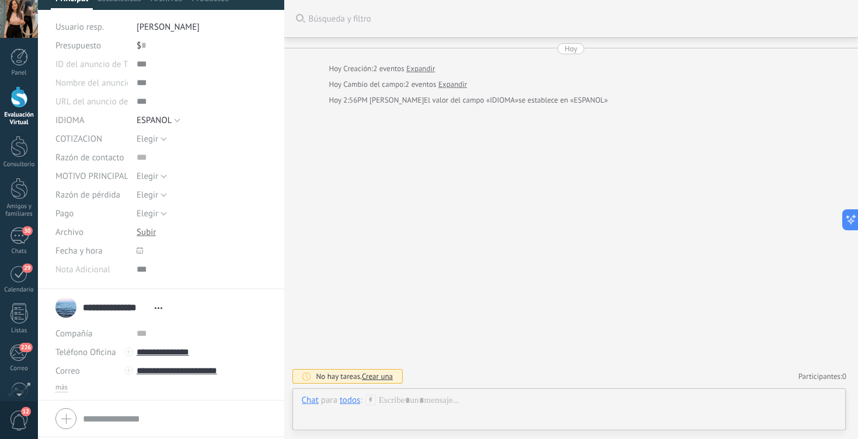
scroll to position [126, 0]
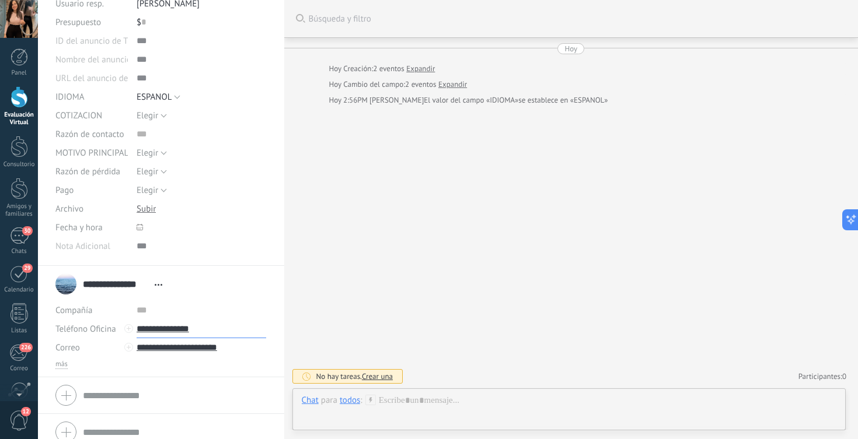
click at [164, 334] on input "**********" at bounding box center [202, 329] width 130 height 19
type input "**********"
click at [193, 371] on div "Maria Elena (WhatsApp)" at bounding box center [201, 369] width 129 height 20
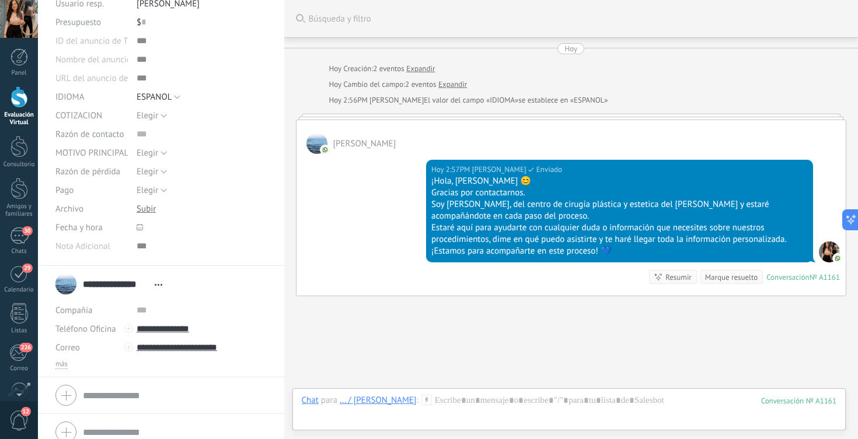
scroll to position [60, 0]
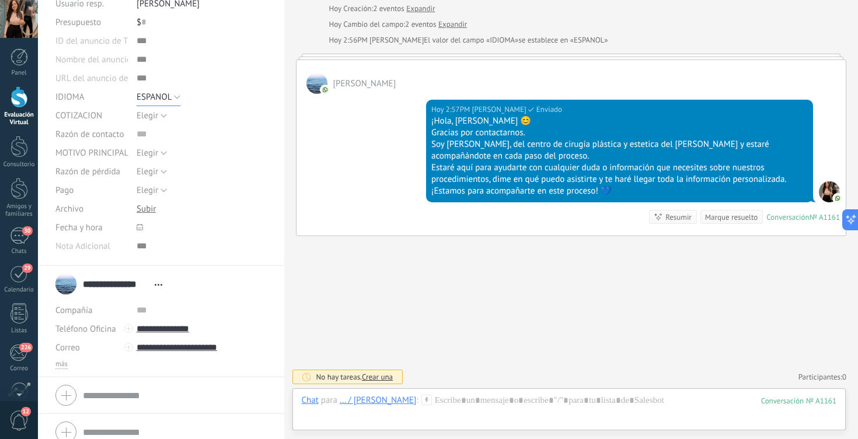
click at [153, 99] on span "ESPANOL" at bounding box center [154, 97] width 35 height 11
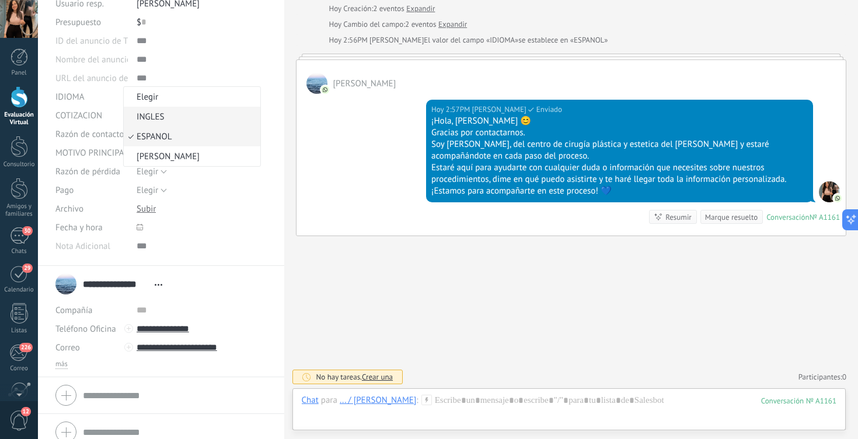
click at [158, 117] on span "INGLES" at bounding box center [190, 116] width 133 height 11
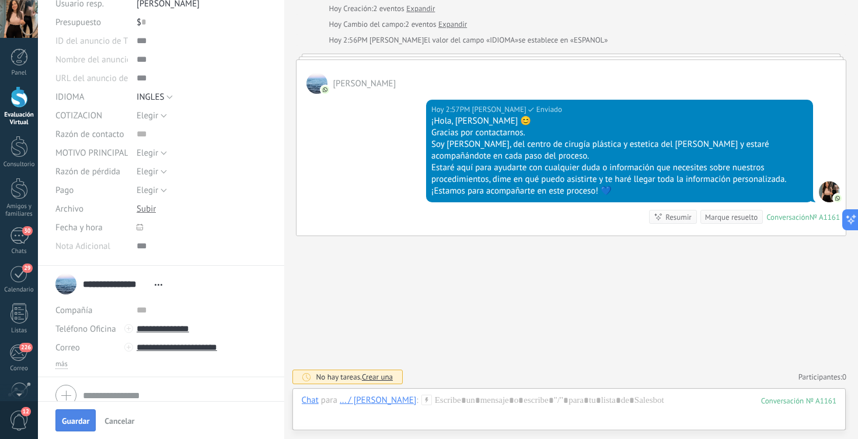
click at [80, 418] on span "Guardar" at bounding box center [75, 421] width 27 height 8
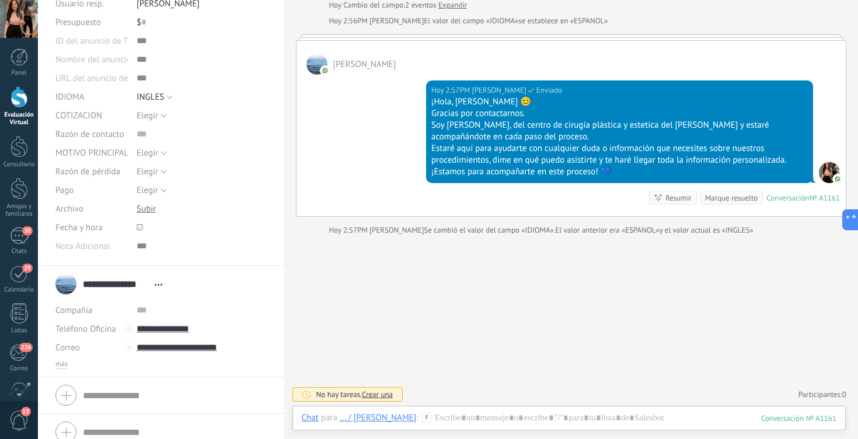
scroll to position [0, 0]
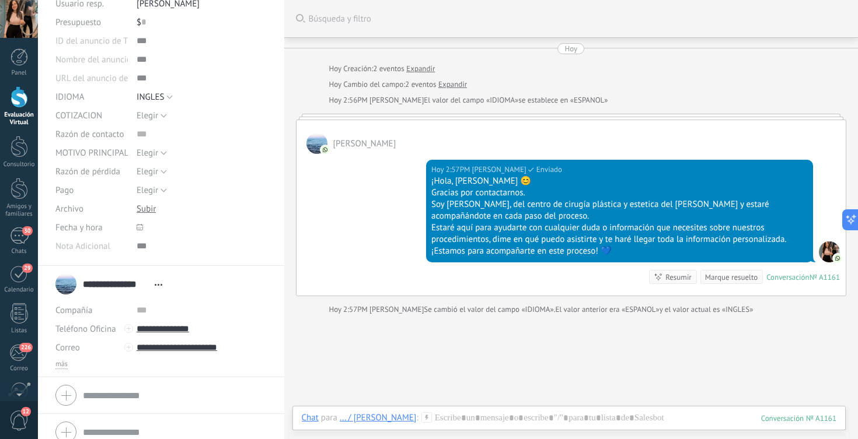
click at [18, 111] on link "Evaluación Virtual" at bounding box center [19, 106] width 38 height 40
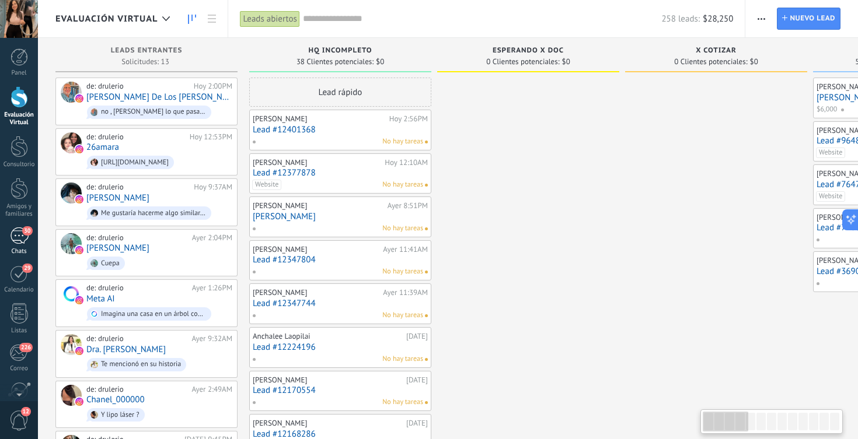
click at [15, 239] on div "30" at bounding box center [19, 236] width 19 height 17
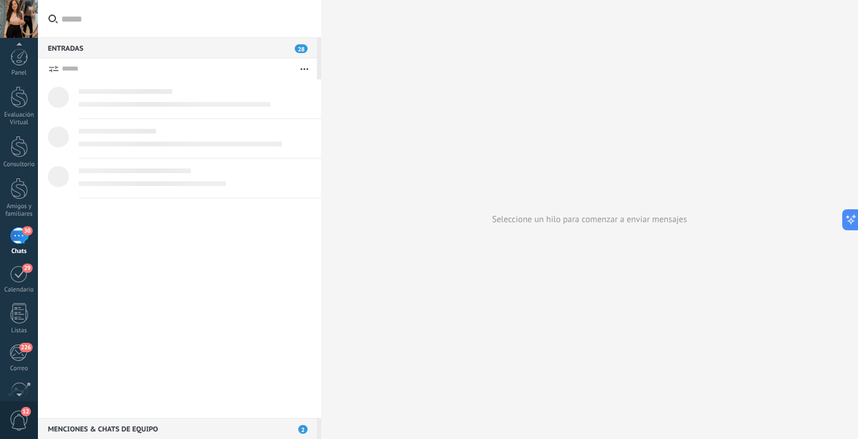
scroll to position [11, 0]
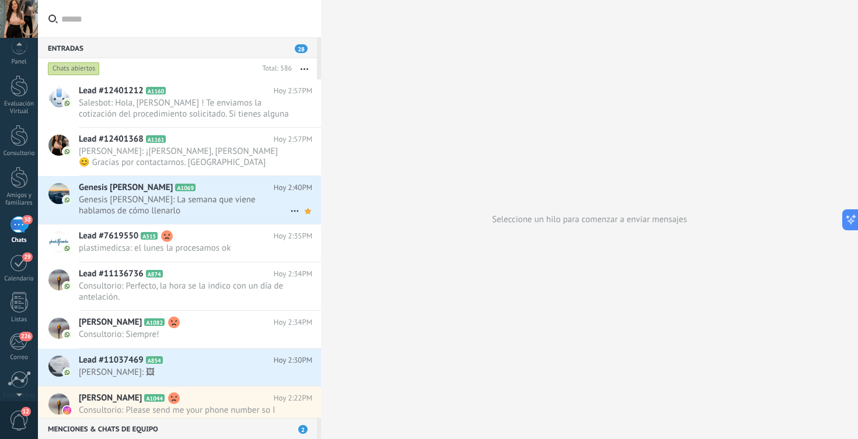
click at [127, 207] on span "Genesis [PERSON_NAME]: La semana que viene hablamos de cómo llenarlo" at bounding box center [184, 205] width 211 height 22
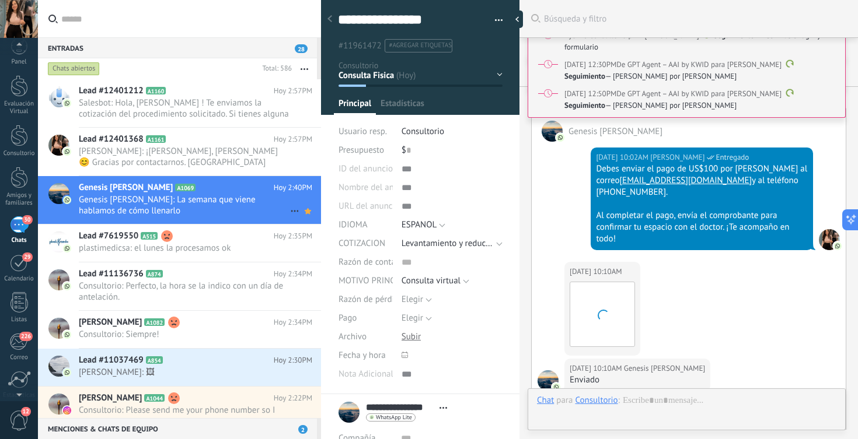
scroll to position [3950, 0]
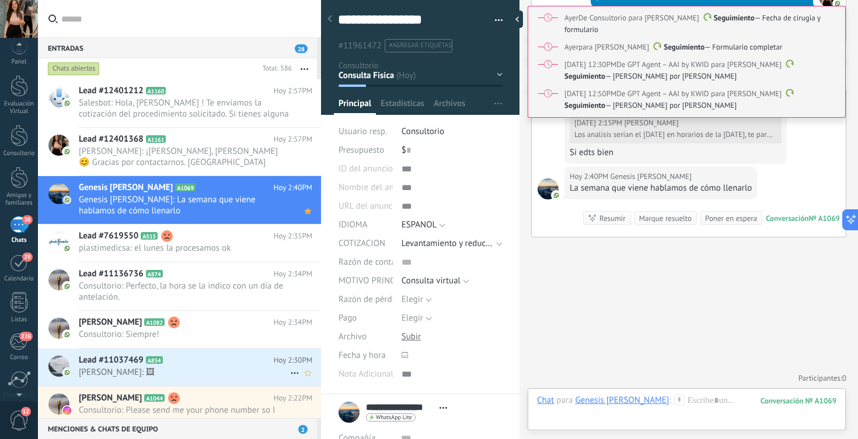
click at [114, 357] on span "Lead #11037469" at bounding box center [111, 361] width 65 height 12
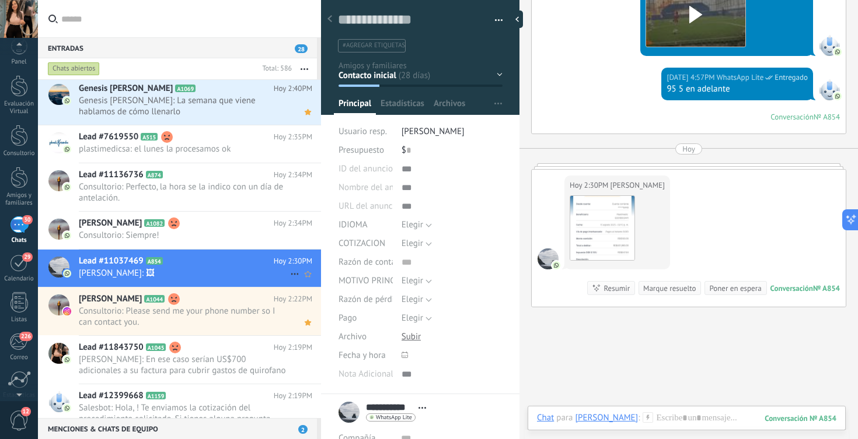
scroll to position [159, 0]
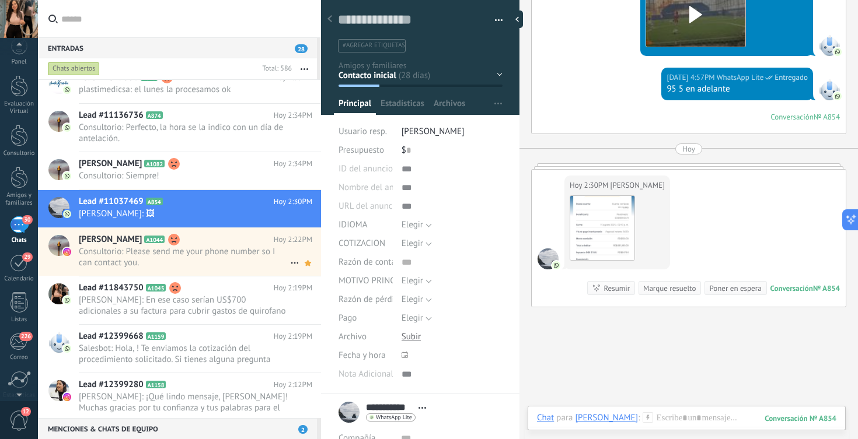
click at [142, 270] on div "[PERSON_NAME] A1044 [DATE] 2:22PM Consultorio: Please send me your phone number…" at bounding box center [200, 252] width 242 height 48
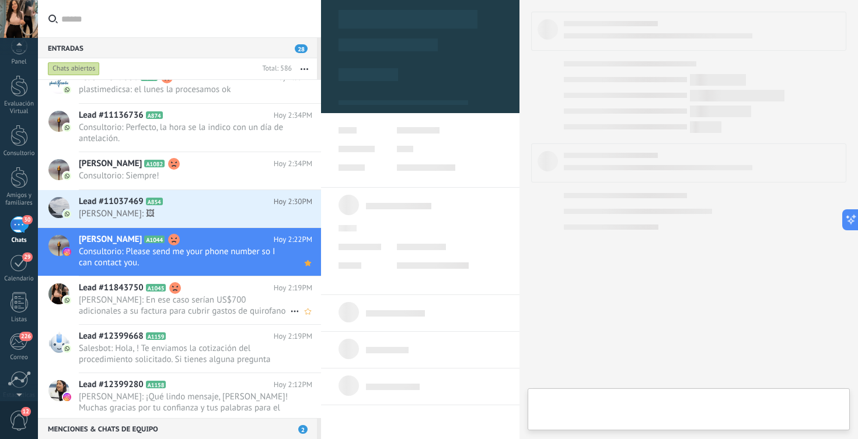
click at [143, 301] on span "[PERSON_NAME]: En ese caso serían US$700 adicionales a su factura para cubrir g…" at bounding box center [184, 306] width 211 height 22
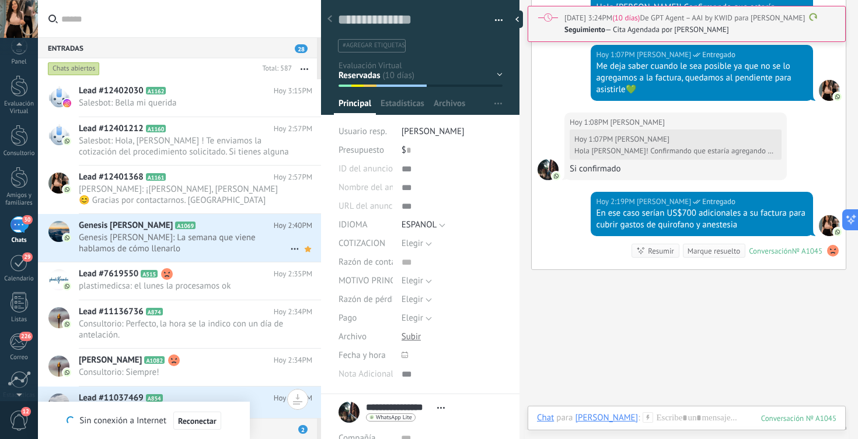
click at [124, 245] on span "Genesis [PERSON_NAME]: La semana que viene hablamos de cómo llenarlo" at bounding box center [184, 243] width 211 height 22
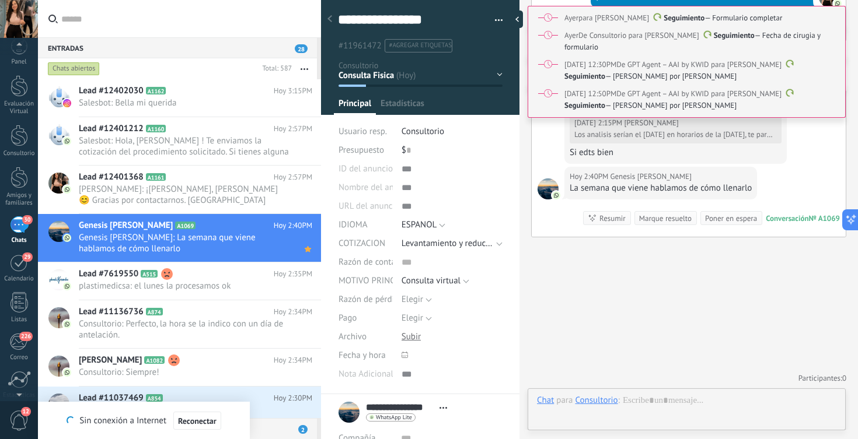
scroll to position [18, 0]
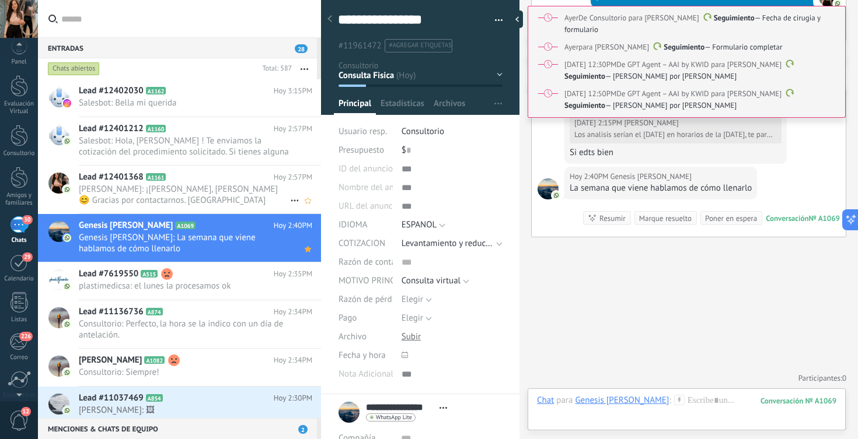
click at [245, 190] on span "[PERSON_NAME]: ¡[PERSON_NAME], [PERSON_NAME] 😊 Gracias por contactarnos. [GEOGR…" at bounding box center [184, 195] width 211 height 22
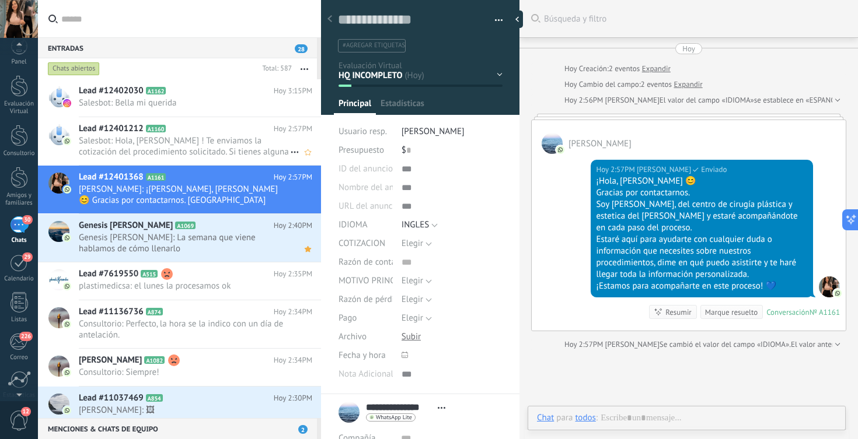
scroll to position [2, 0]
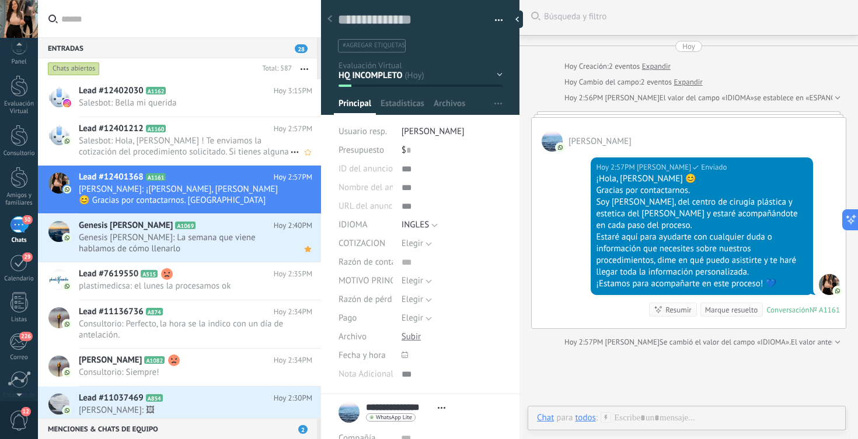
click at [240, 144] on span "Salesbot: Hola, [PERSON_NAME] ! Te enviamos la cotización del procedimiento sol…" at bounding box center [184, 146] width 211 height 22
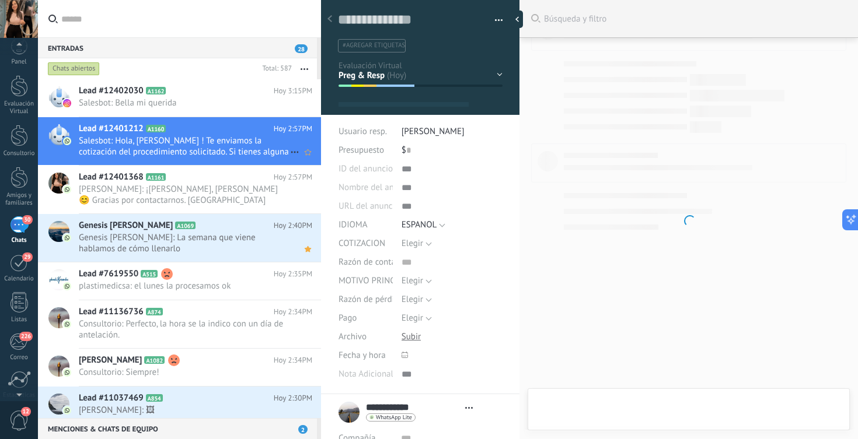
scroll to position [18, 0]
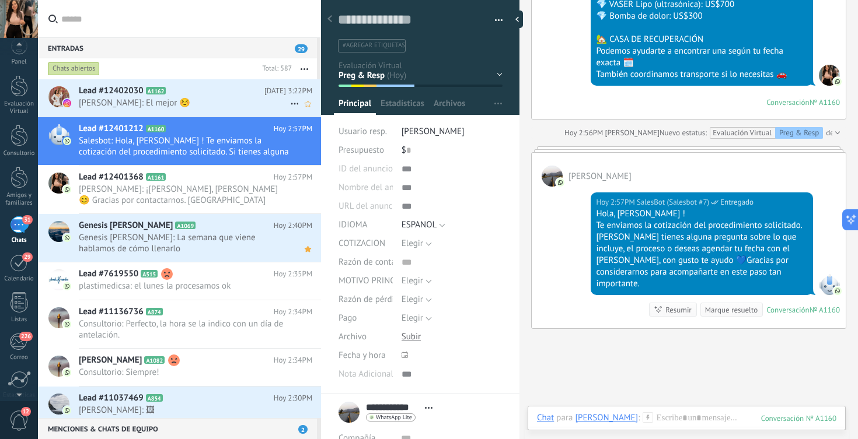
click at [221, 83] on div "Lead #12402030 A1162 Hoy 3:22PM Clarivel Peguero Santana: El mejor ☺️" at bounding box center [200, 97] width 242 height 37
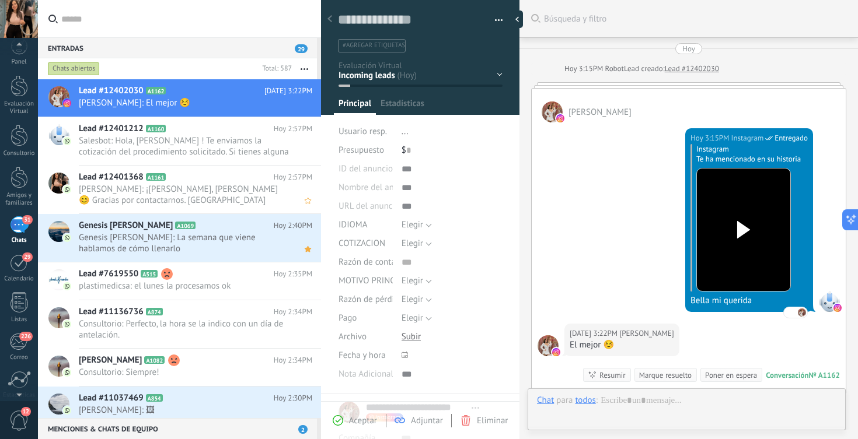
scroll to position [158, 0]
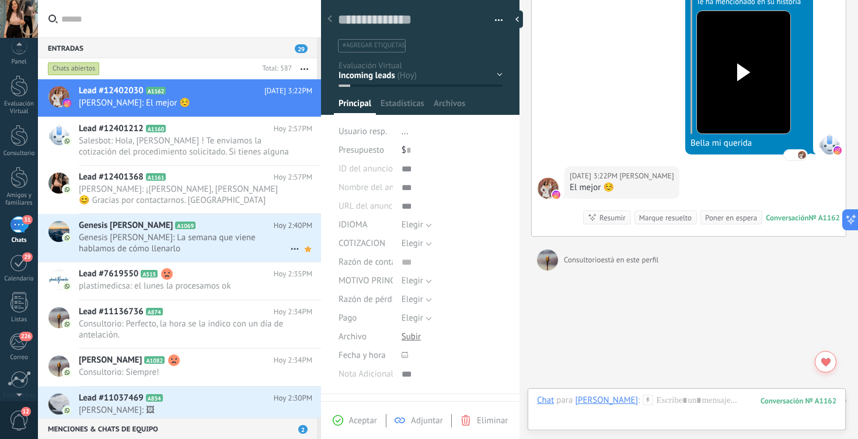
click at [209, 253] on span "Genesis [PERSON_NAME]: La semana que viene hablamos de cómo llenarlo" at bounding box center [184, 243] width 211 height 22
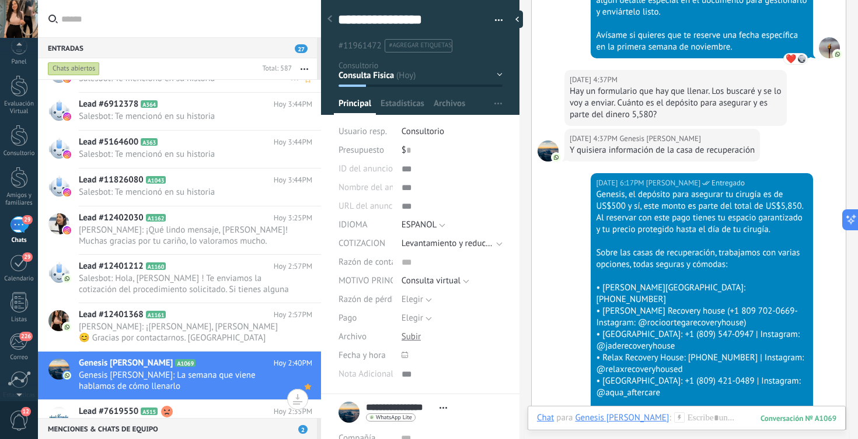
scroll to position [103, 0]
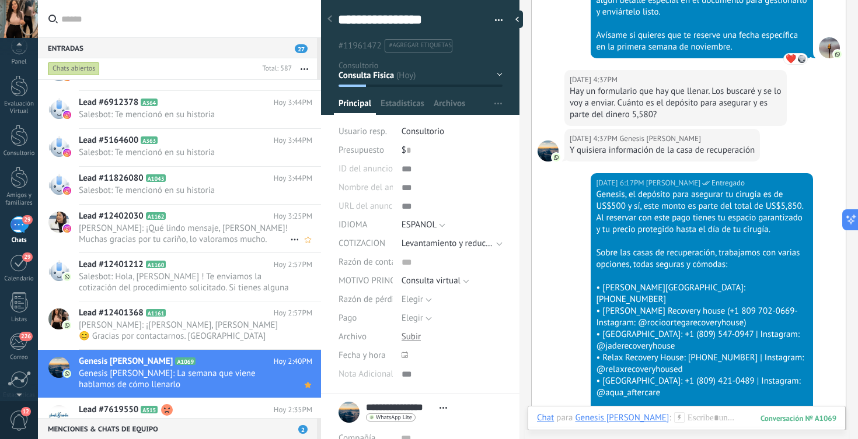
click at [166, 238] on span "[PERSON_NAME]: ¡Qué lindo mensaje, [PERSON_NAME]! Muchas gracias por tu cariño,…" at bounding box center [184, 234] width 211 height 22
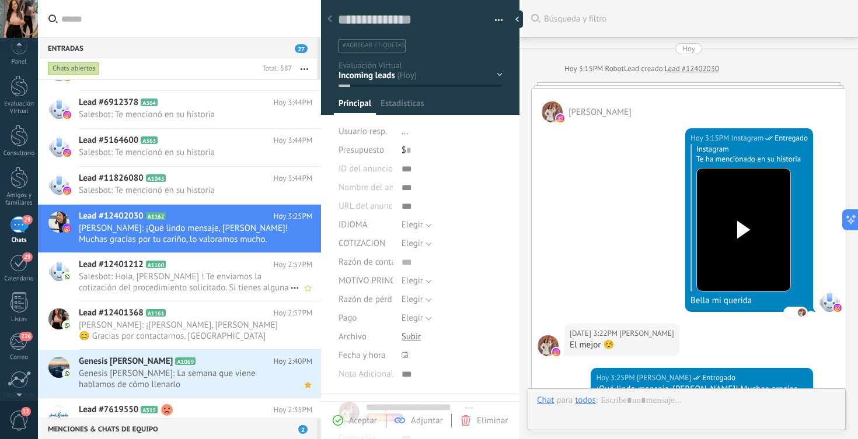
click at [166, 282] on span "Salesbot: Hola, [PERSON_NAME] ! Te enviamos la cotización del procedimiento sol…" at bounding box center [184, 282] width 211 height 22
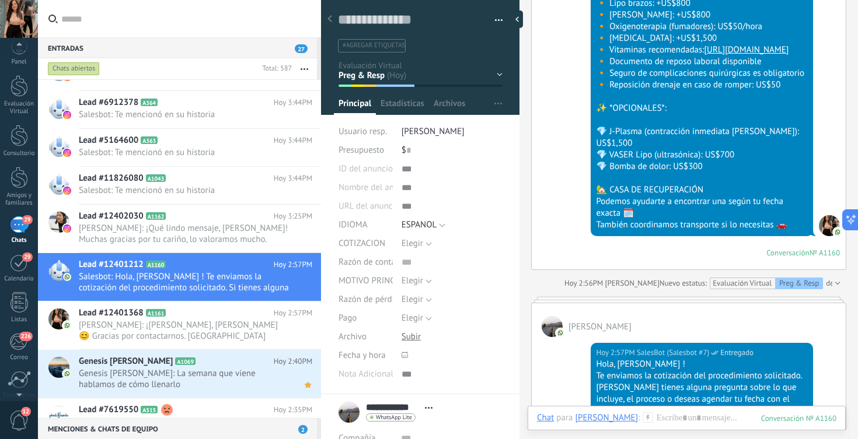
scroll to position [1283, 0]
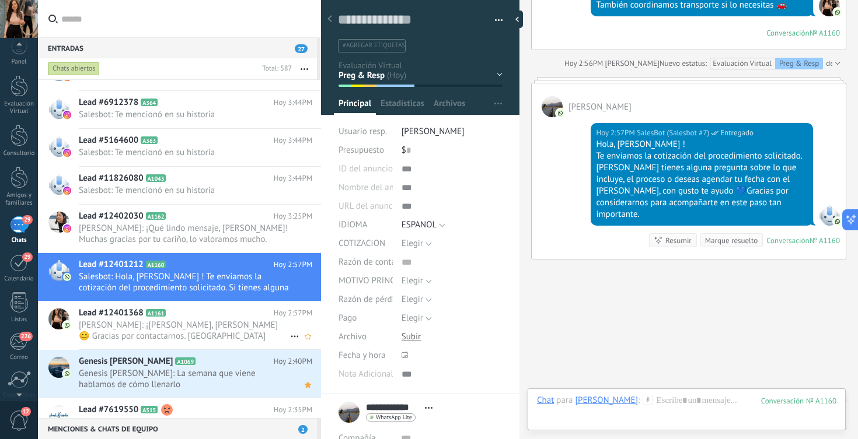
click at [244, 322] on span "[PERSON_NAME]: ¡[PERSON_NAME], [PERSON_NAME] 😊 Gracias por contactarnos. [GEOGR…" at bounding box center [184, 331] width 211 height 22
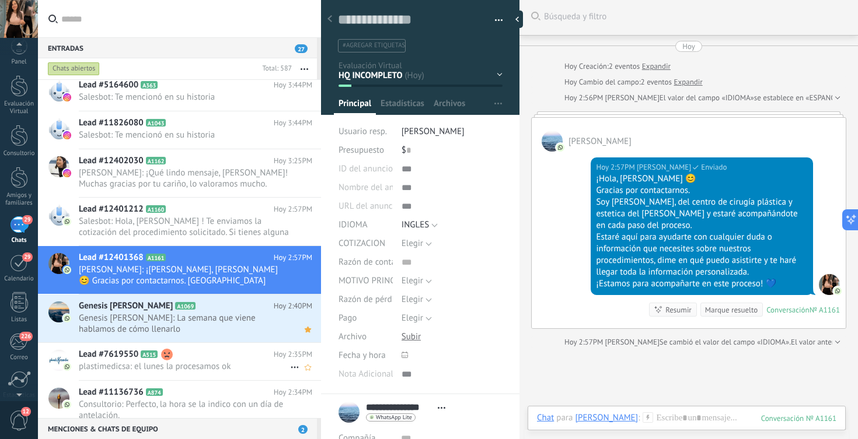
scroll to position [208, 0]
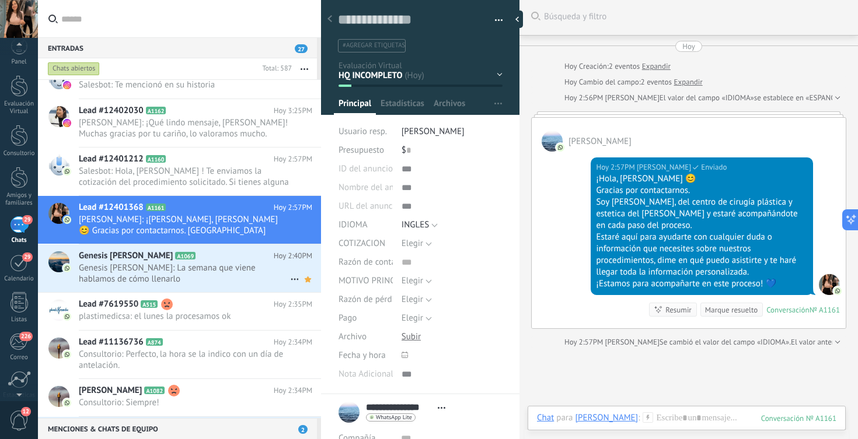
click at [230, 275] on span "Genesis [PERSON_NAME]: La semana que viene hablamos de cómo llenarlo" at bounding box center [184, 274] width 211 height 22
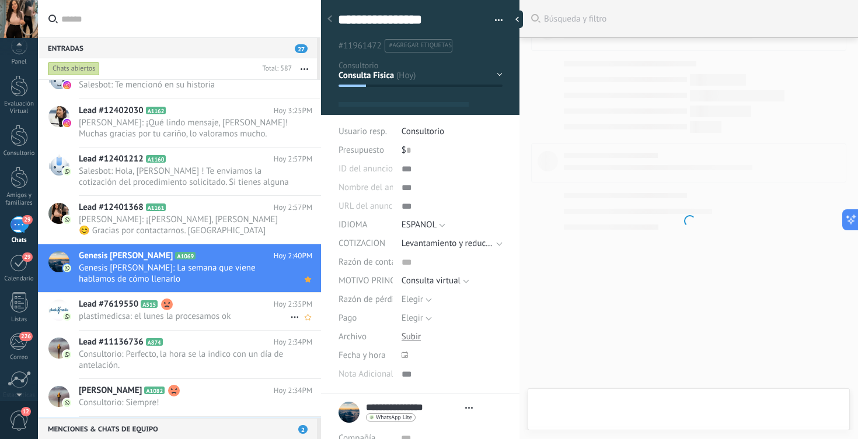
scroll to position [18, 0]
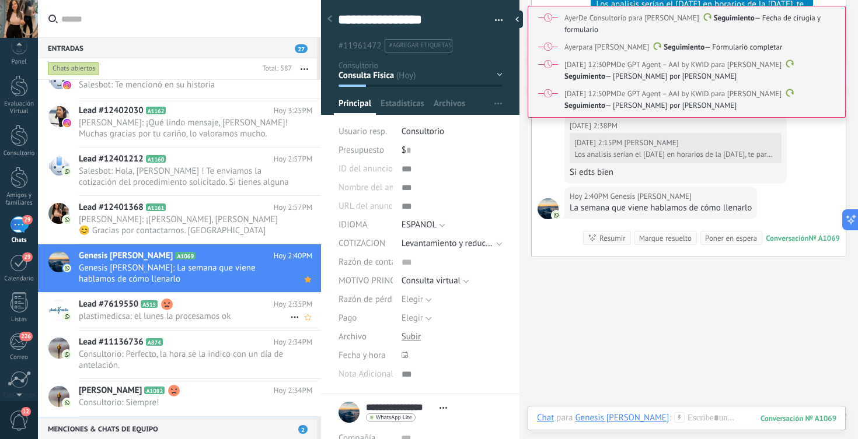
click at [231, 320] on span "plastimedicsa: el lunes la procesamos ok" at bounding box center [184, 316] width 211 height 11
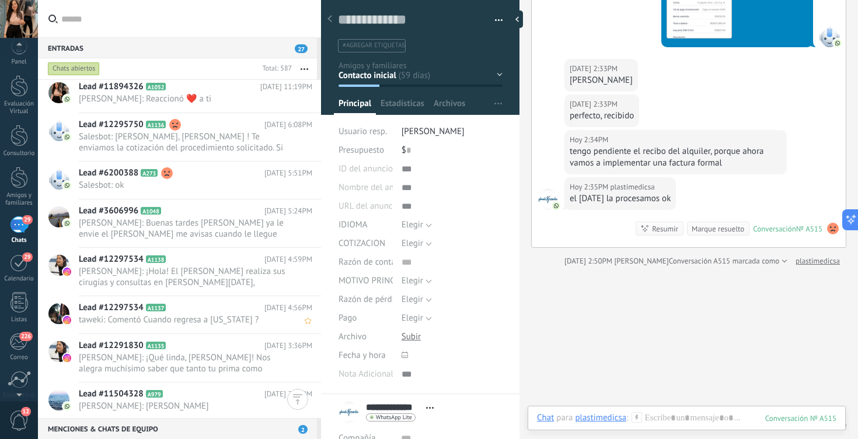
scroll to position [2588, 0]
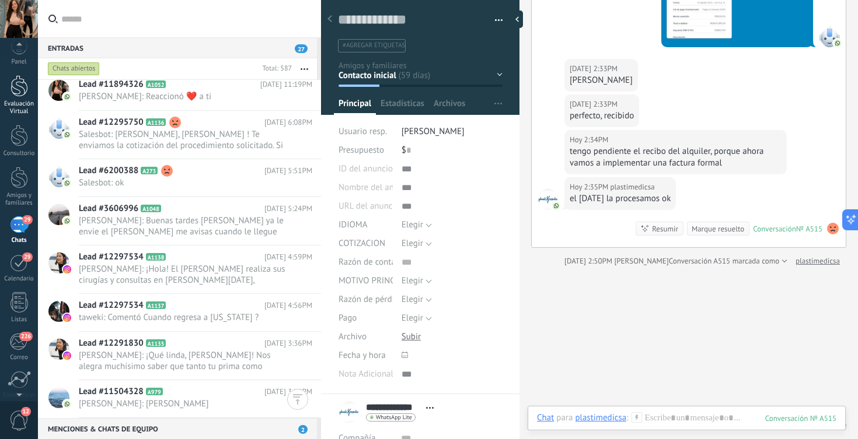
click at [22, 100] on div "Evaluación Virtual" at bounding box center [19, 107] width 34 height 15
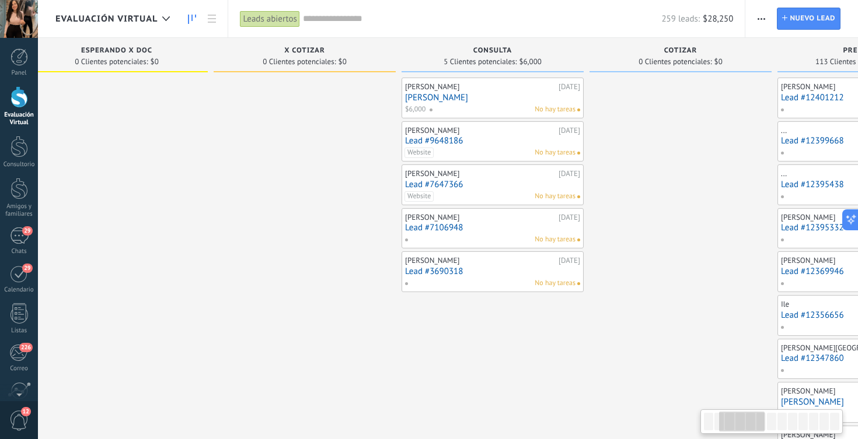
scroll to position [0, 552]
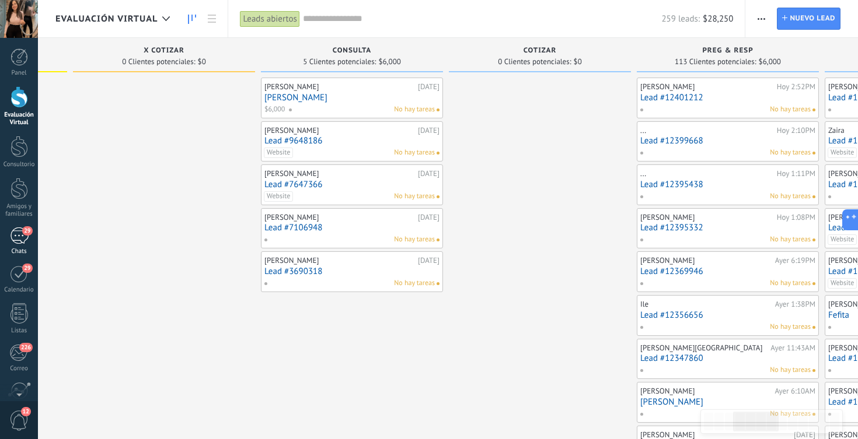
click at [27, 239] on div "29" at bounding box center [19, 236] width 19 height 17
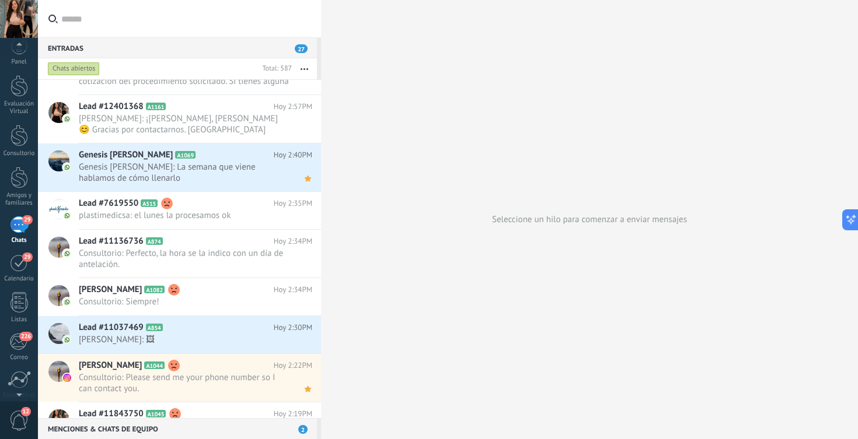
scroll to position [309, 0]
click at [169, 162] on span "Genesis [PERSON_NAME]: La semana que viene hablamos de cómo llenarlo" at bounding box center [184, 173] width 211 height 22
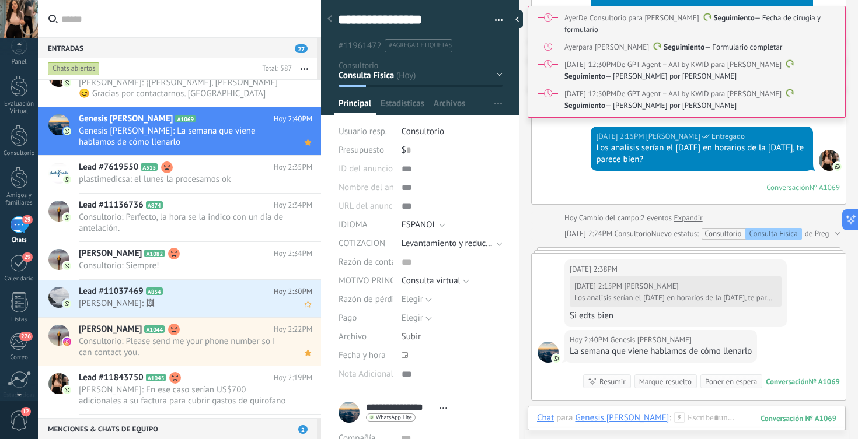
scroll to position [361, 0]
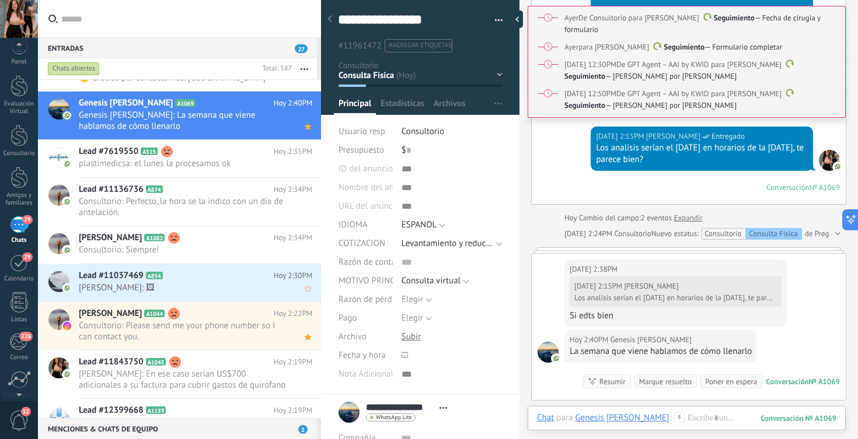
click at [238, 278] on h2 "Lead #11037469 A854" at bounding box center [176, 276] width 195 height 12
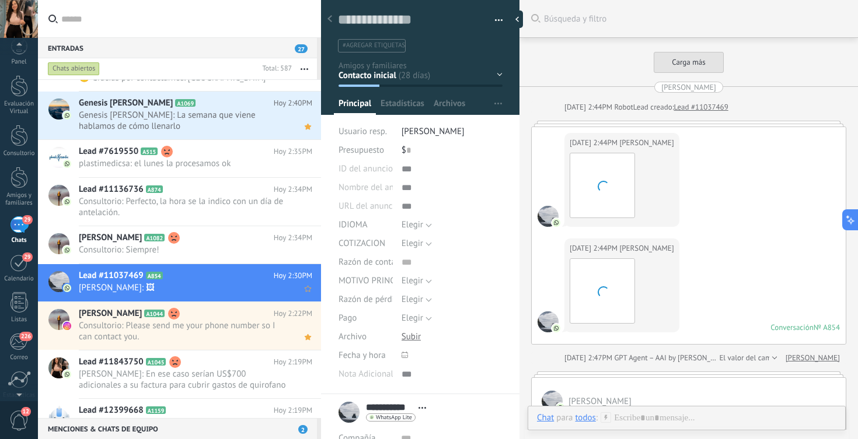
scroll to position [4296, 0]
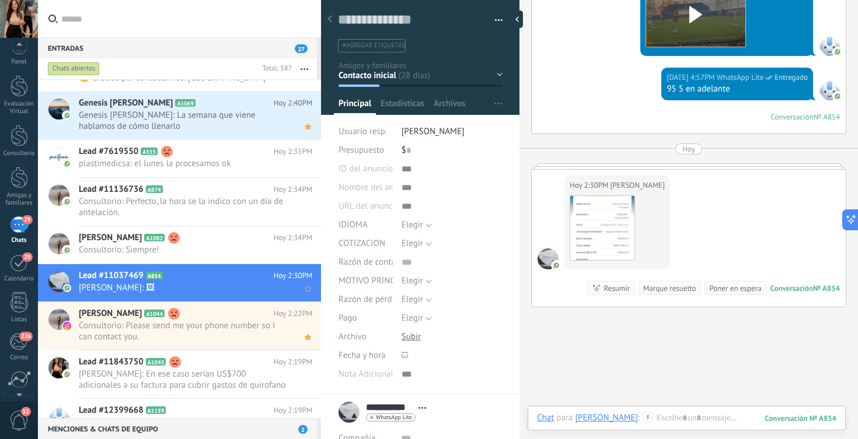
click at [278, 291] on span "[PERSON_NAME]: 🖼" at bounding box center [184, 287] width 211 height 11
click at [250, 254] on span "Consultorio: Siempre!" at bounding box center [184, 250] width 211 height 11
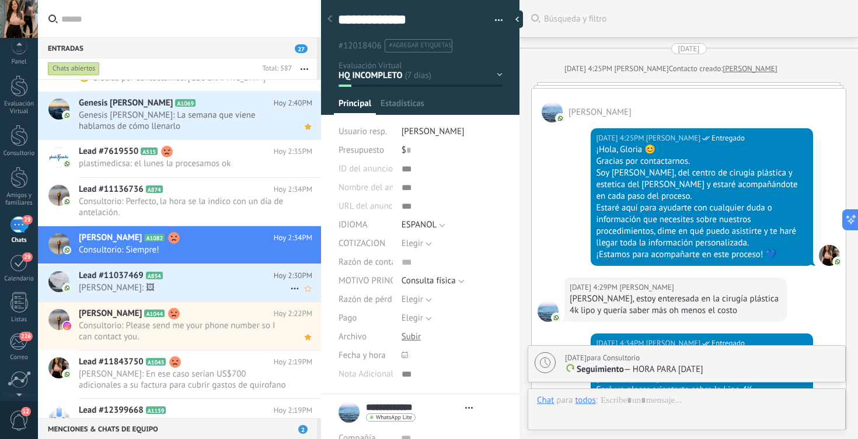
scroll to position [4278, 0]
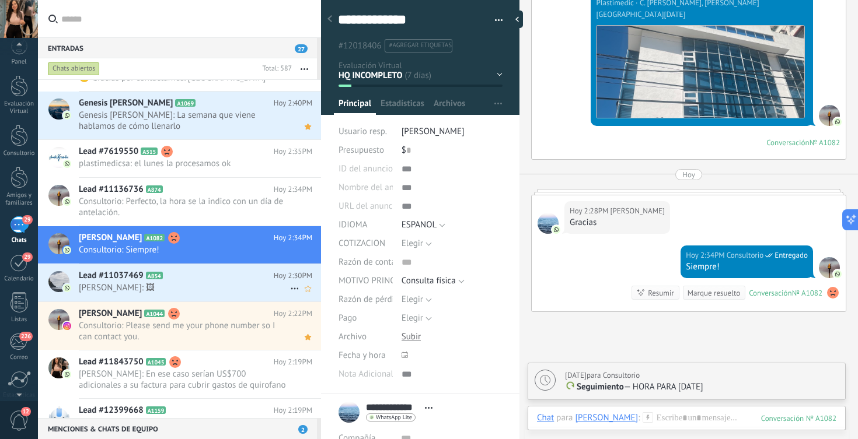
click at [288, 288] on icon at bounding box center [295, 289] width 14 height 14
click at [294, 293] on icon at bounding box center [298, 295] width 8 height 8
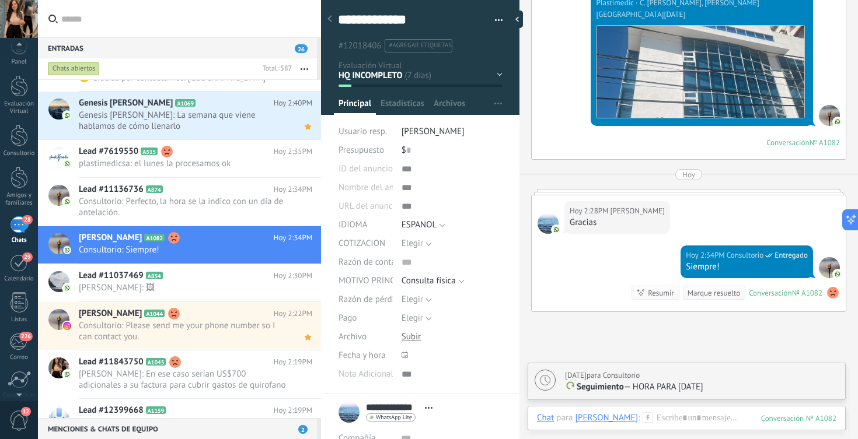
click at [301, 47] on span "26" at bounding box center [301, 48] width 13 height 9
click at [64, 69] on div "Chats abiertos" at bounding box center [74, 69] width 52 height 14
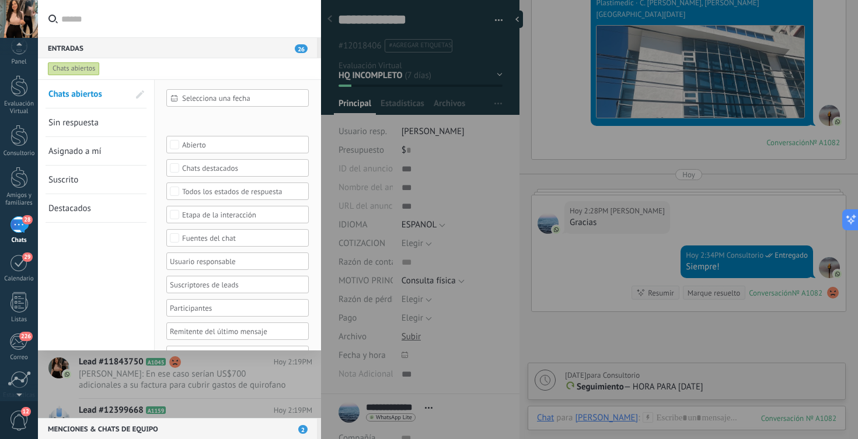
click at [81, 125] on span "Sin respuesta" at bounding box center [73, 122] width 50 height 11
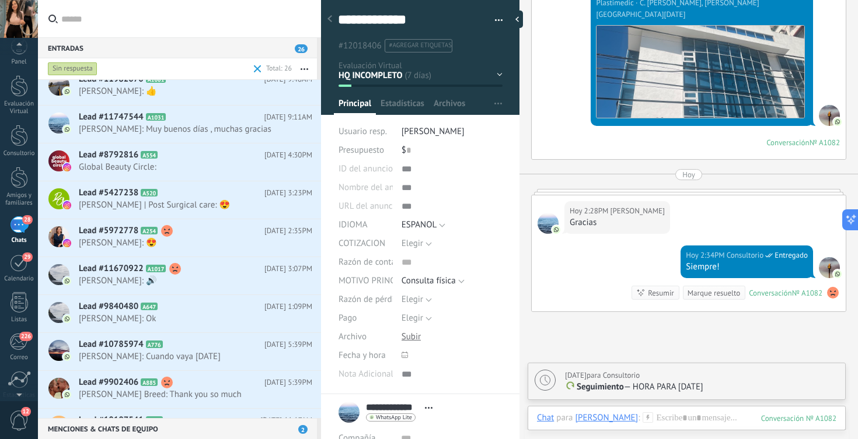
scroll to position [679, 0]
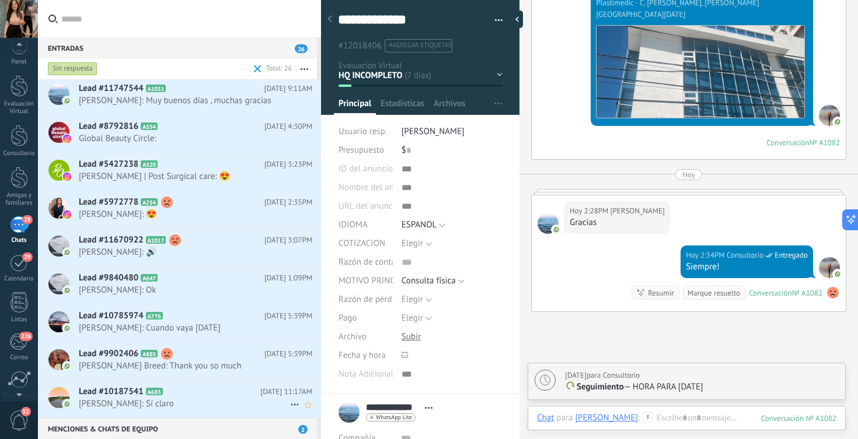
click at [182, 402] on span "Fulgencio Yaritza: Sí claro" at bounding box center [184, 404] width 211 height 11
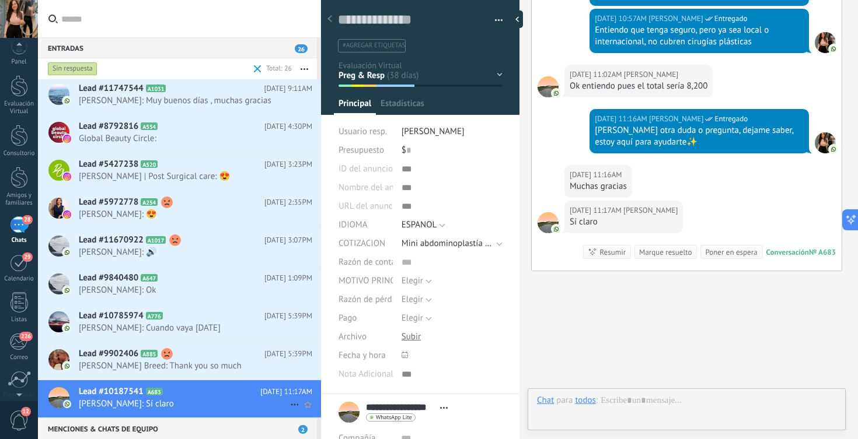
scroll to position [18, 0]
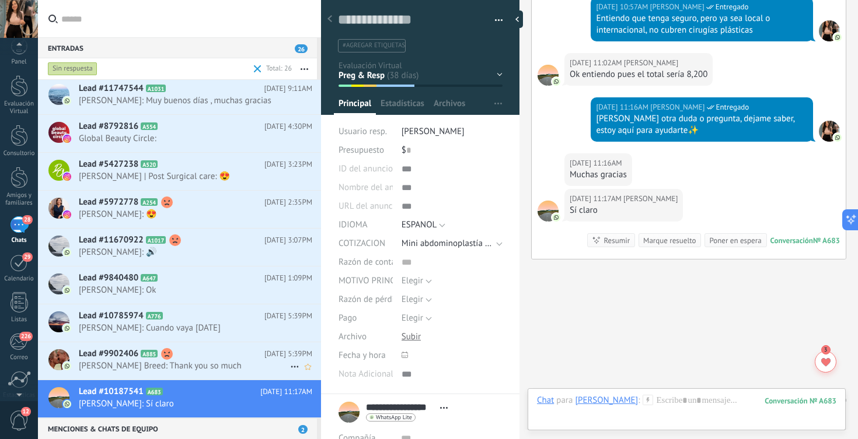
click at [201, 368] on span "Anneke Lovegrove Breed: Thank you so much" at bounding box center [184, 366] width 211 height 11
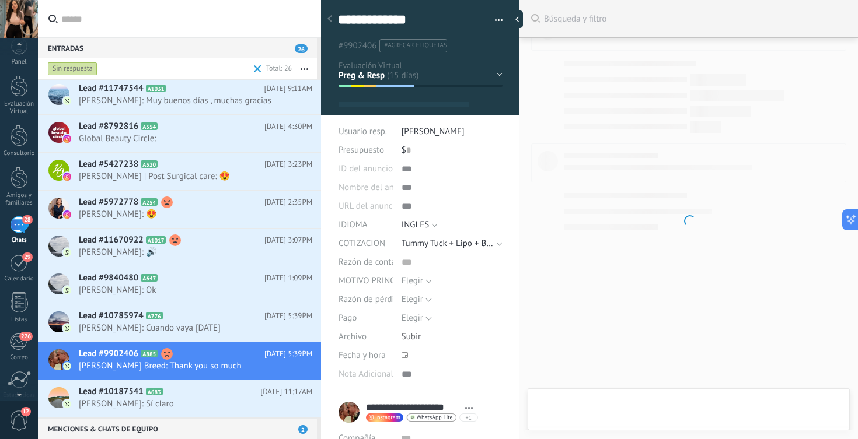
scroll to position [18, 0]
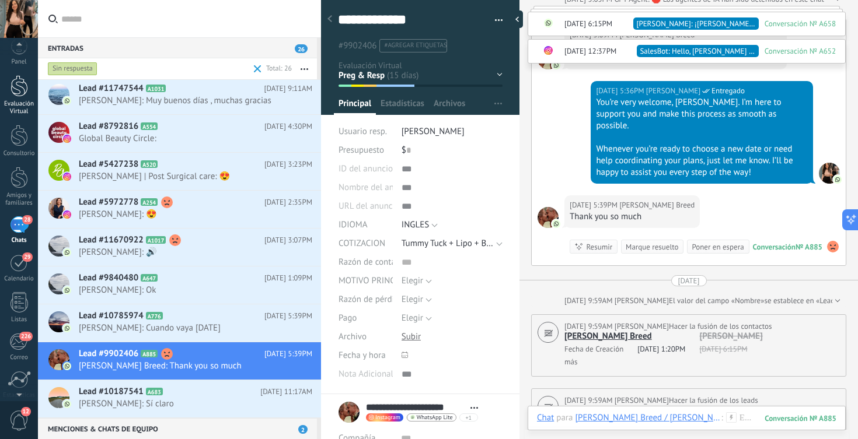
click at [14, 95] on div at bounding box center [20, 86] width 18 height 22
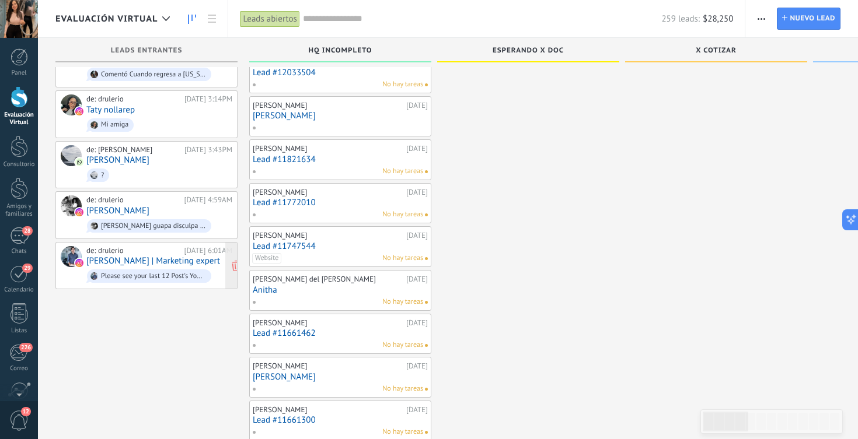
scroll to position [484, 0]
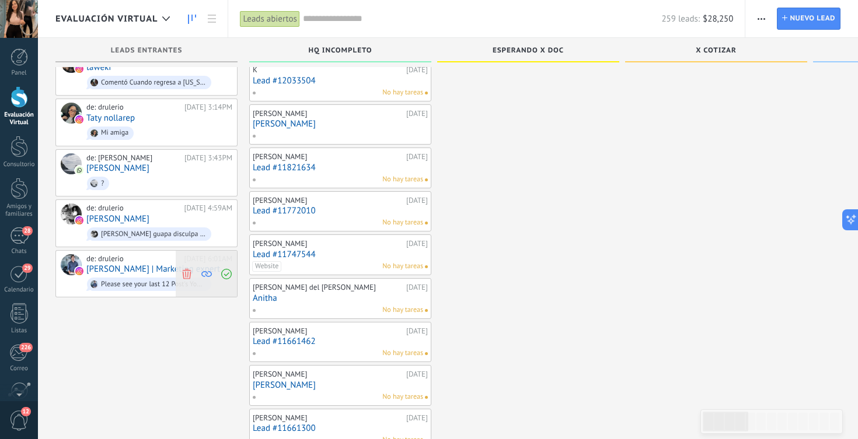
click at [185, 268] on use at bounding box center [186, 273] width 9 height 11
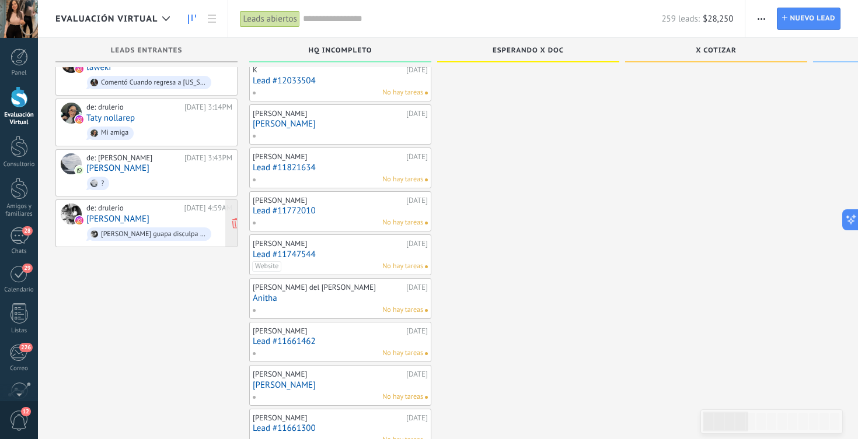
click at [111, 214] on link "[PERSON_NAME]" at bounding box center [117, 219] width 63 height 10
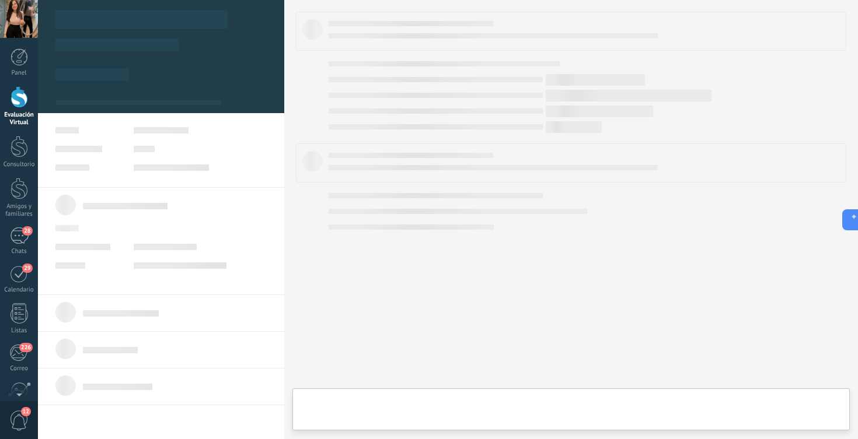
type textarea "***"
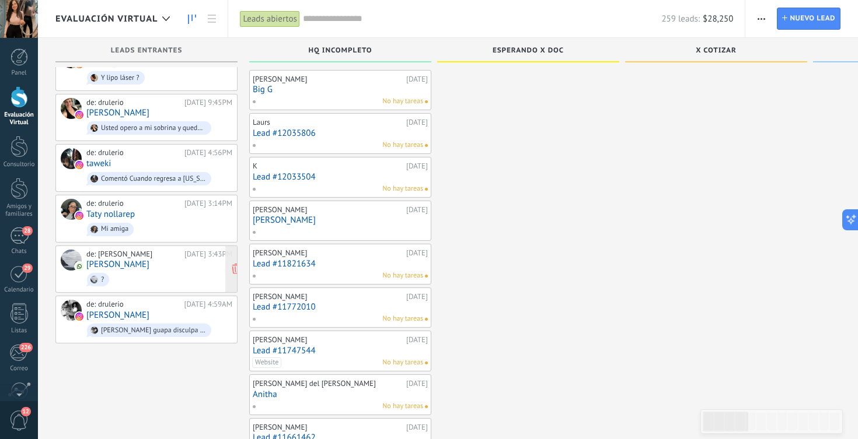
scroll to position [379, 0]
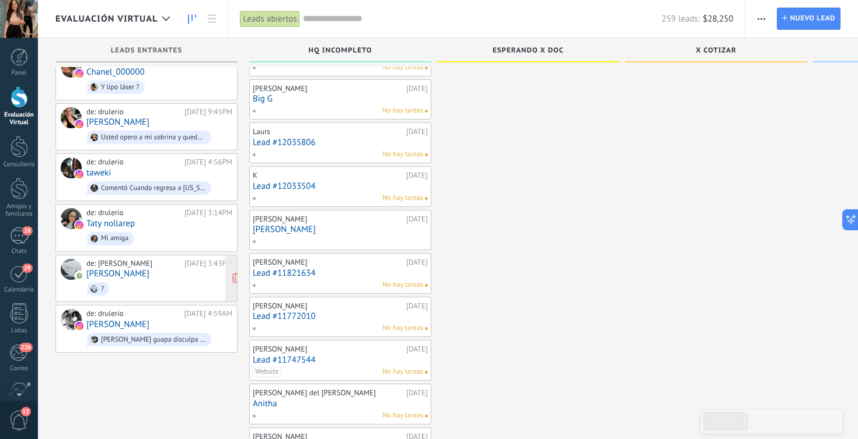
click at [96, 285] on div at bounding box center [94, 289] width 8 height 8
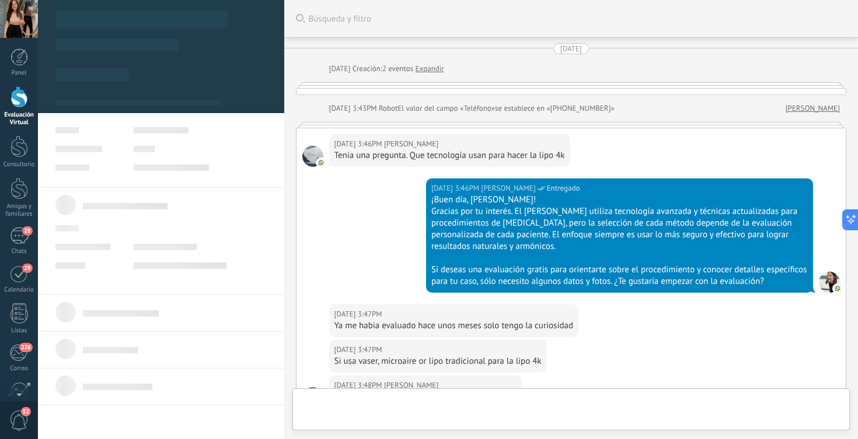
type textarea "**********"
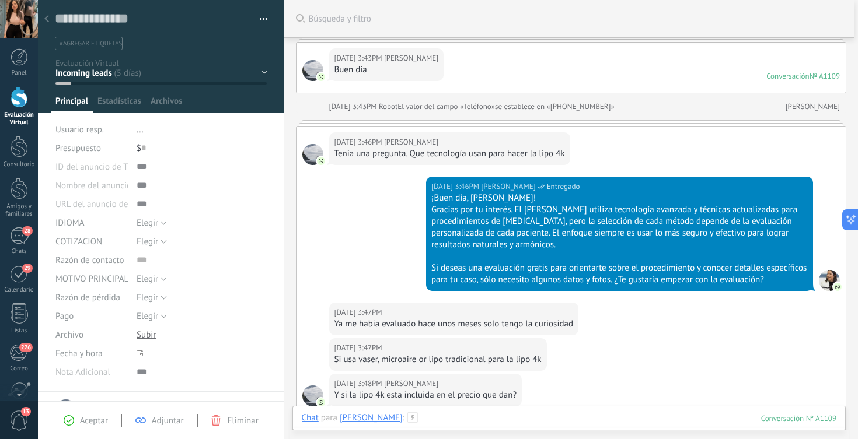
click at [397, 416] on div at bounding box center [569, 430] width 535 height 35
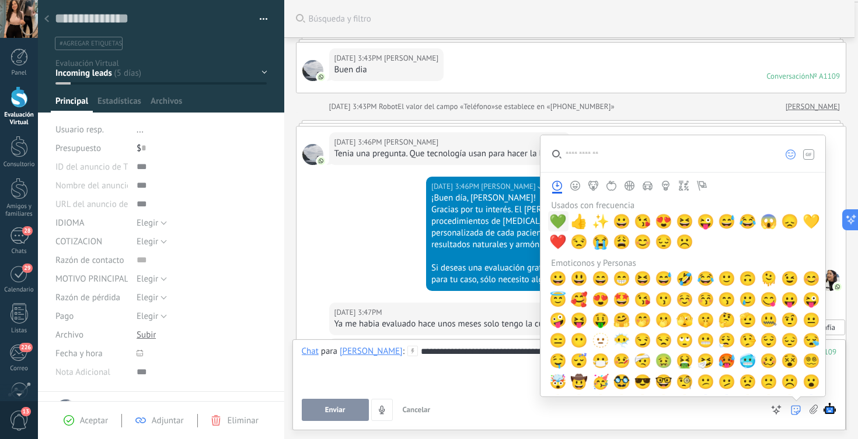
click at [562, 219] on span "💚" at bounding box center [558, 222] width 18 height 16
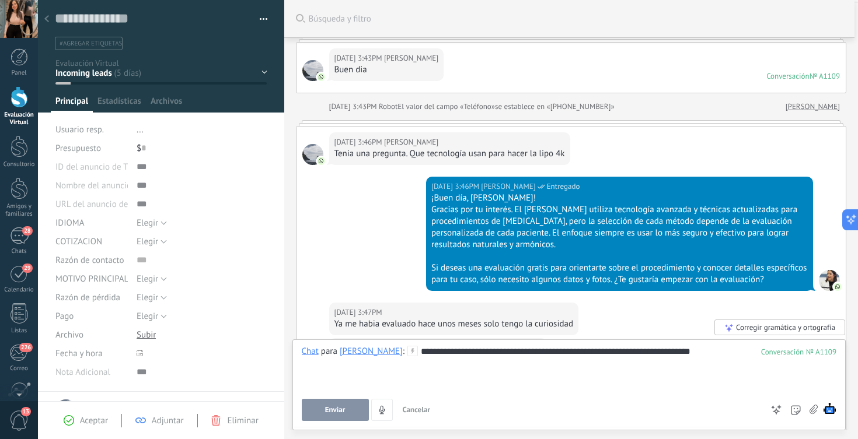
click at [325, 416] on button "Enviar" at bounding box center [335, 410] width 67 height 22
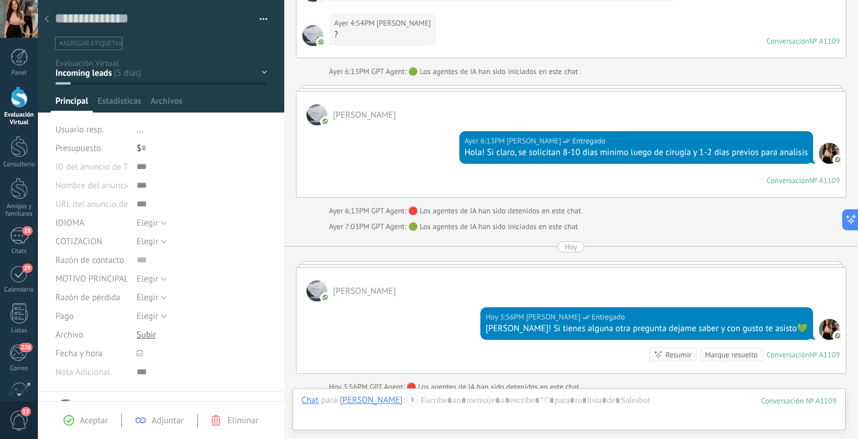
scroll to position [924, 0]
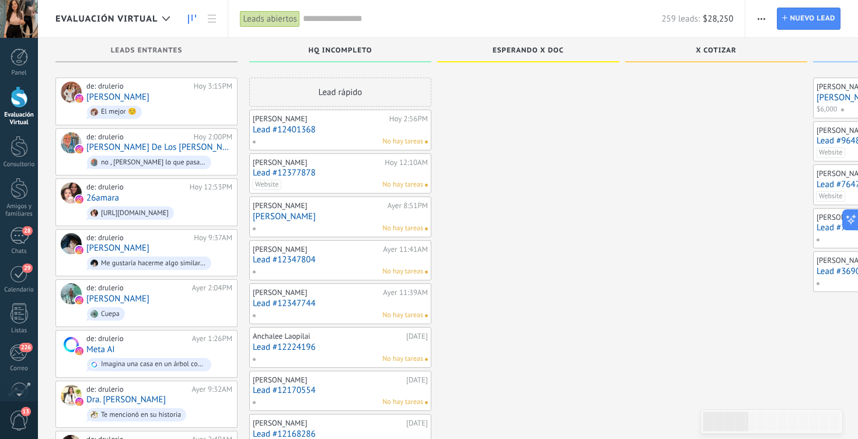
scroll to position [379, 0]
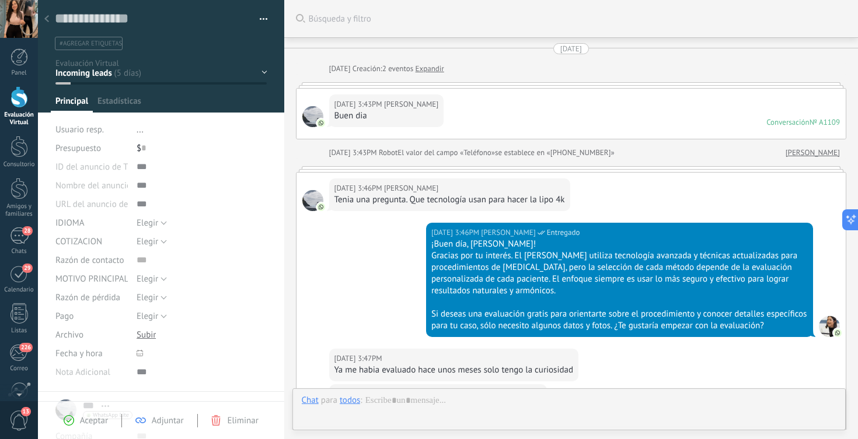
scroll to position [18, 0]
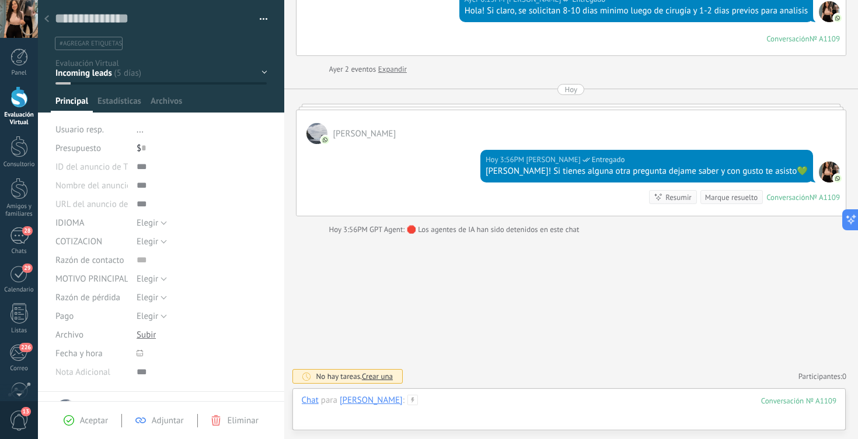
click at [563, 411] on div at bounding box center [569, 412] width 535 height 35
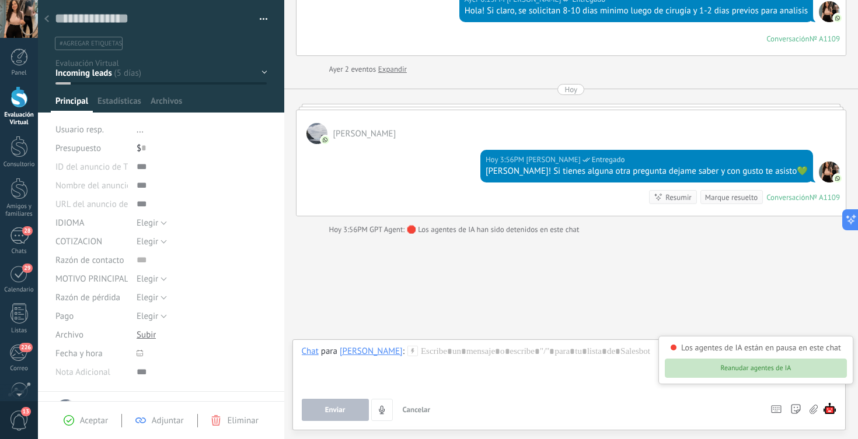
click at [788, 376] on button "Reanudar agentes de IA" at bounding box center [756, 368] width 182 height 19
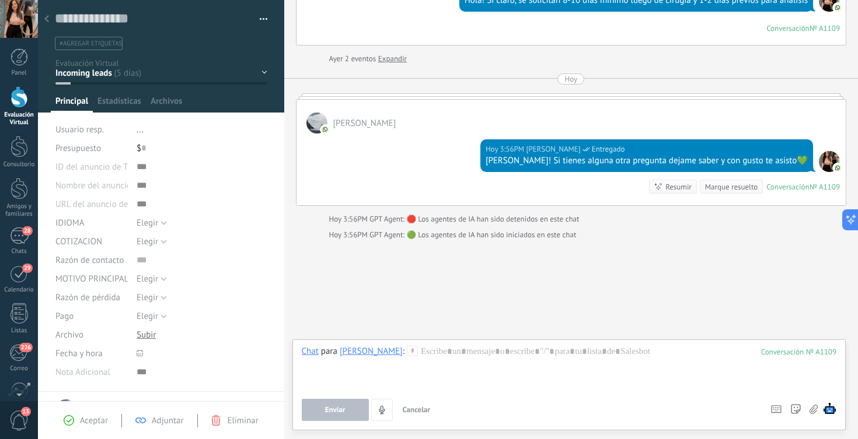
scroll to position [1072, 0]
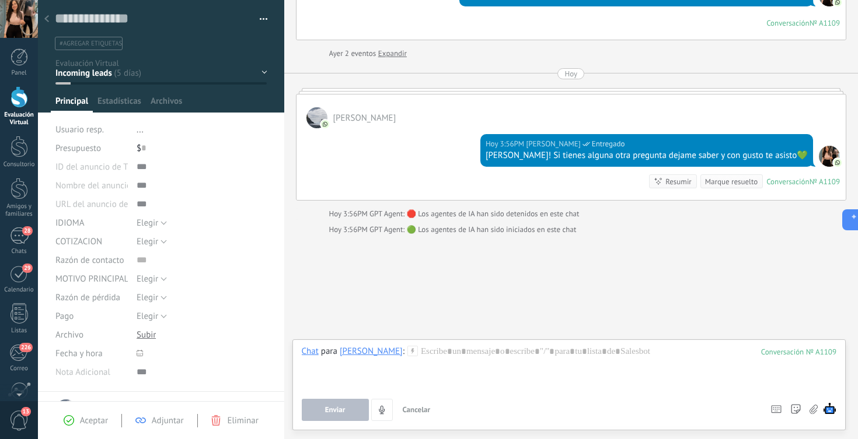
click at [19, 103] on div at bounding box center [20, 97] width 18 height 22
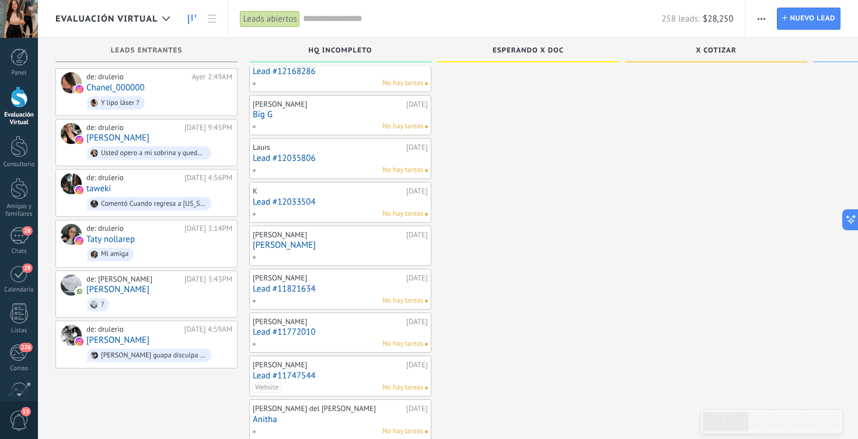
scroll to position [360, 0]
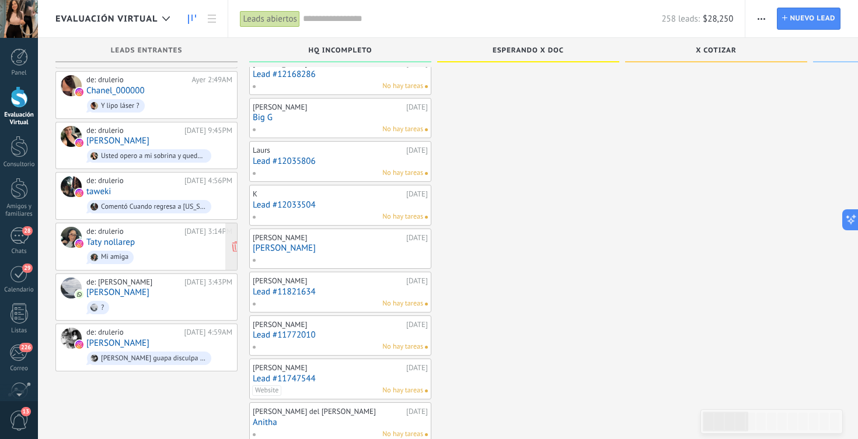
click at [116, 238] on link "Taty nollarep" at bounding box center [110, 243] width 48 height 10
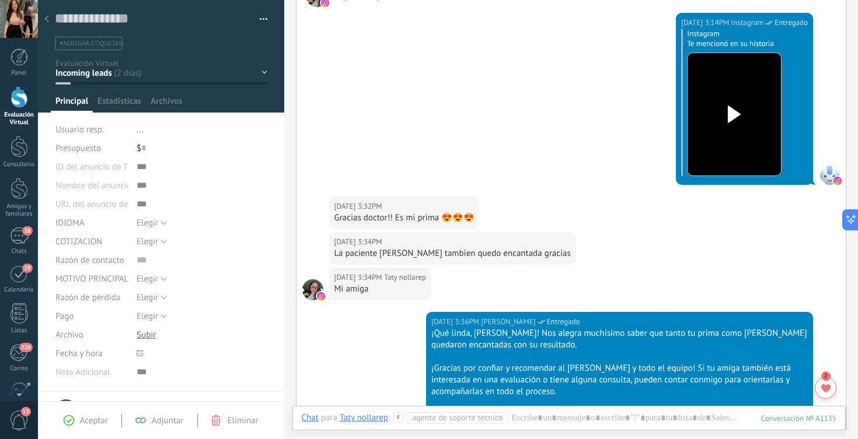
scroll to position [96, 0]
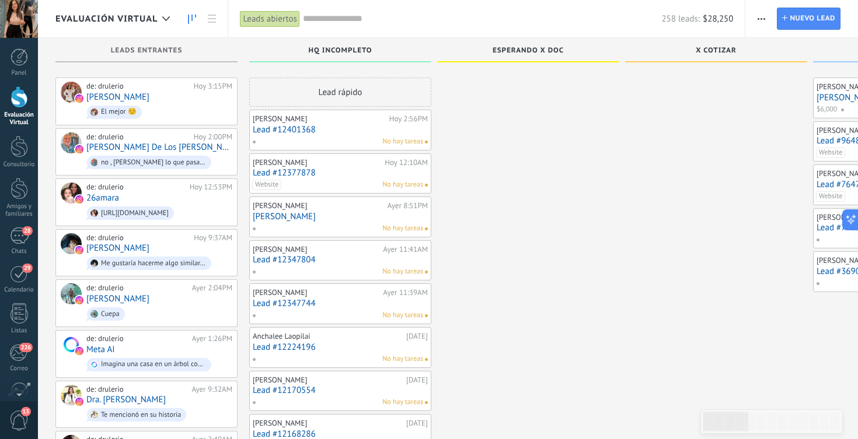
scroll to position [360, 0]
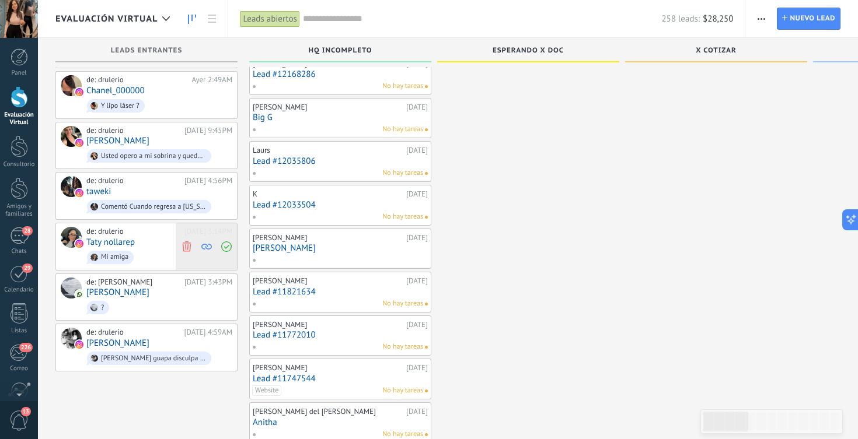
click at [187, 241] on icon at bounding box center [187, 246] width 11 height 11
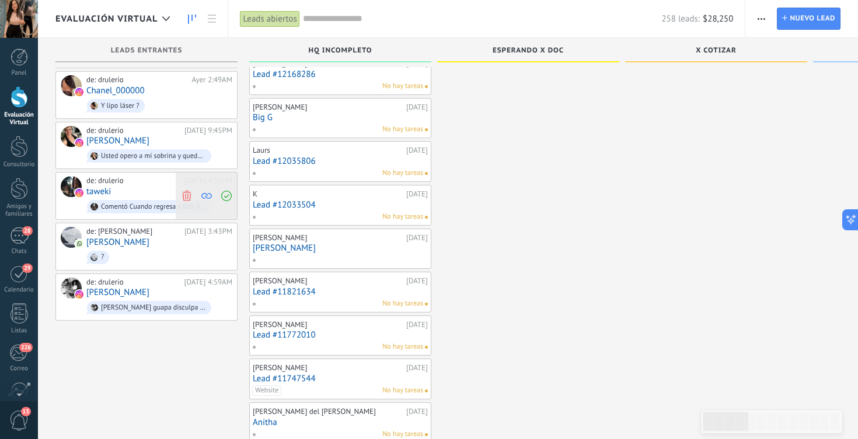
click at [182, 191] on icon at bounding box center [187, 196] width 11 height 11
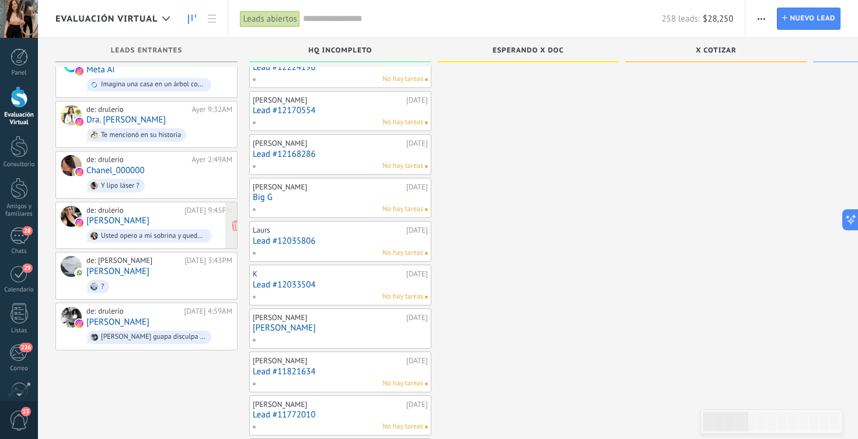
scroll to position [274, 0]
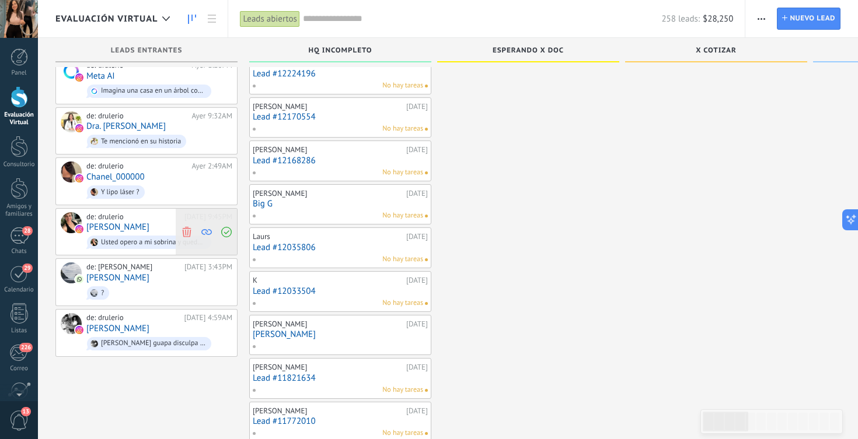
click at [183, 226] on icon at bounding box center [187, 231] width 11 height 11
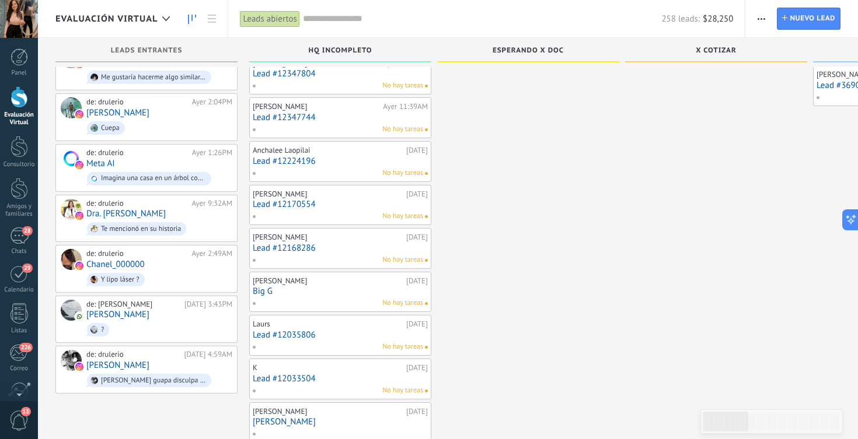
scroll to position [185, 0]
click at [129, 263] on link "Chanel_000000" at bounding box center [115, 266] width 58 height 10
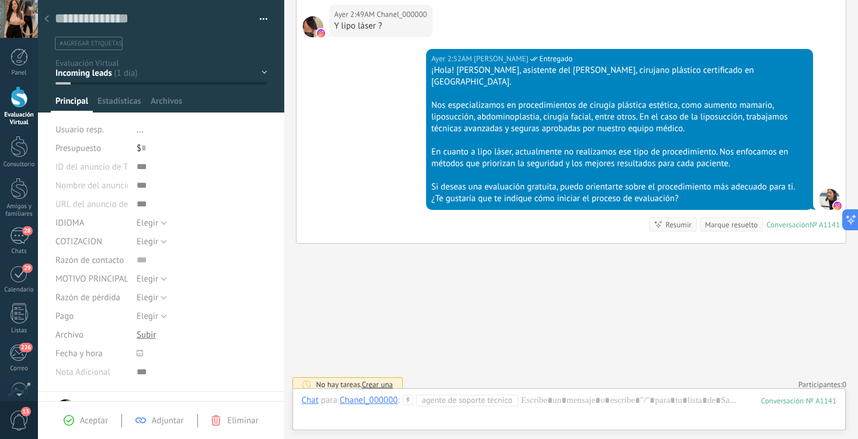
scroll to position [221, 0]
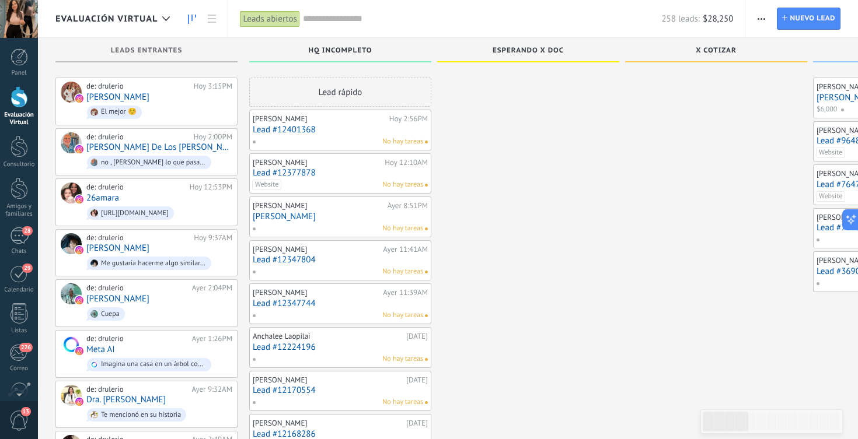
scroll to position [185, 0]
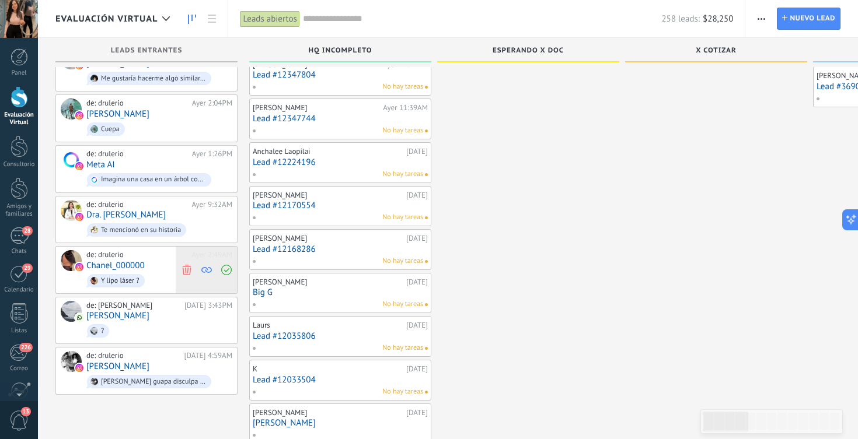
click at [187, 267] on use at bounding box center [186, 270] width 9 height 11
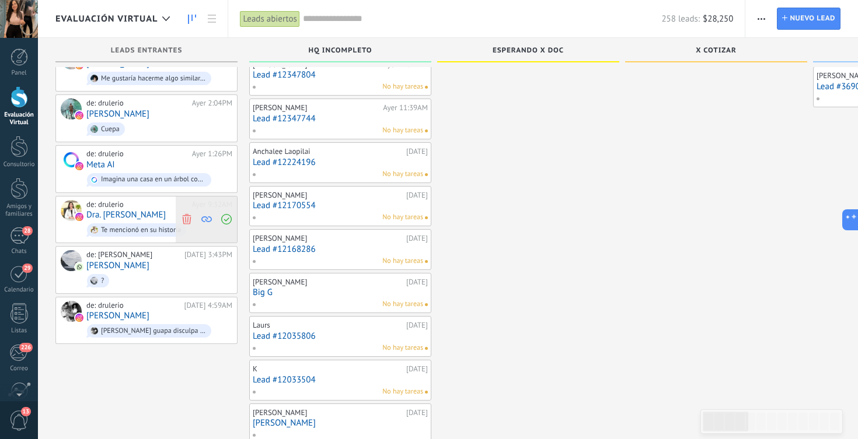
click at [188, 217] on icon at bounding box center [187, 219] width 11 height 11
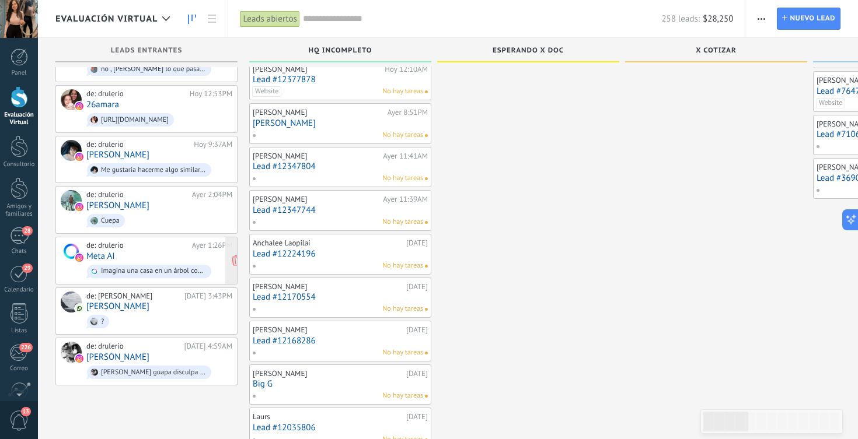
scroll to position [89, 0]
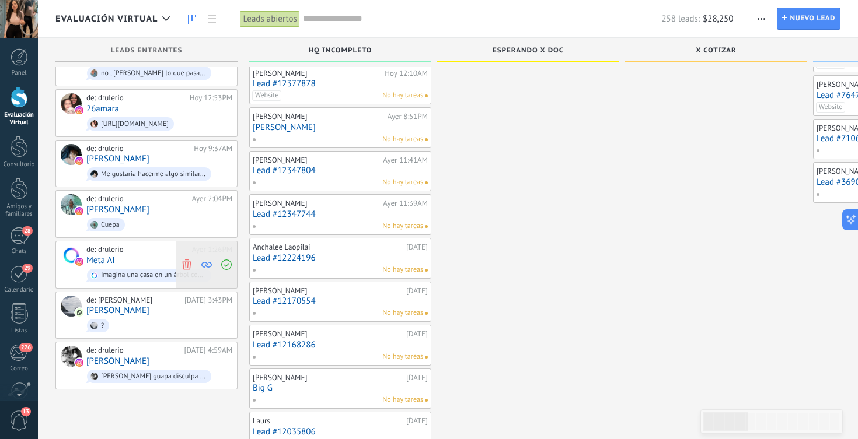
click at [190, 259] on icon at bounding box center [187, 264] width 11 height 11
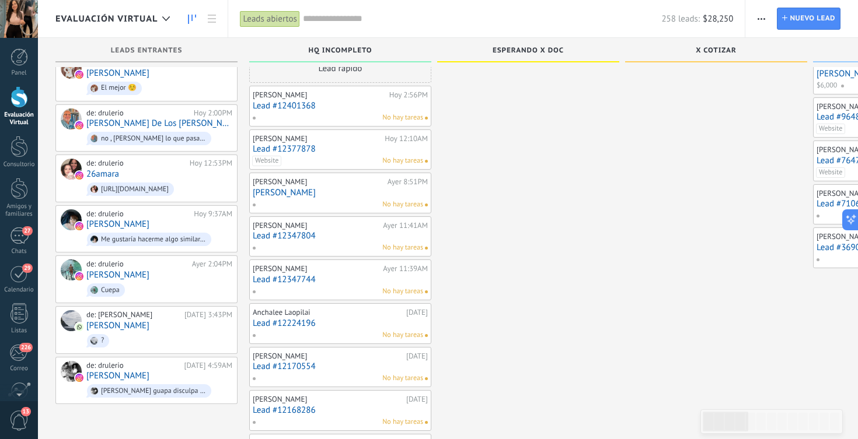
scroll to position [18, 0]
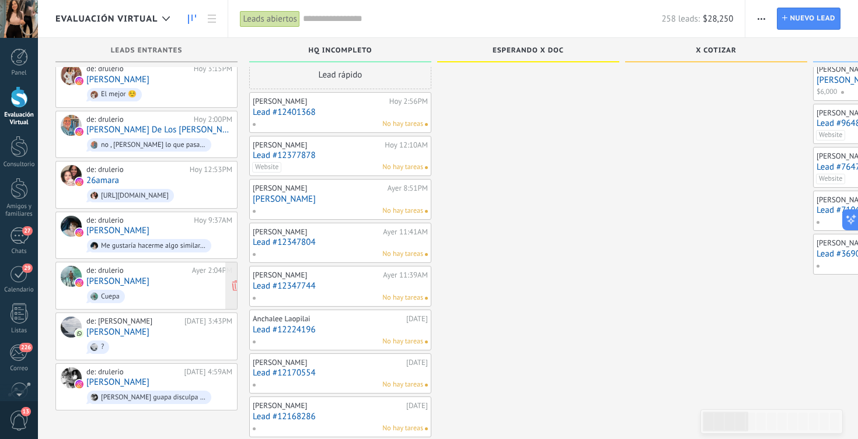
click at [130, 280] on link "[PERSON_NAME]" at bounding box center [117, 282] width 63 height 10
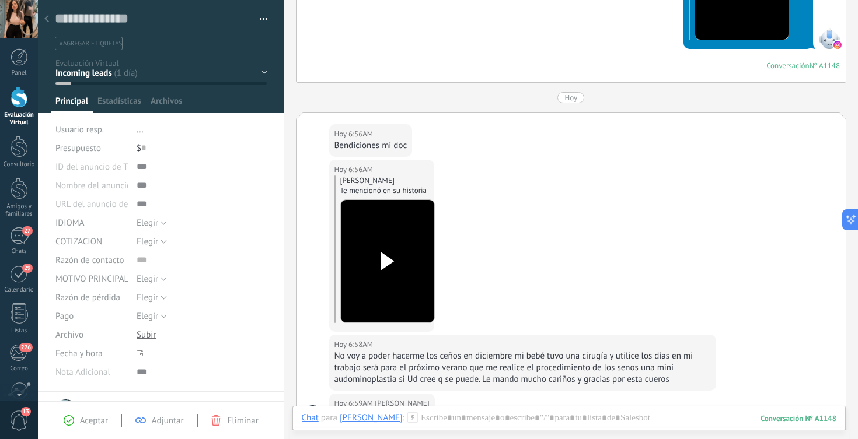
scroll to position [748, 0]
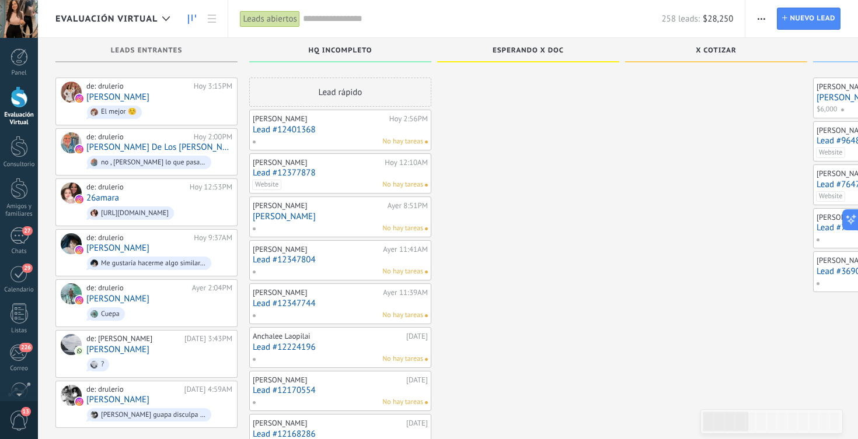
scroll to position [18, 0]
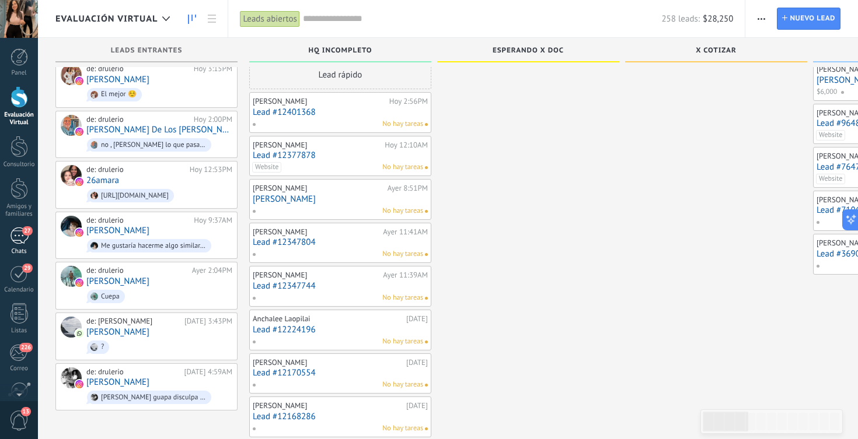
click at [10, 243] on div "27" at bounding box center [19, 236] width 19 height 17
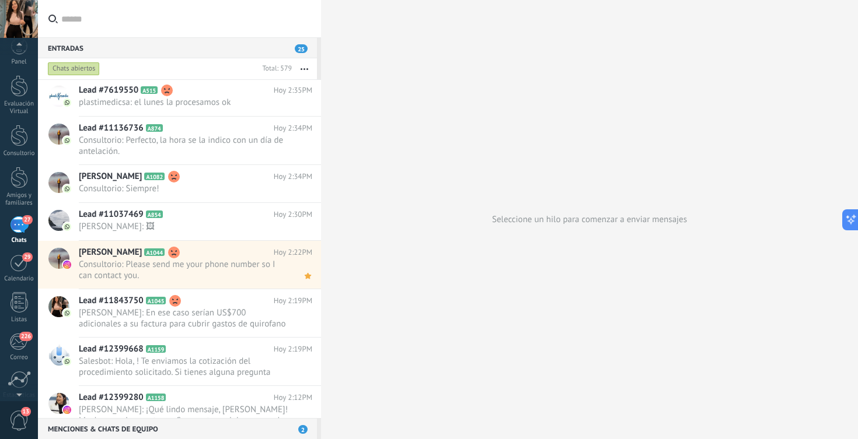
scroll to position [460, 0]
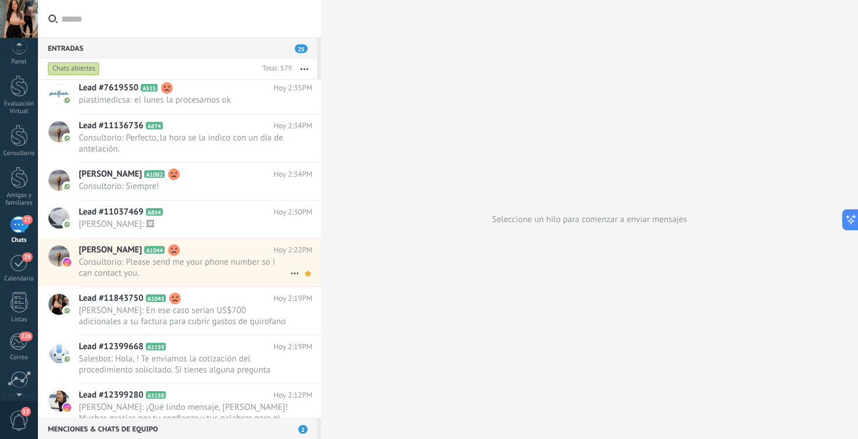
click at [212, 268] on span "Consultorio: Please send me your phone number so I can contact you." at bounding box center [184, 268] width 211 height 22
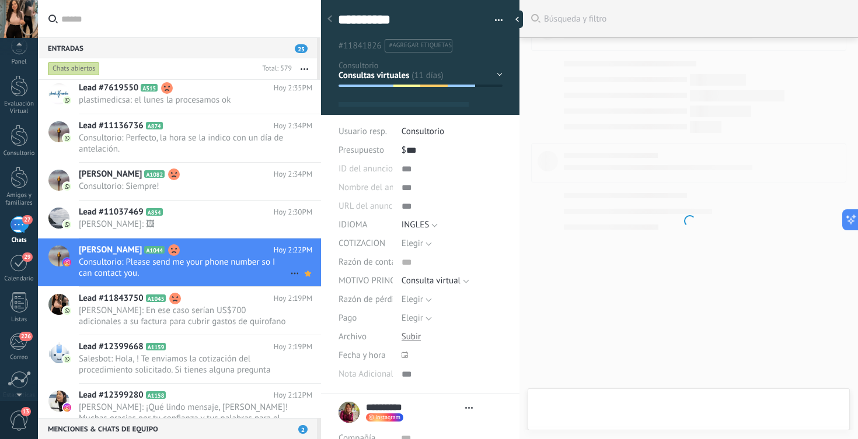
scroll to position [18, 0]
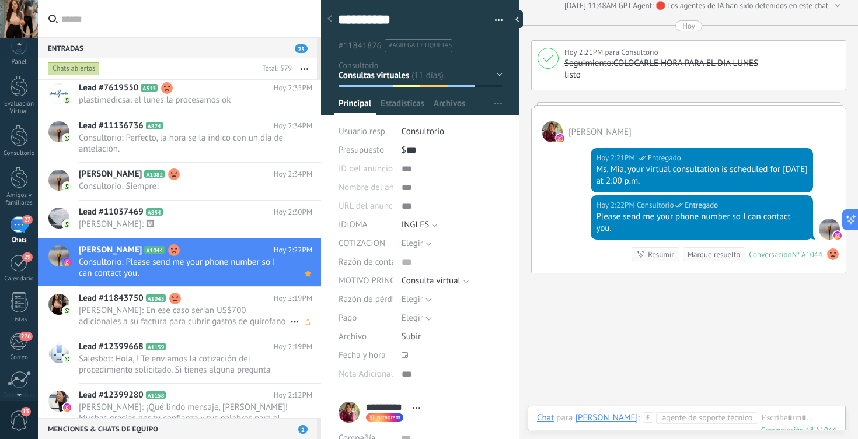
click at [169, 312] on span "[PERSON_NAME]: En ese caso serían US$700 adicionales a su factura para cubrir g…" at bounding box center [184, 316] width 211 height 22
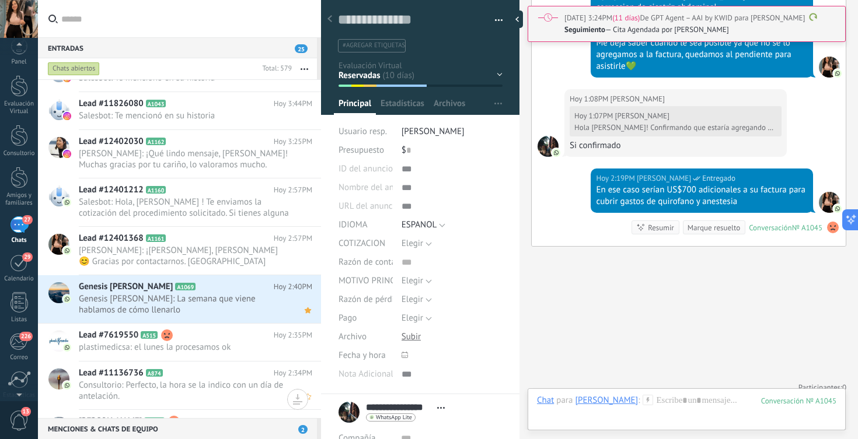
scroll to position [210, 0]
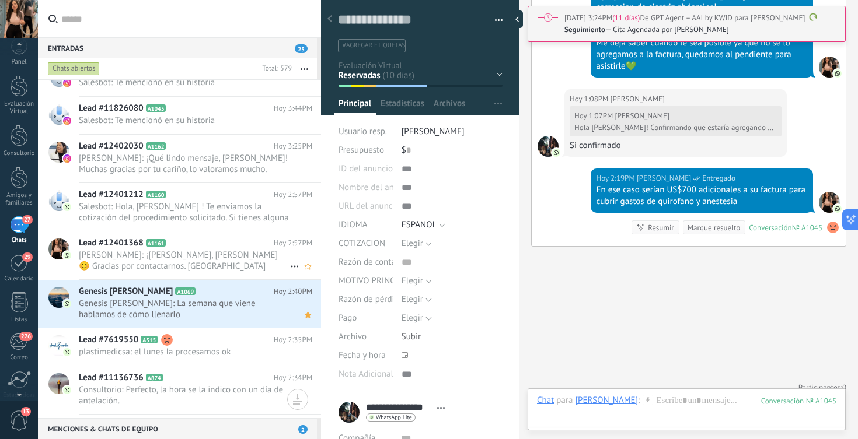
click at [193, 266] on span "[PERSON_NAME]: ¡[PERSON_NAME], [PERSON_NAME] 😊 Gracias por contactarnos. [GEOGR…" at bounding box center [184, 261] width 211 height 22
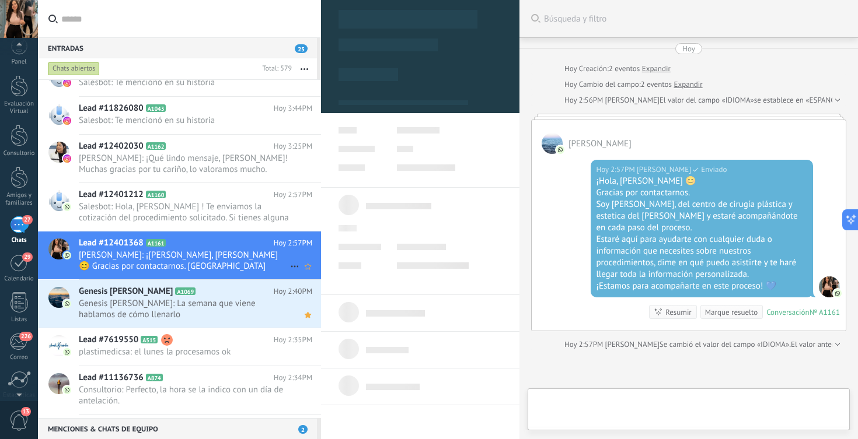
type textarea "**********"
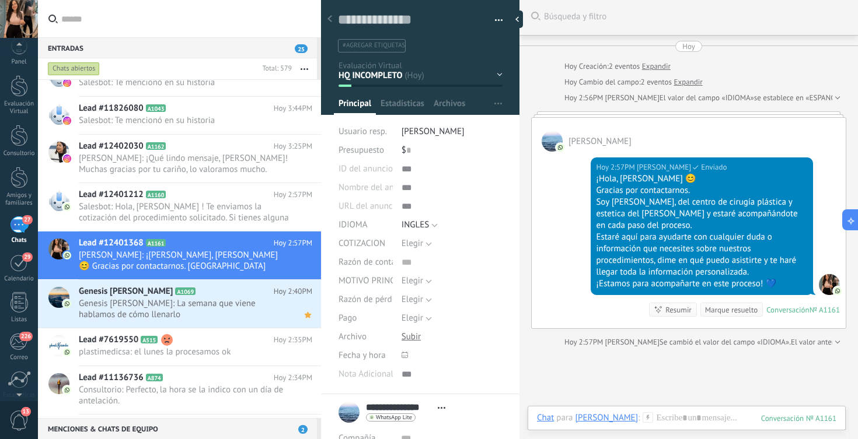
click at [204, 27] on input "text" at bounding box center [186, 18] width 250 height 37
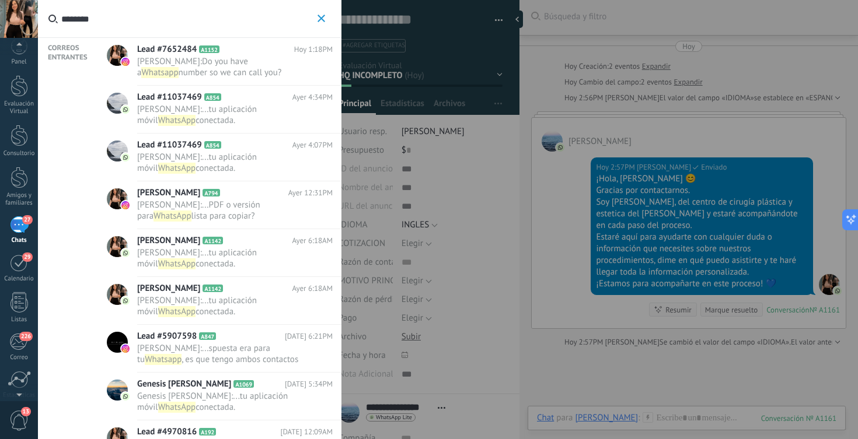
type input "********"
click at [169, 60] on span "[PERSON_NAME] :" at bounding box center [169, 61] width 65 height 11
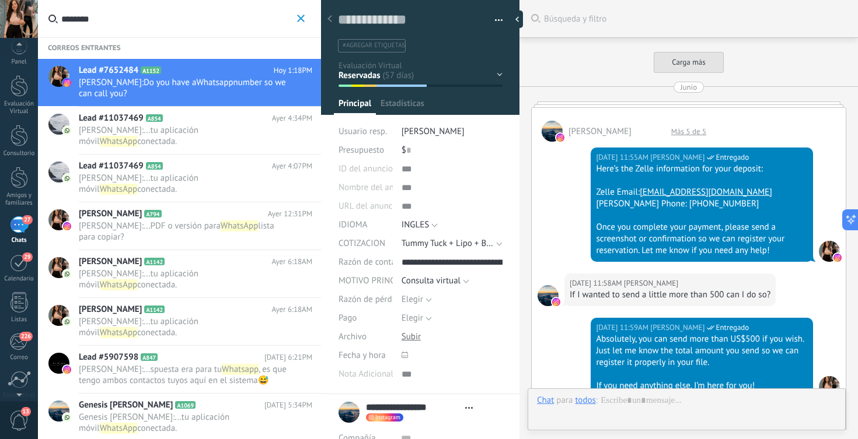
type textarea "**********"
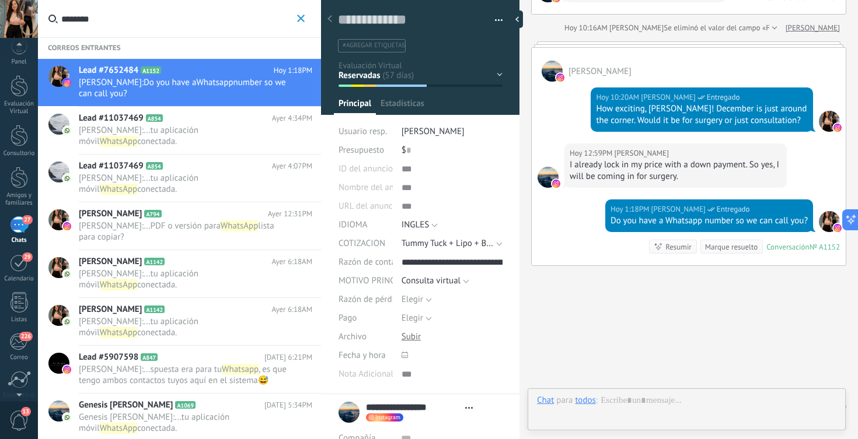
scroll to position [18, 0]
click at [693, 423] on div at bounding box center [686, 430] width 299 height 35
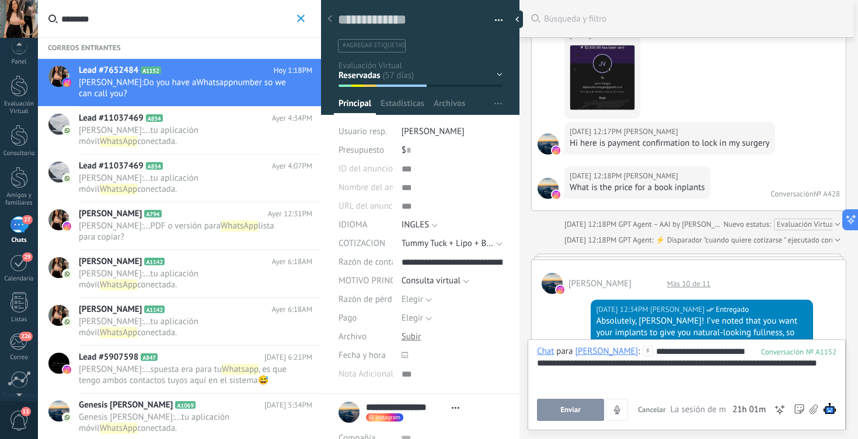
scroll to position [613, 0]
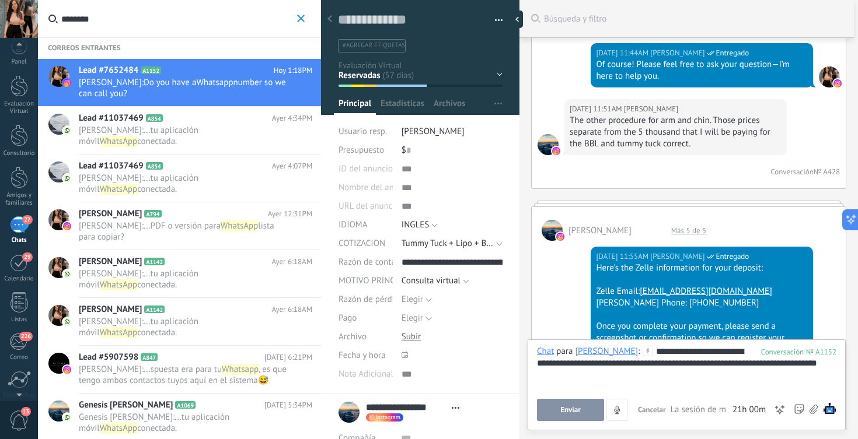
click at [692, 236] on div "Más 5 de 5" at bounding box center [688, 231] width 47 height 10
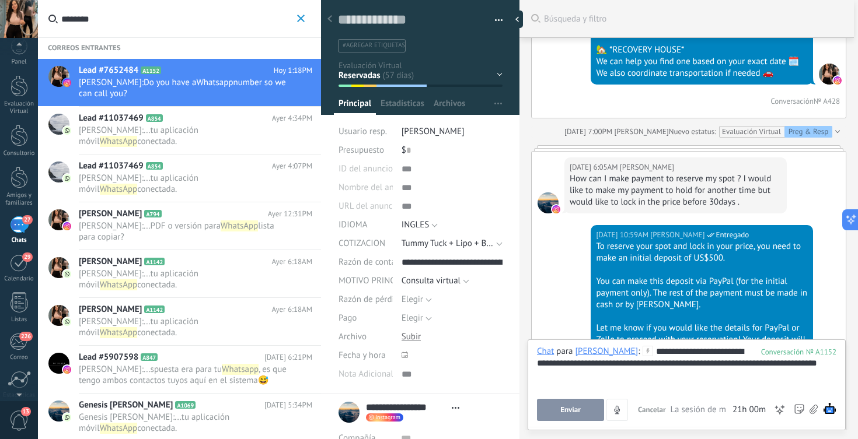
scroll to position [3661, 0]
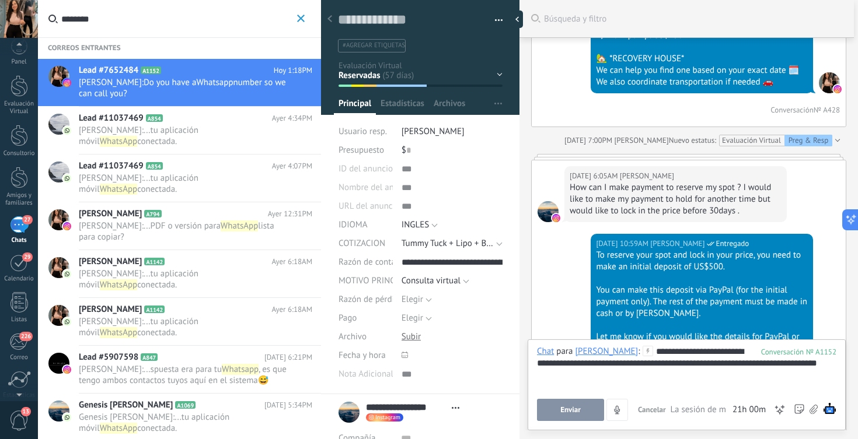
click at [564, 415] on button "Enviar" at bounding box center [570, 410] width 67 height 22
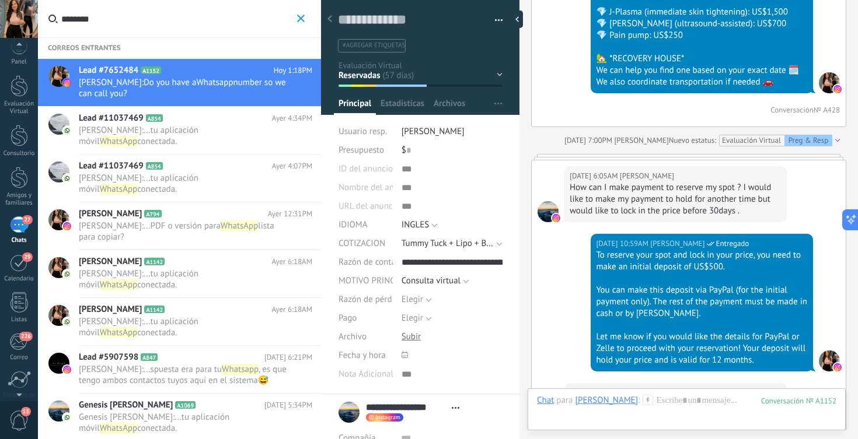
scroll to position [7553, 0]
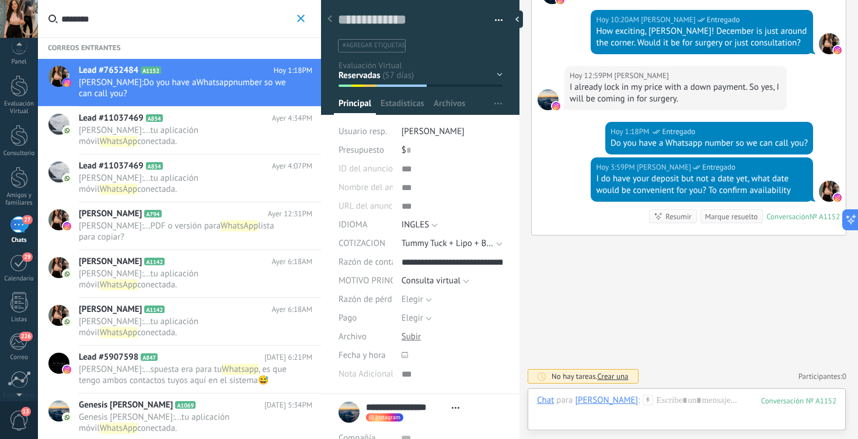
click at [302, 16] on icon "button" at bounding box center [301, 19] width 8 height 8
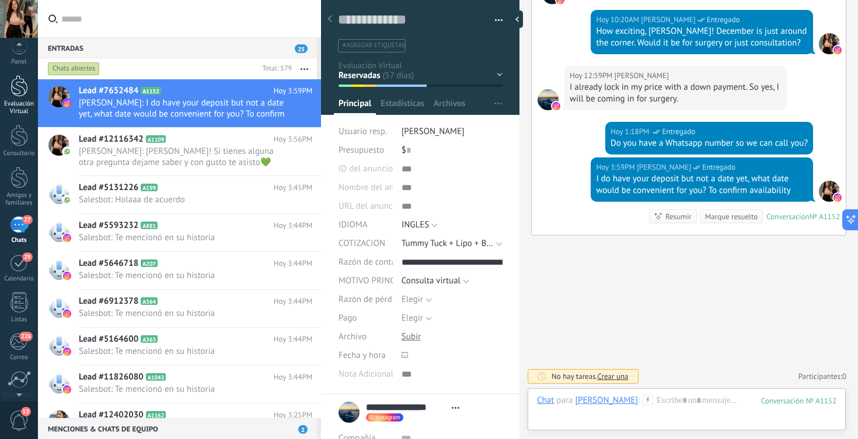
click at [19, 96] on div at bounding box center [20, 86] width 18 height 22
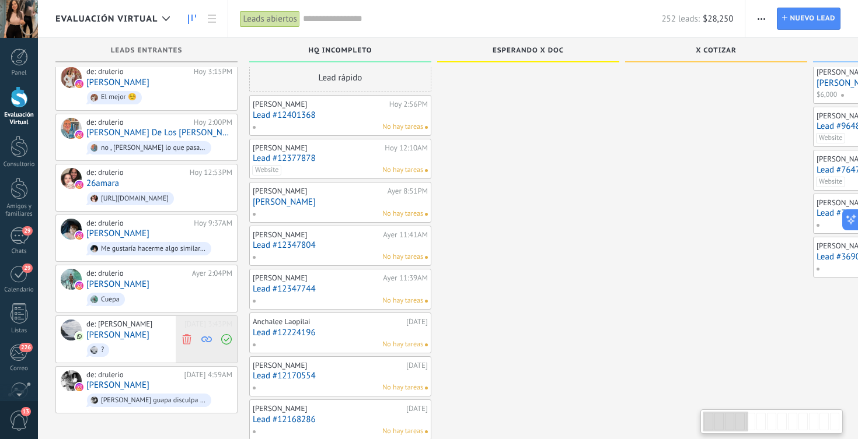
scroll to position [18, 0]
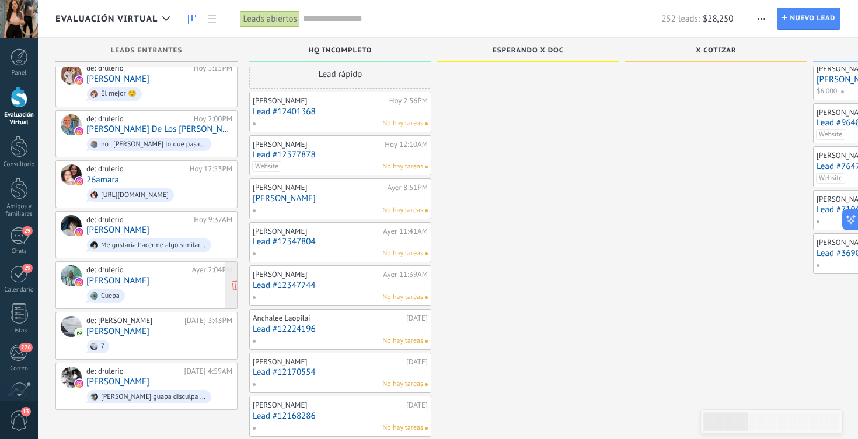
click at [149, 281] on link "[PERSON_NAME]" at bounding box center [117, 281] width 63 height 10
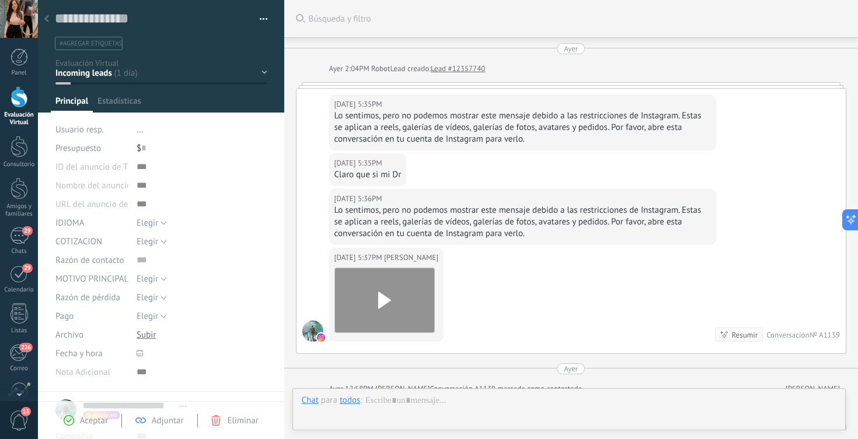
scroll to position [12, 0]
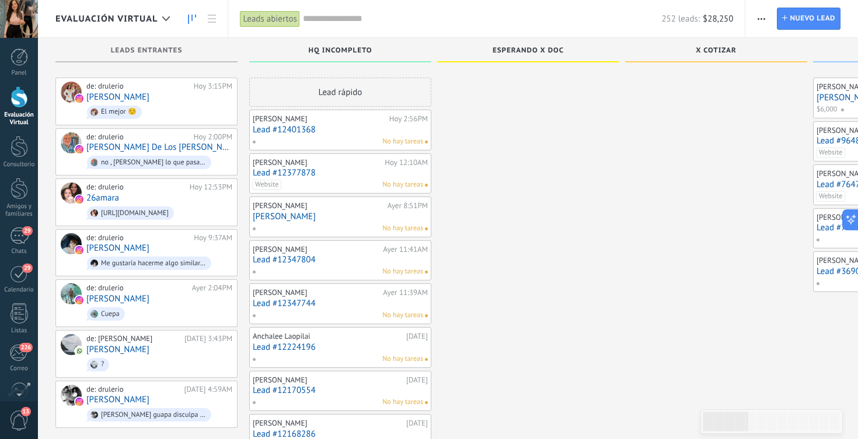
scroll to position [18, 0]
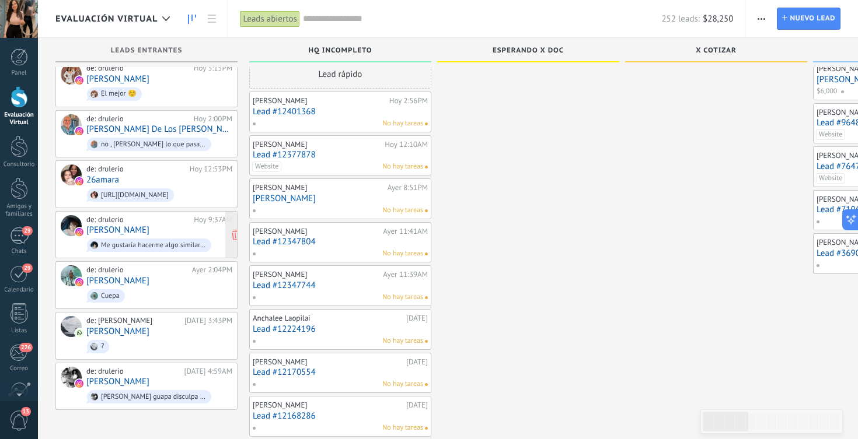
click at [140, 231] on link "[PERSON_NAME]" at bounding box center [117, 230] width 63 height 10
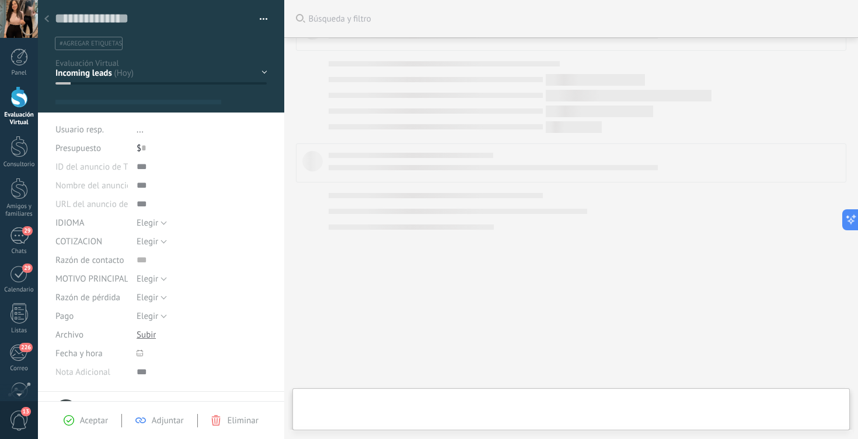
type textarea "***"
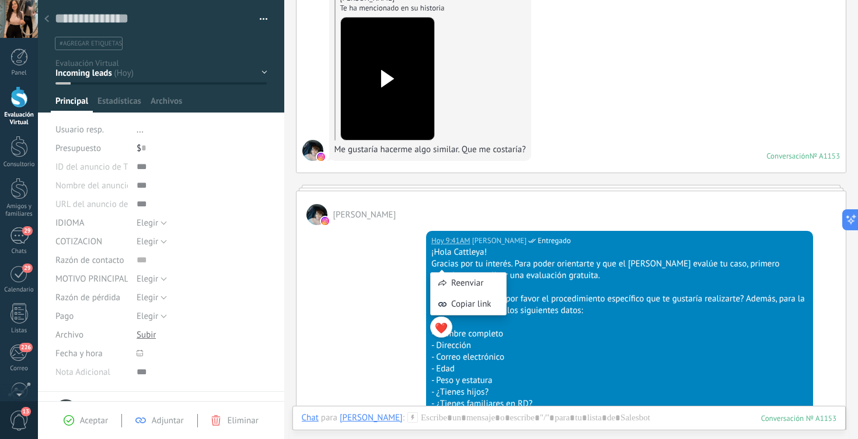
scroll to position [123, 0]
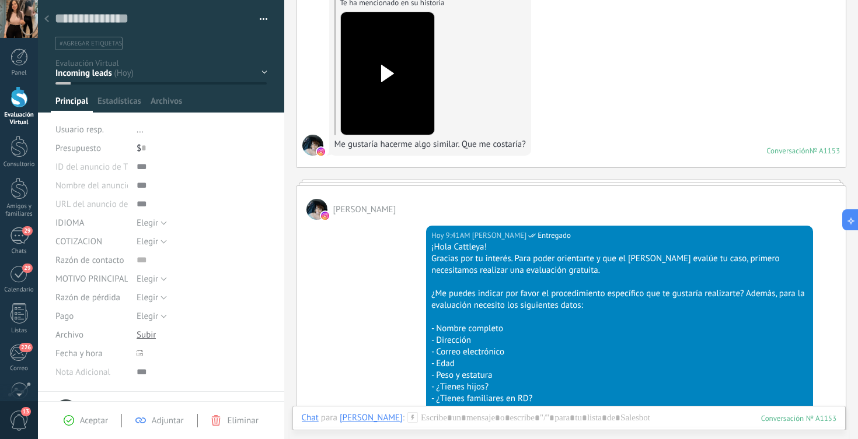
click at [425, 184] on div "[PERSON_NAME] [DATE] 9:41AM [PERSON_NAME] Entregado ¡[PERSON_NAME]! Gracias por…" at bounding box center [571, 411] width 551 height 463
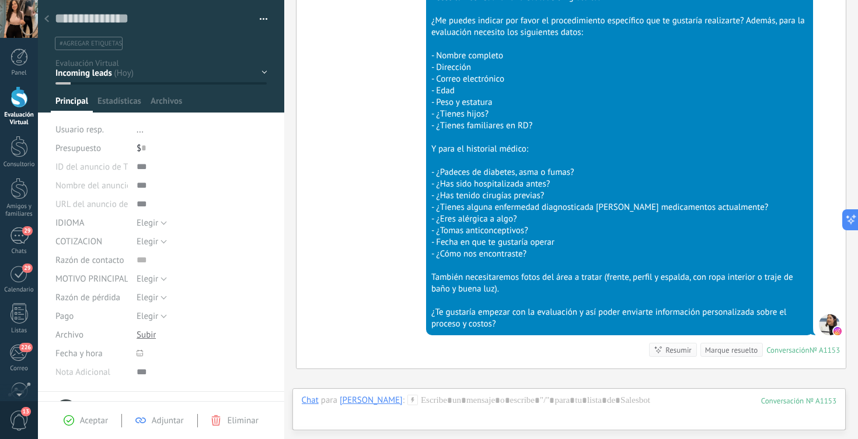
scroll to position [528, 0]
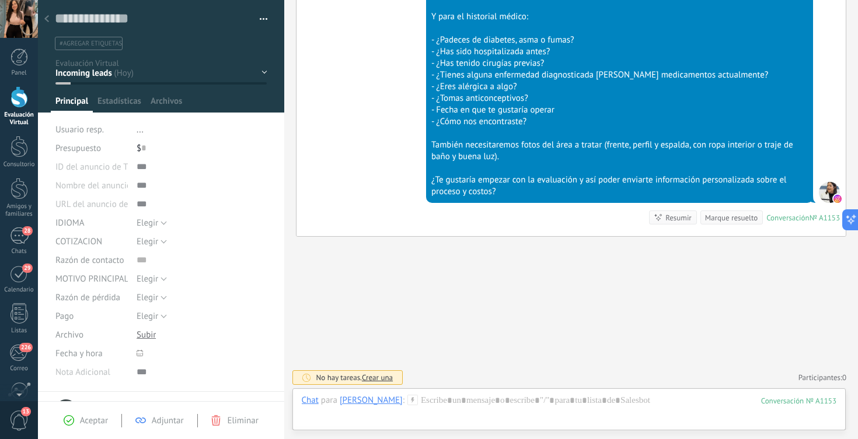
click at [0, 0] on div "HQ INCOMPLETO Esperando X Doc X cotizar Consulta COTIZAR Preg & Resp" at bounding box center [0, 0] width 0 height 0
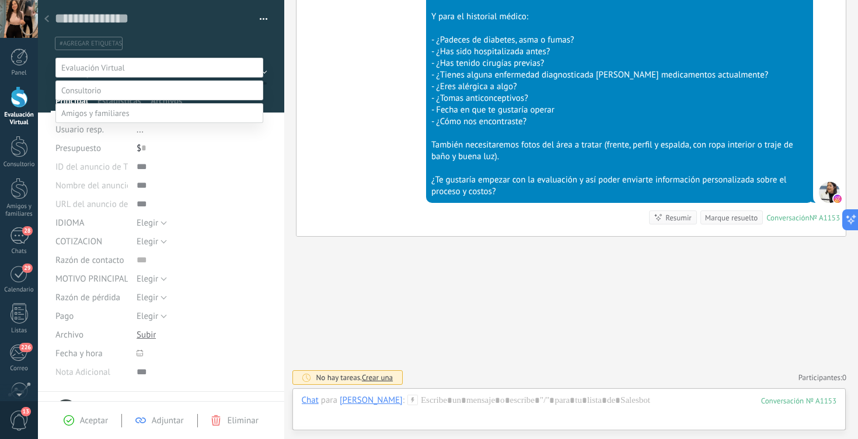
click at [0, 0] on label "HQ INCOMPLETO" at bounding box center [0, 0] width 0 height 0
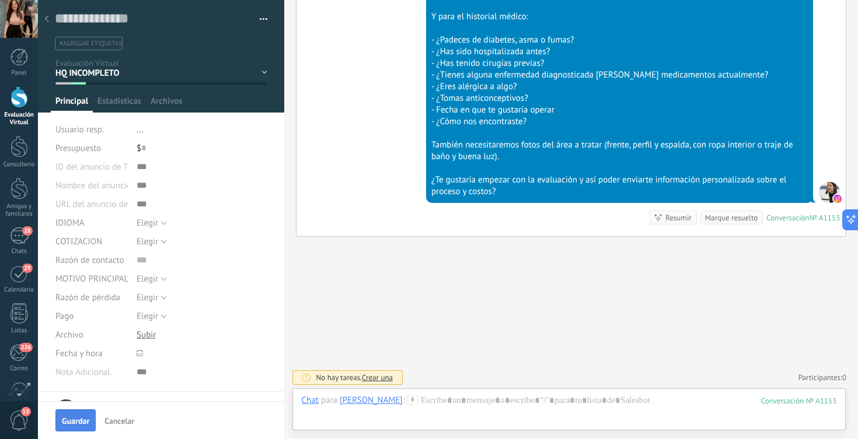
click at [81, 418] on span "Guardar" at bounding box center [75, 421] width 27 height 8
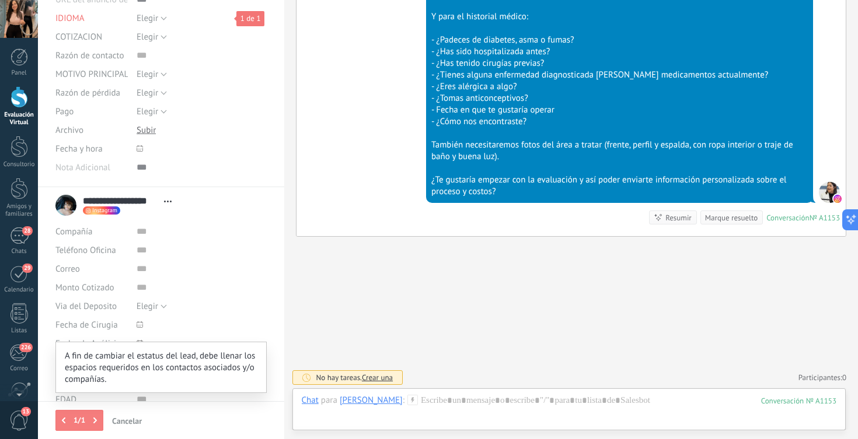
scroll to position [214, 0]
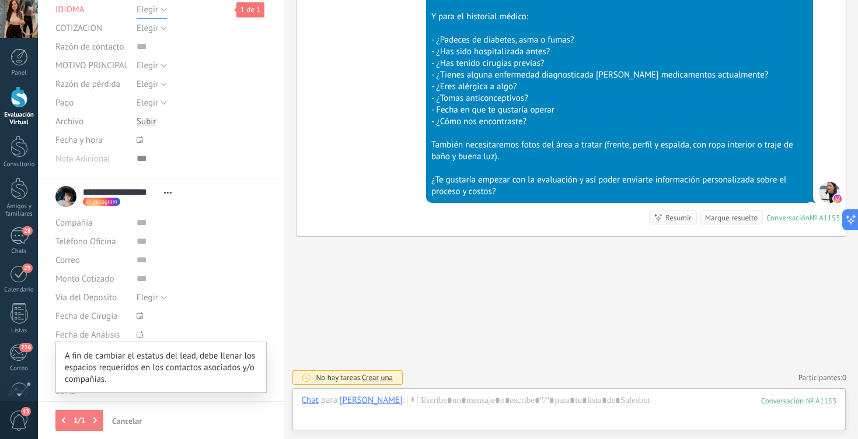
click at [151, 8] on span "Elegir" at bounding box center [148, 9] width 22 height 11
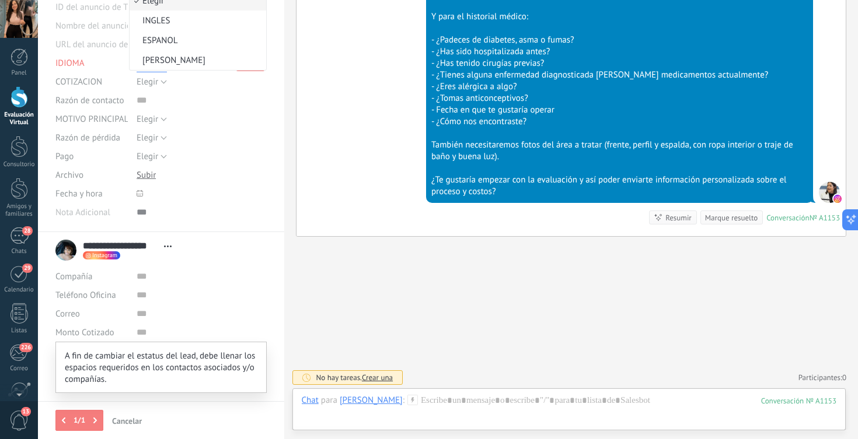
scroll to position [96, 0]
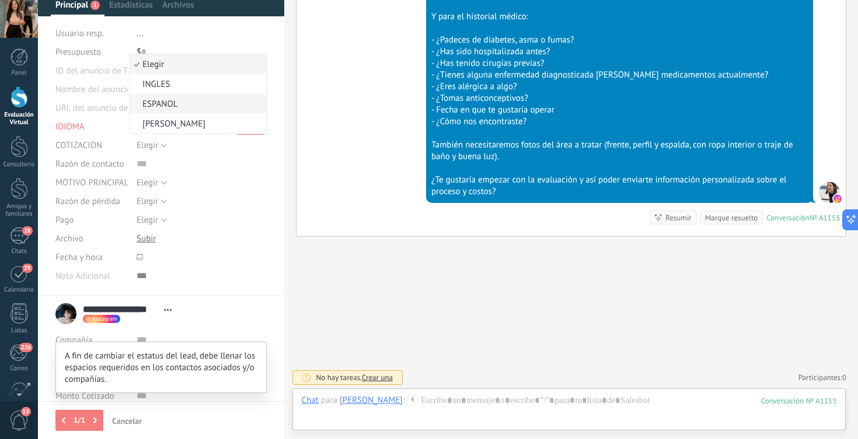
click at [172, 99] on span "ESPANOL" at bounding box center [196, 104] width 133 height 11
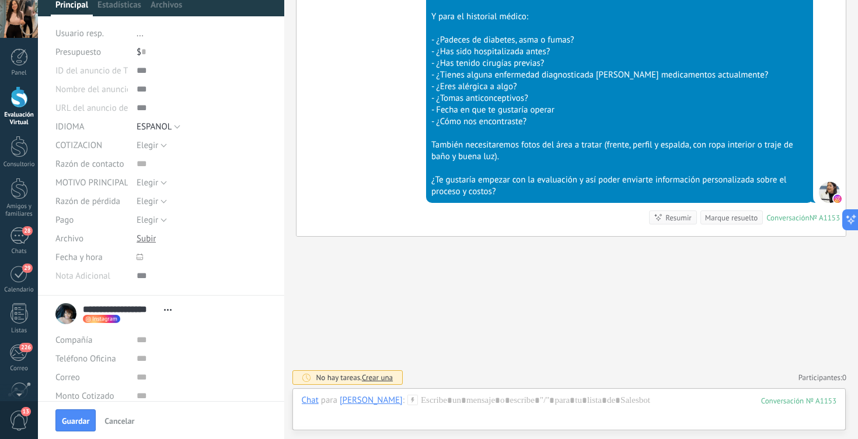
click at [82, 432] on div "Guardar Cancelar" at bounding box center [161, 421] width 246 height 38
click at [65, 418] on span "Guardar" at bounding box center [75, 421] width 27 height 8
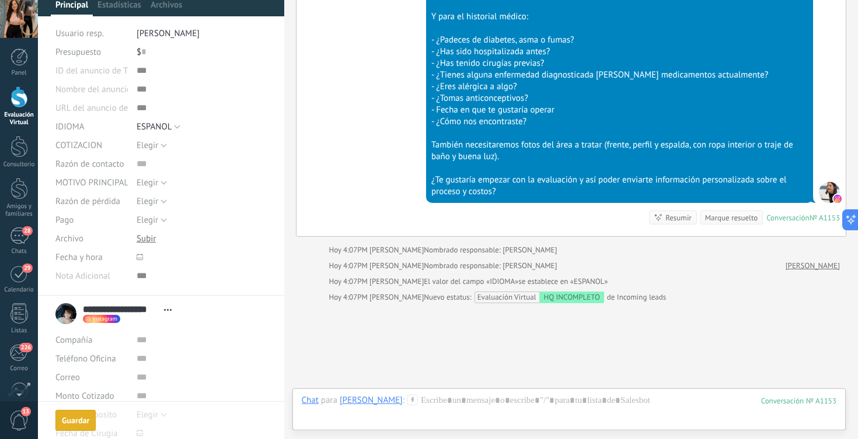
scroll to position [595, 0]
